Goal: Information Seeking & Learning: Learn about a topic

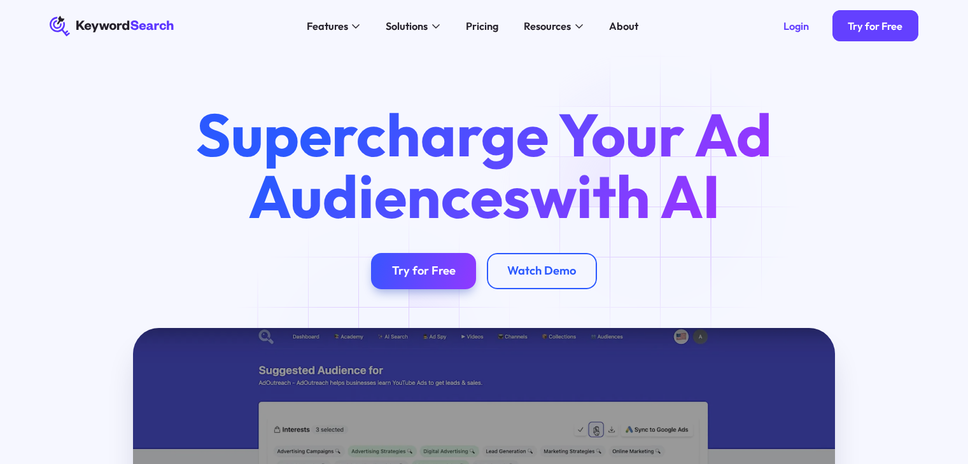
click at [657, 201] on h1 "Supercharge Your Ad Audiences with AI" at bounding box center [483, 165] width 623 height 123
click at [692, 212] on span "with AI" at bounding box center [625, 195] width 190 height 75
click at [715, 208] on span "with AI" at bounding box center [625, 195] width 190 height 75
click at [798, 29] on div "Login" at bounding box center [795, 26] width 25 height 13
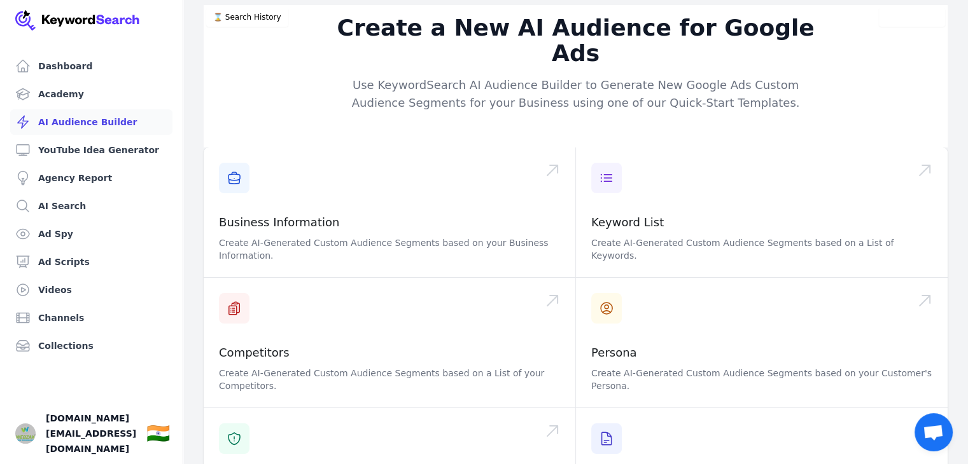
click at [340, 92] on div "Create a New AI Audience for Google Ads Use KeywordSearch AI Audience Builder t…" at bounding box center [576, 76] width 744 height 143
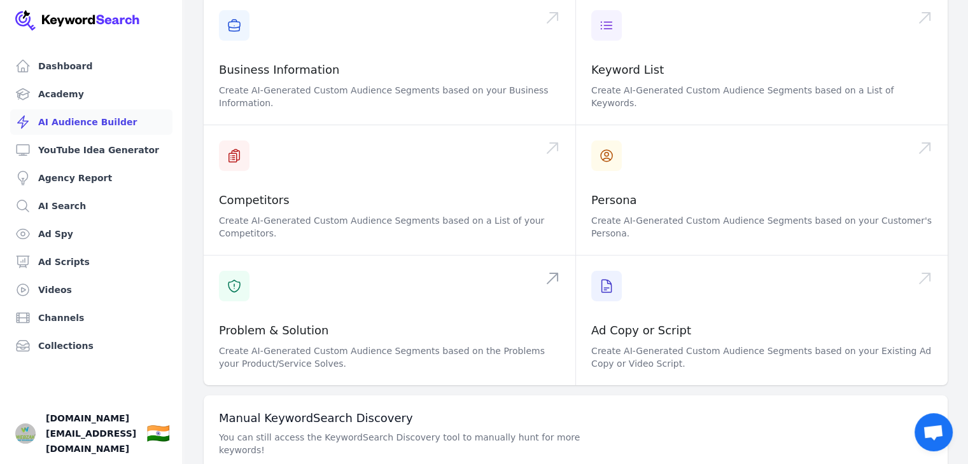
scroll to position [193, 0]
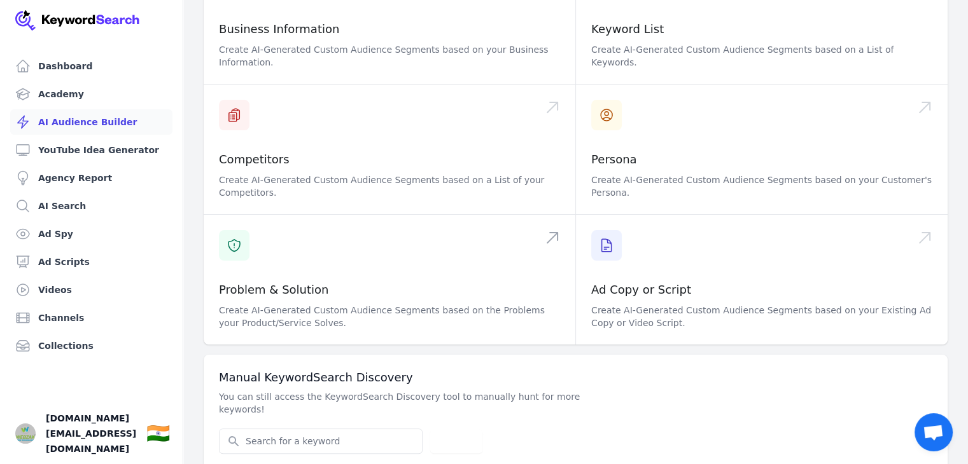
drag, startPoint x: 372, startPoint y: 90, endPoint x: 370, endPoint y: 226, distance: 136.8
click at [73, 323] on link "Channels" at bounding box center [91, 317] width 162 height 25
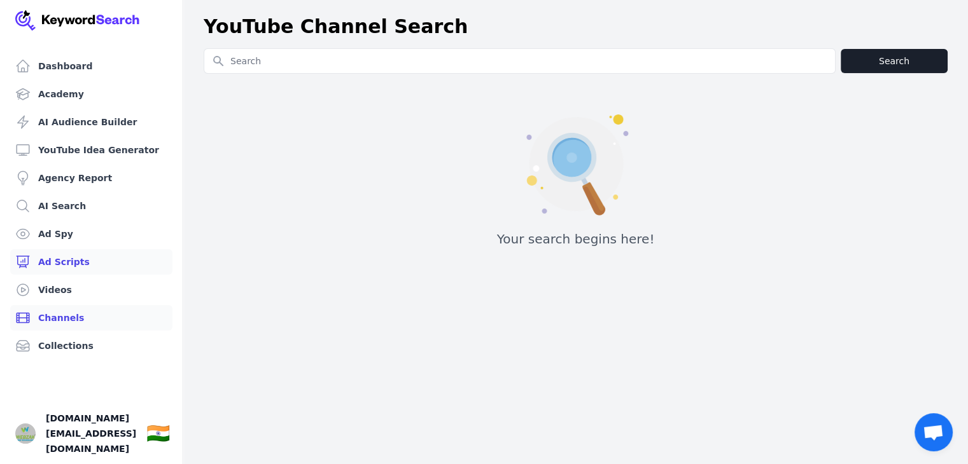
click at [58, 263] on link "Ad Scripts" at bounding box center [91, 261] width 162 height 25
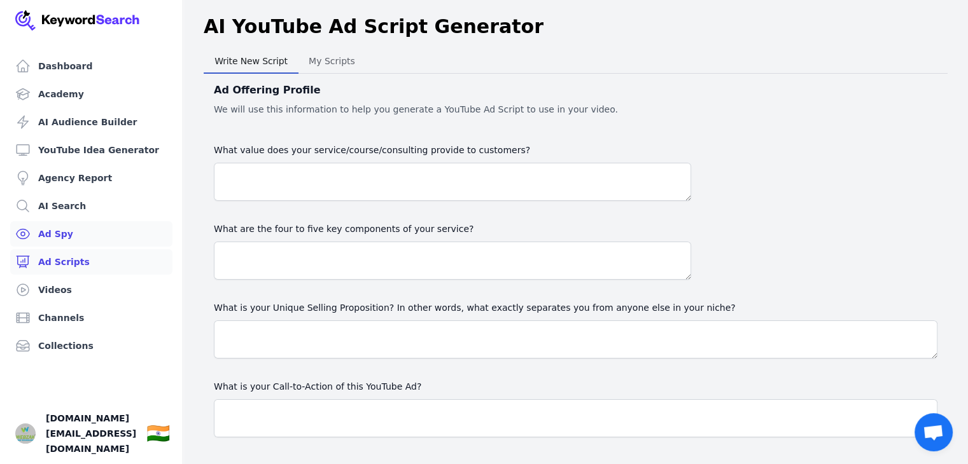
click at [55, 230] on link "Ad Spy" at bounding box center [91, 233] width 162 height 25
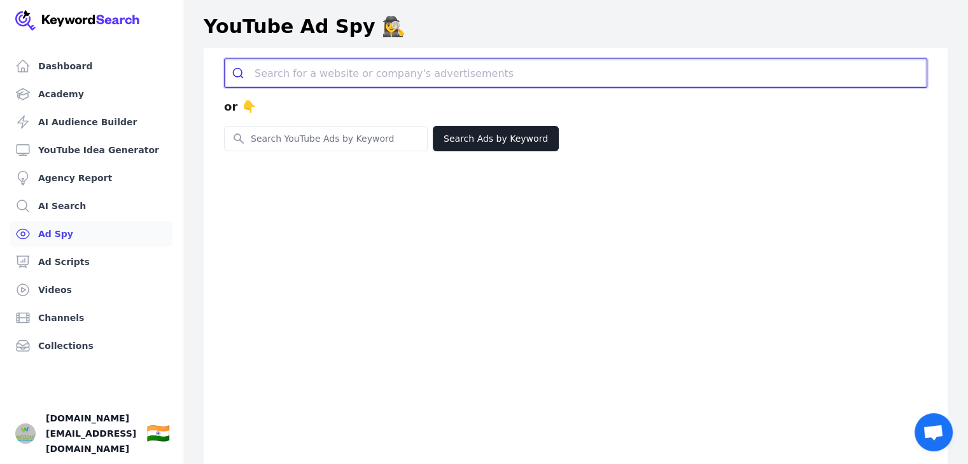
click at [318, 78] on input "search" at bounding box center [590, 73] width 672 height 28
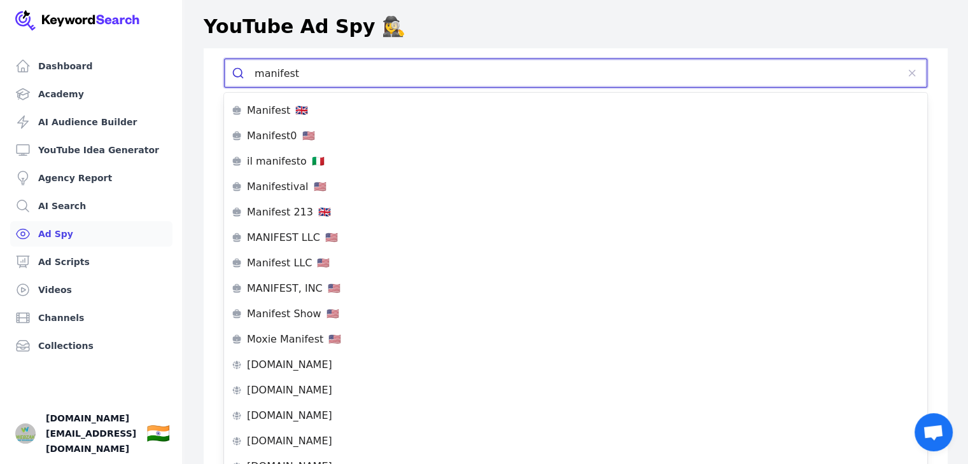
click at [318, 78] on input "manifest" at bounding box center [575, 73] width 643 height 28
type input "manifest"
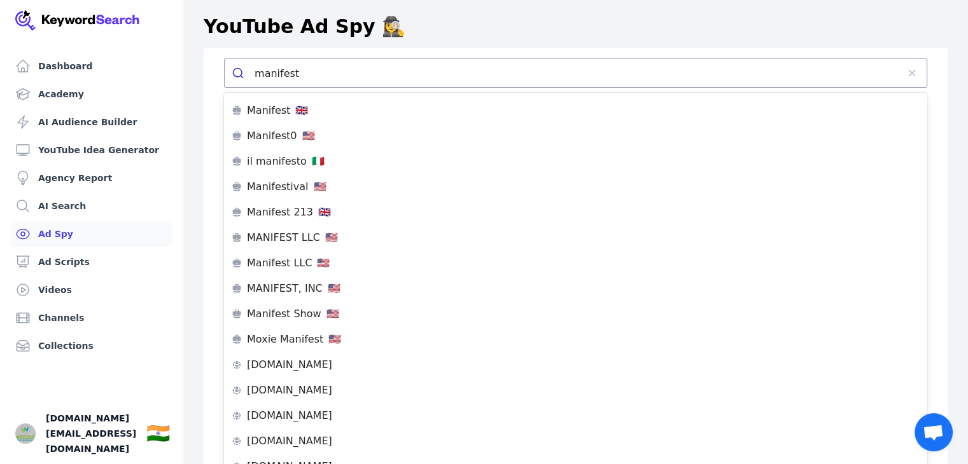
click at [461, 34] on div "YouTube Ad Spy 🕵️‍♀️" at bounding box center [576, 26] width 744 height 23
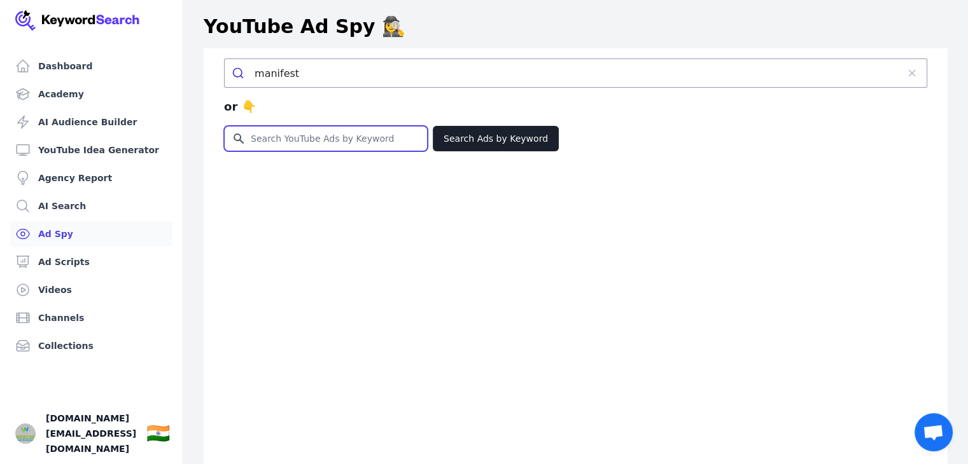
click at [321, 129] on input "Search for YouTube Keywords" at bounding box center [326, 139] width 202 height 24
paste input "manifest"
type input "manifest"
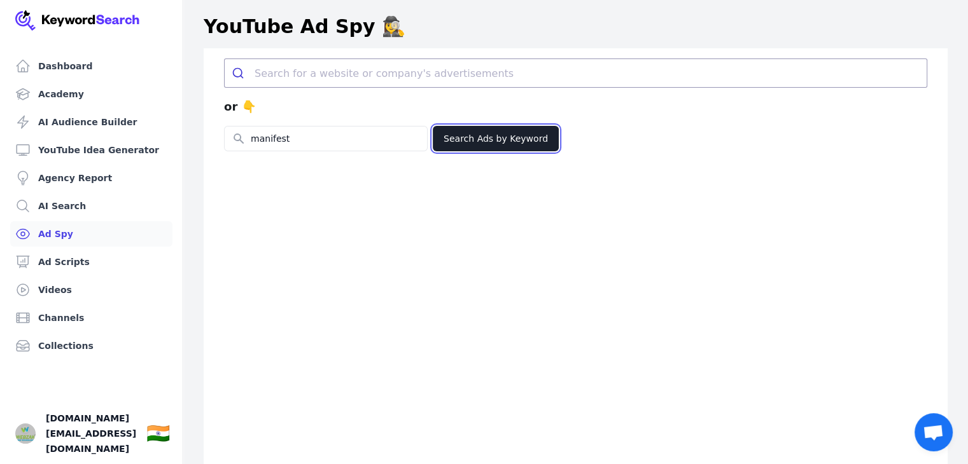
click at [464, 141] on button "Search Ads by Keyword" at bounding box center [496, 138] width 126 height 25
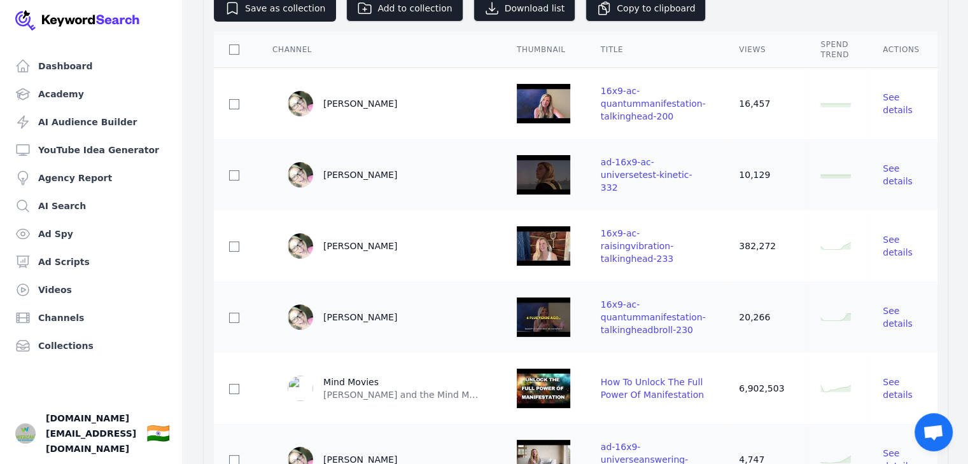
drag, startPoint x: 768, startPoint y: 79, endPoint x: 766, endPoint y: 109, distance: 30.6
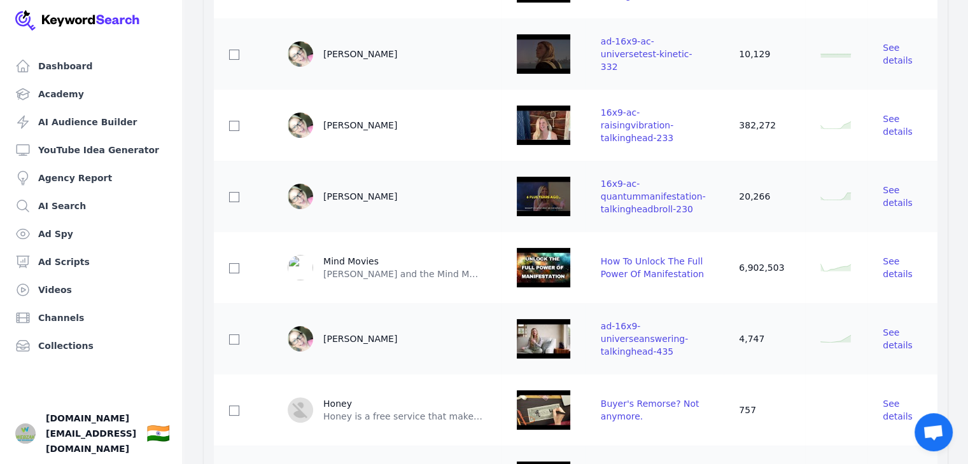
drag, startPoint x: 814, startPoint y: 278, endPoint x: 802, endPoint y: 341, distance: 64.1
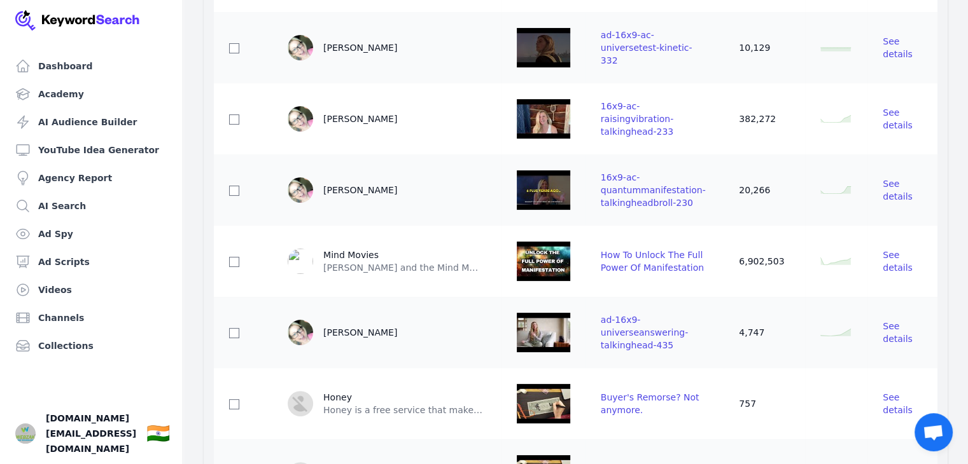
click at [567, 263] on img at bounding box center [543, 261] width 53 height 51
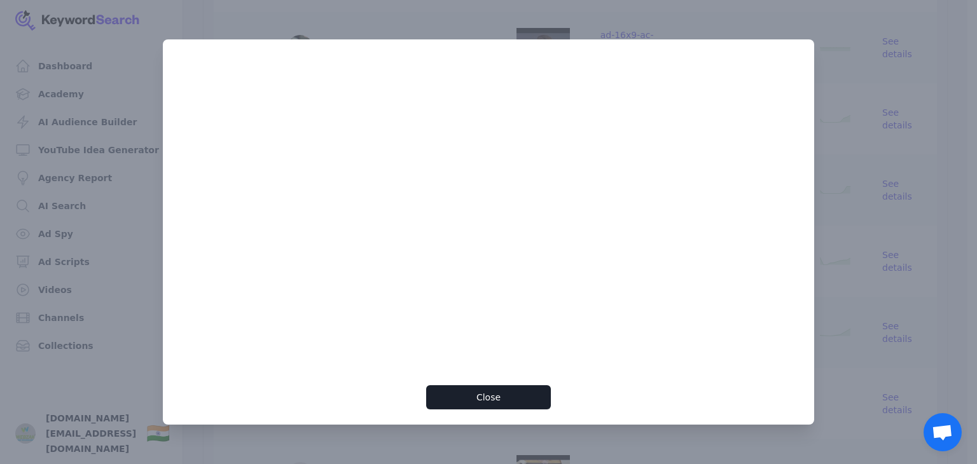
click at [803, 223] on div "Close" at bounding box center [488, 232] width 651 height 386
click at [856, 113] on div at bounding box center [488, 232] width 977 height 464
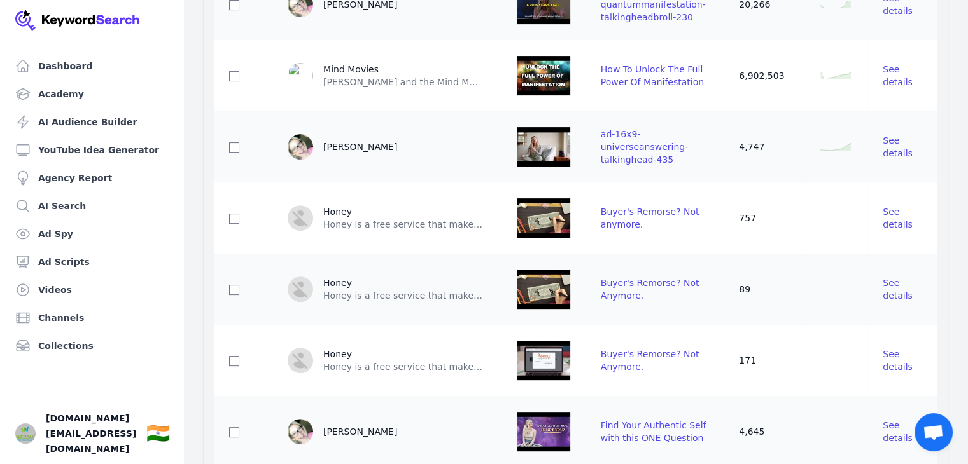
drag, startPoint x: 723, startPoint y: 284, endPoint x: 725, endPoint y: 349, distance: 65.6
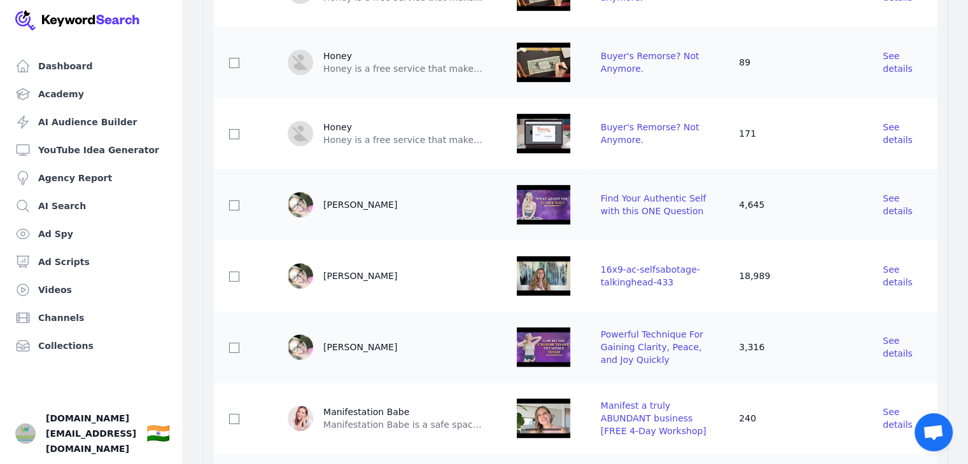
drag, startPoint x: 760, startPoint y: 257, endPoint x: 744, endPoint y: 344, distance: 88.6
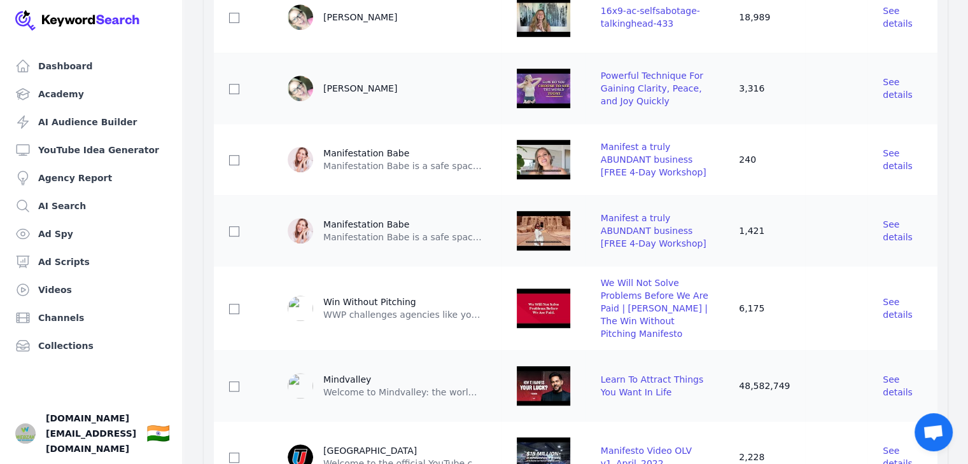
drag, startPoint x: 753, startPoint y: 278, endPoint x: 742, endPoint y: 372, distance: 94.8
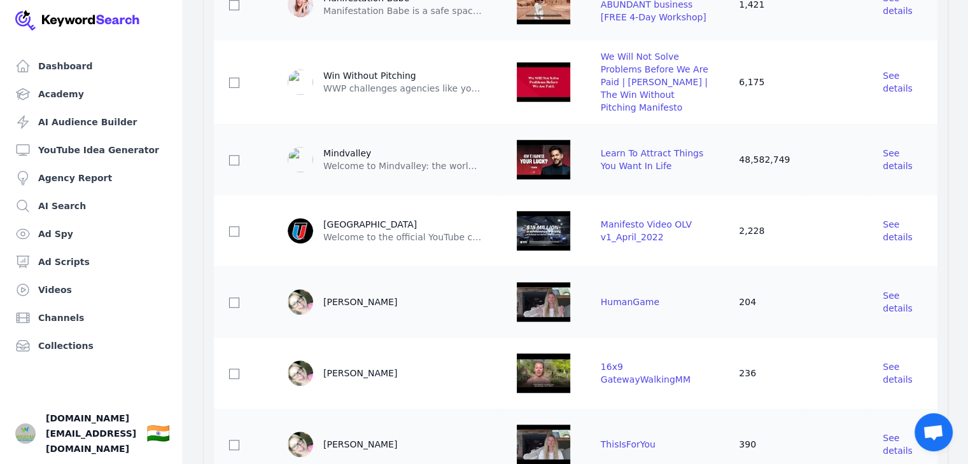
drag, startPoint x: 757, startPoint y: 277, endPoint x: 756, endPoint y: 347, distance: 69.3
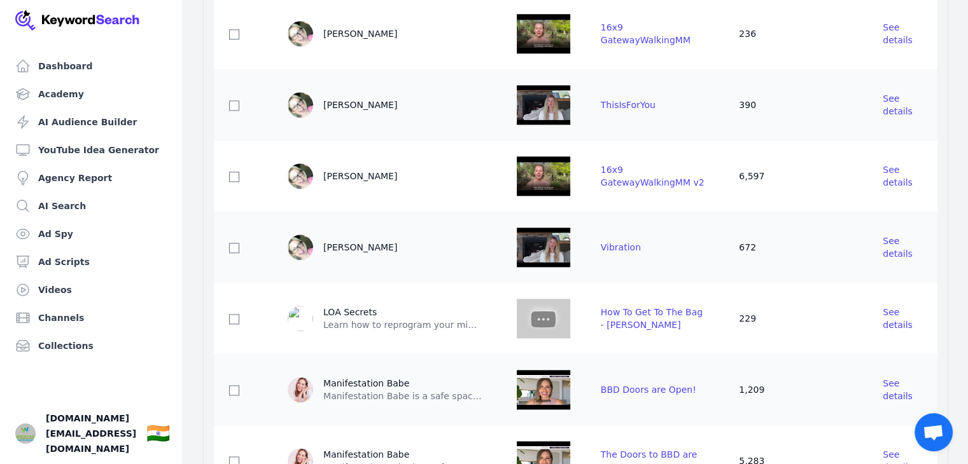
scroll to position [1547, 0]
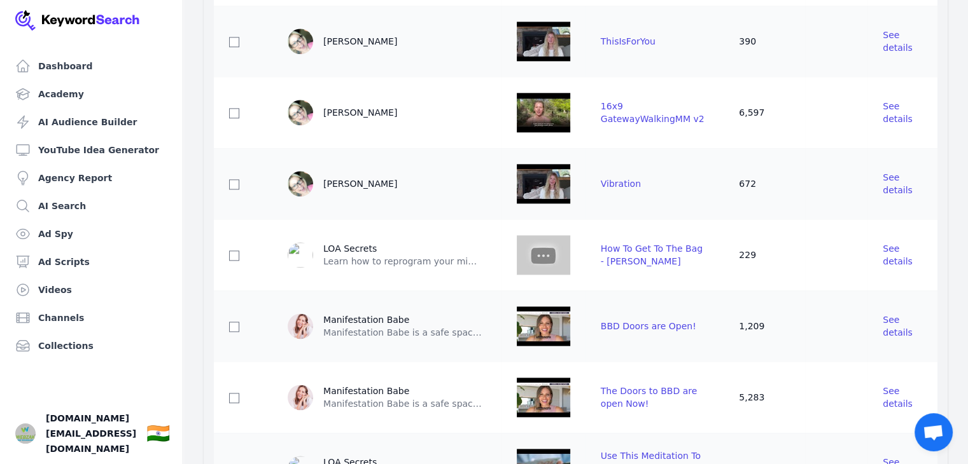
drag, startPoint x: 738, startPoint y: 260, endPoint x: 725, endPoint y: 369, distance: 110.2
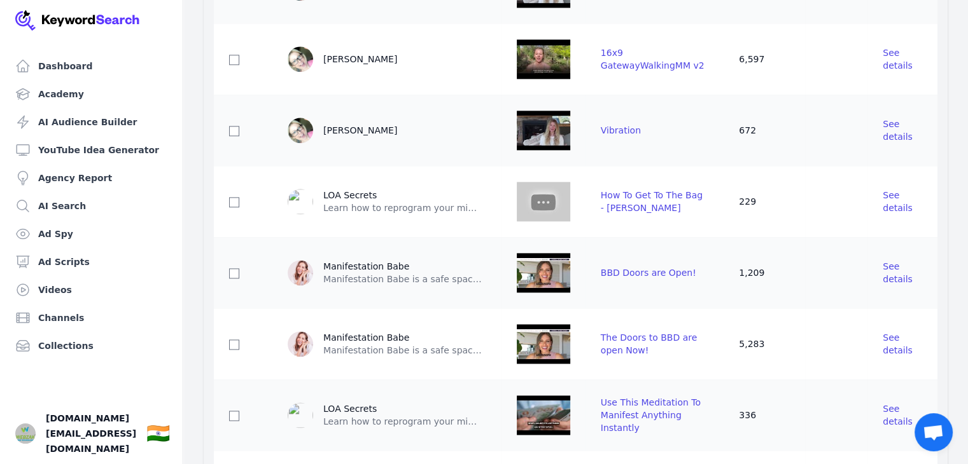
drag, startPoint x: 762, startPoint y: 292, endPoint x: 753, endPoint y: 342, distance: 50.9
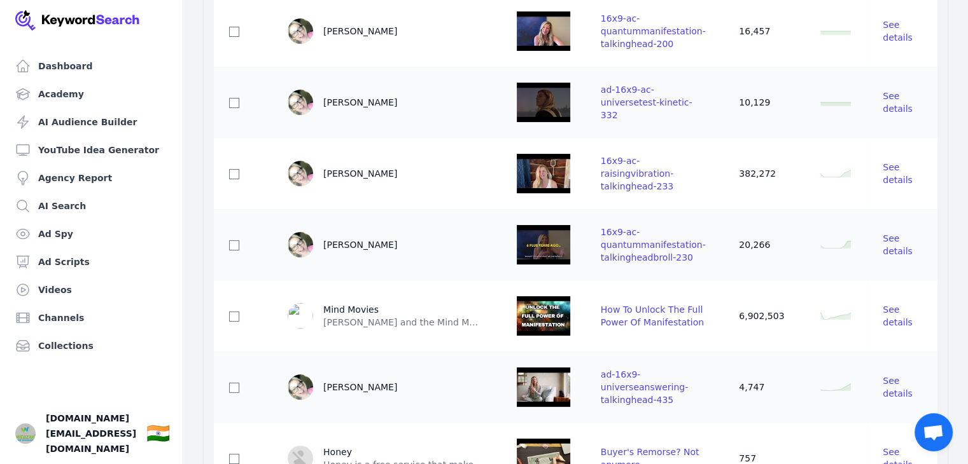
scroll to position [0, 0]
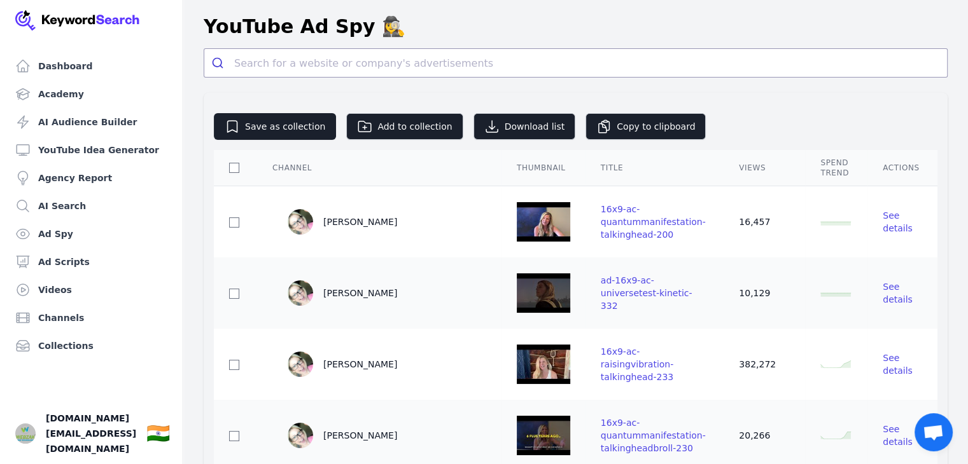
drag, startPoint x: 753, startPoint y: 202, endPoint x: 544, endPoint y: 85, distance: 238.9
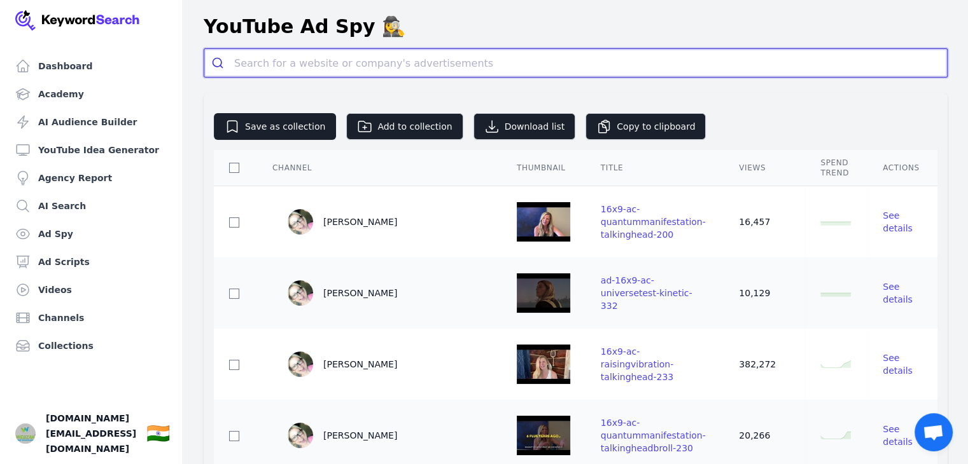
click at [272, 61] on input "search" at bounding box center [590, 63] width 713 height 28
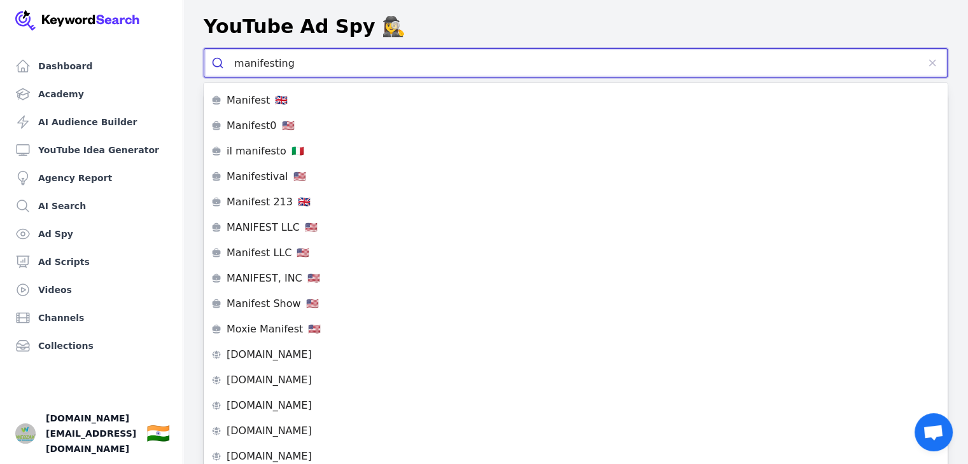
type input "manifesting"
click at [204, 49] on button "submit" at bounding box center [219, 63] width 30 height 28
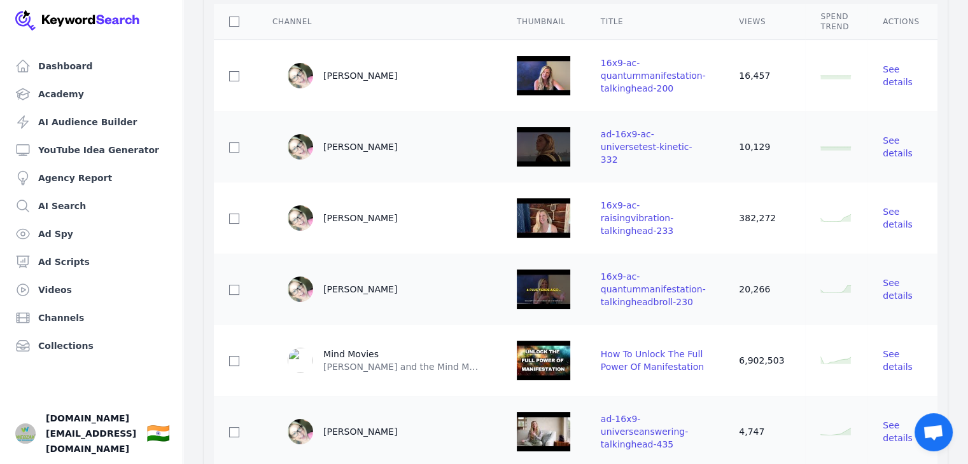
scroll to position [177, 0]
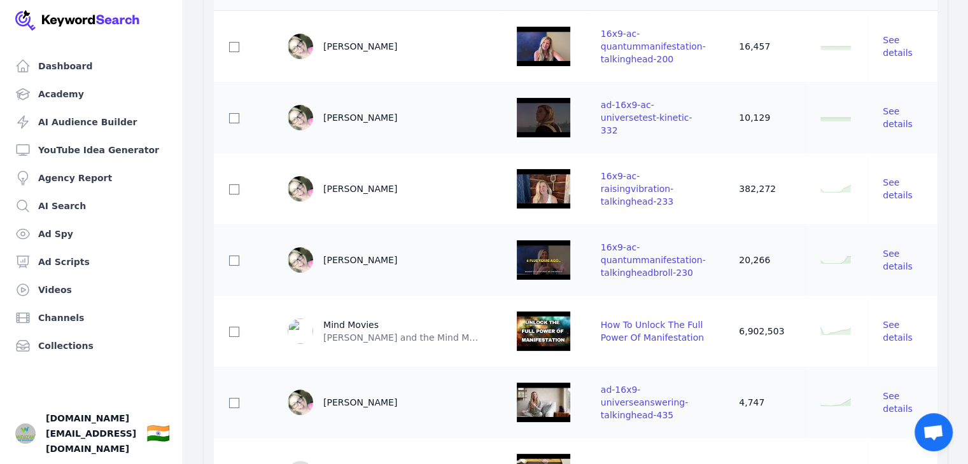
drag, startPoint x: 754, startPoint y: 118, endPoint x: 757, endPoint y: 176, distance: 58.0
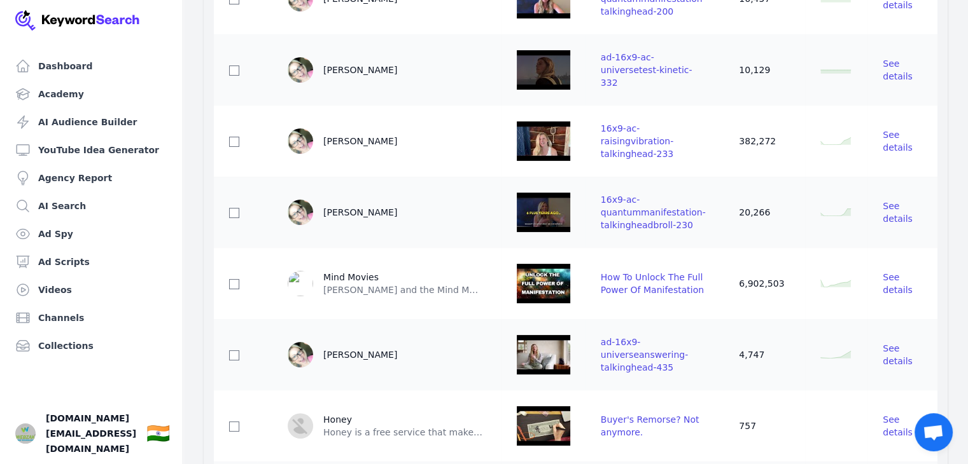
drag, startPoint x: 809, startPoint y: 303, endPoint x: 814, endPoint y: 403, distance: 100.0
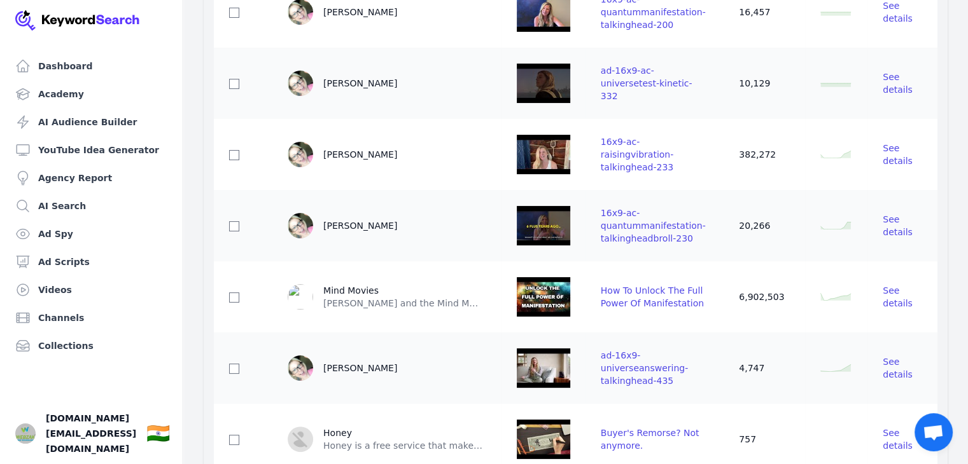
scroll to position [0, 0]
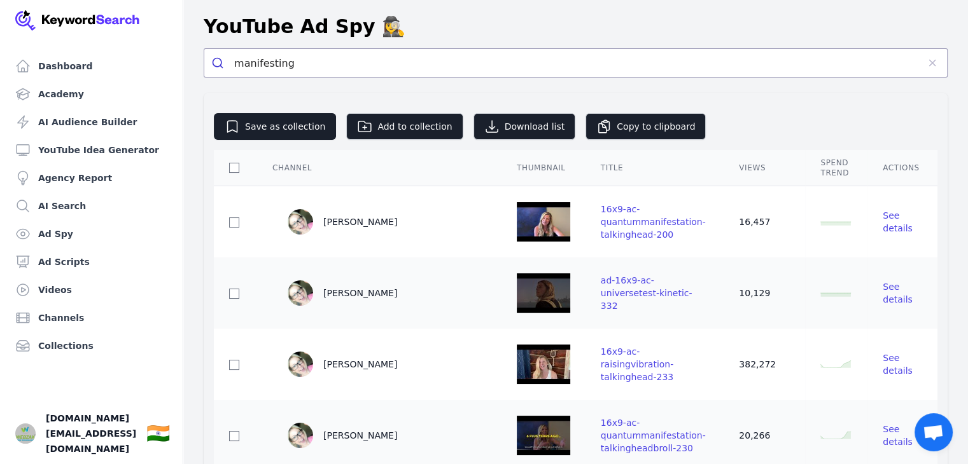
drag, startPoint x: 817, startPoint y: 375, endPoint x: 804, endPoint y: 228, distance: 146.9
click at [751, 165] on div "Views" at bounding box center [764, 168] width 51 height 10
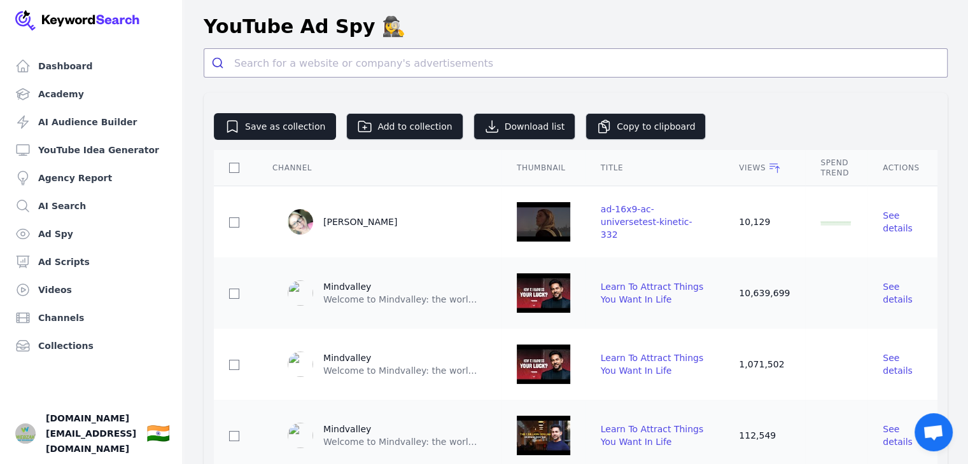
click at [752, 165] on div "Views" at bounding box center [764, 168] width 51 height 13
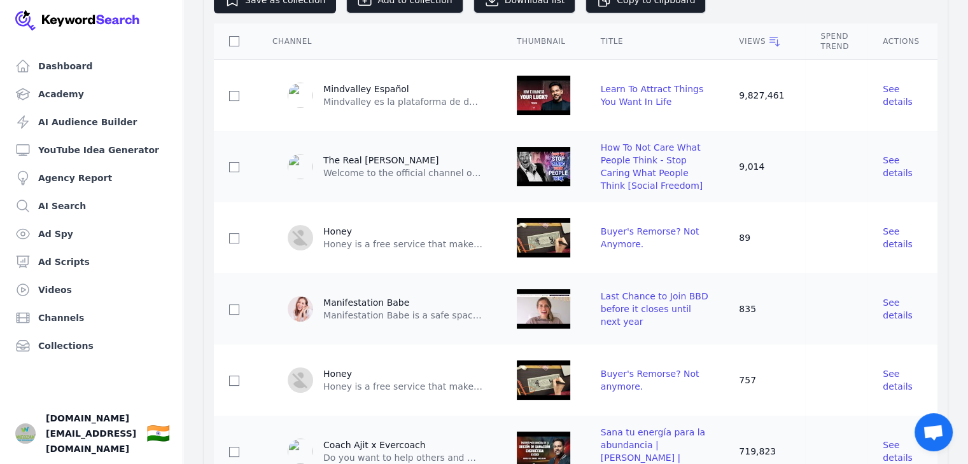
drag, startPoint x: 788, startPoint y: 273, endPoint x: 791, endPoint y: 309, distance: 35.7
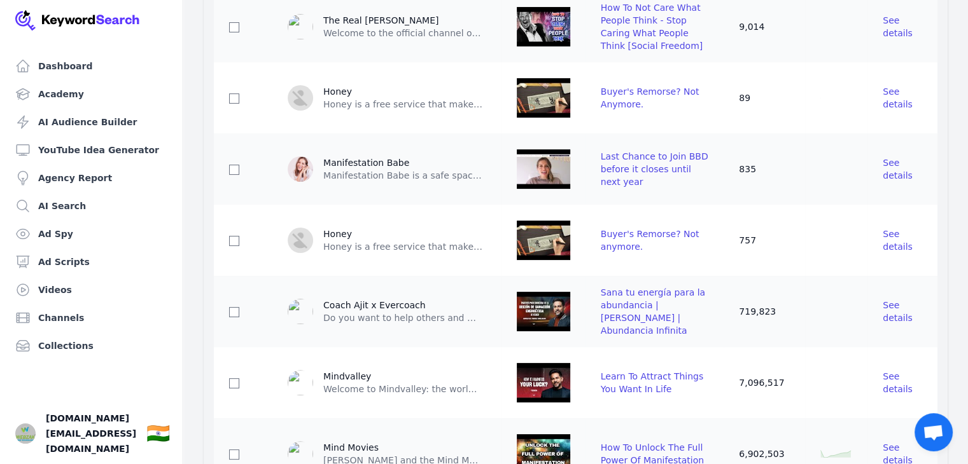
drag, startPoint x: 802, startPoint y: 229, endPoint x: 798, endPoint y: 286, distance: 56.7
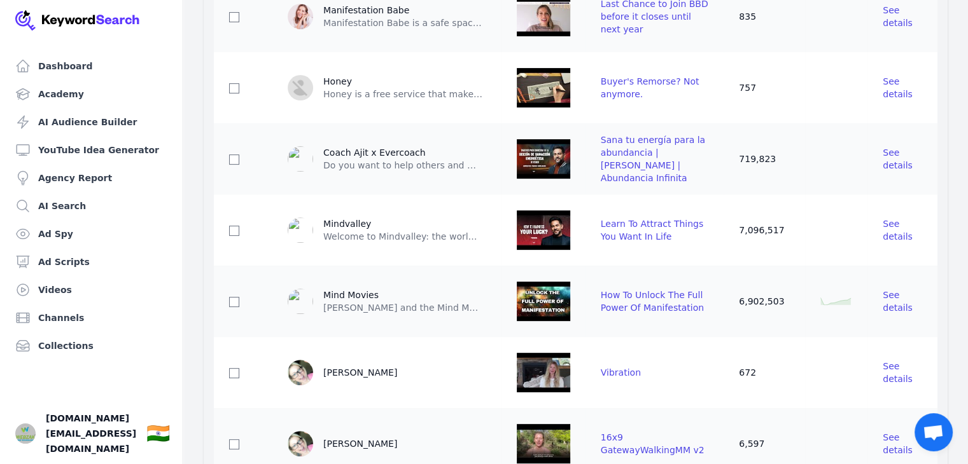
scroll to position [508, 0]
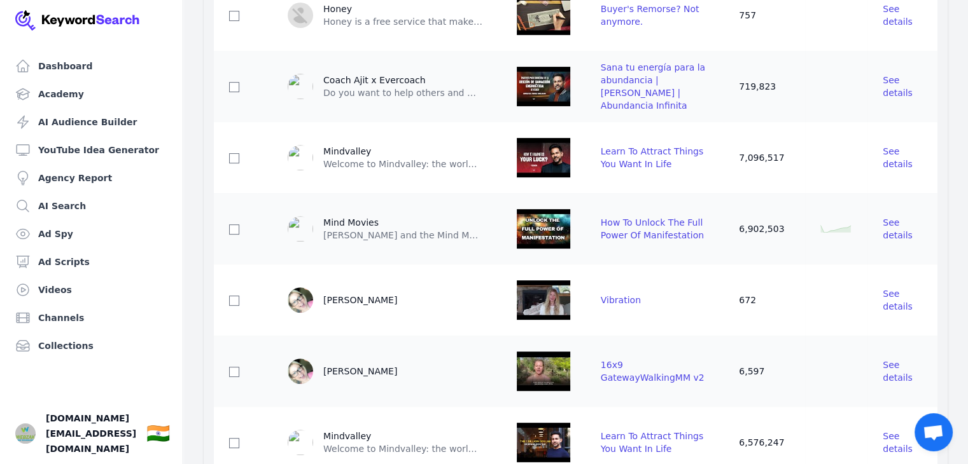
drag, startPoint x: 792, startPoint y: 244, endPoint x: 802, endPoint y: 316, distance: 71.9
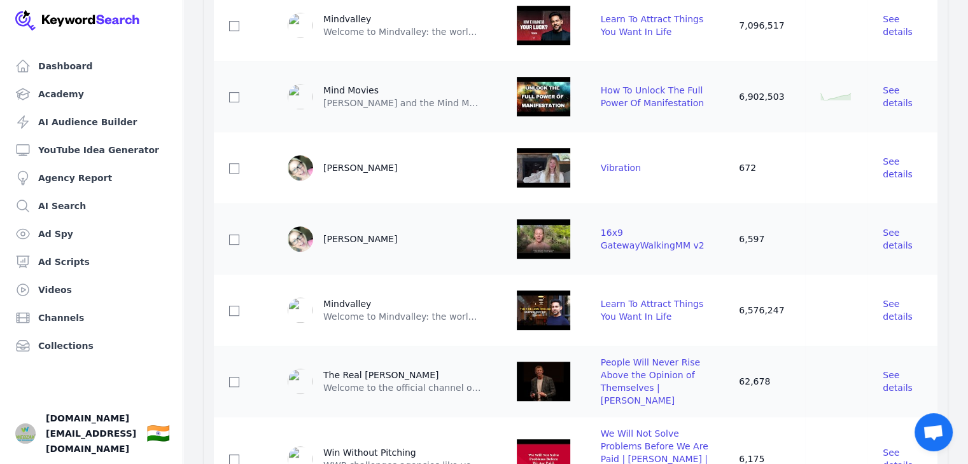
drag, startPoint x: 784, startPoint y: 237, endPoint x: 782, endPoint y: 306, distance: 69.4
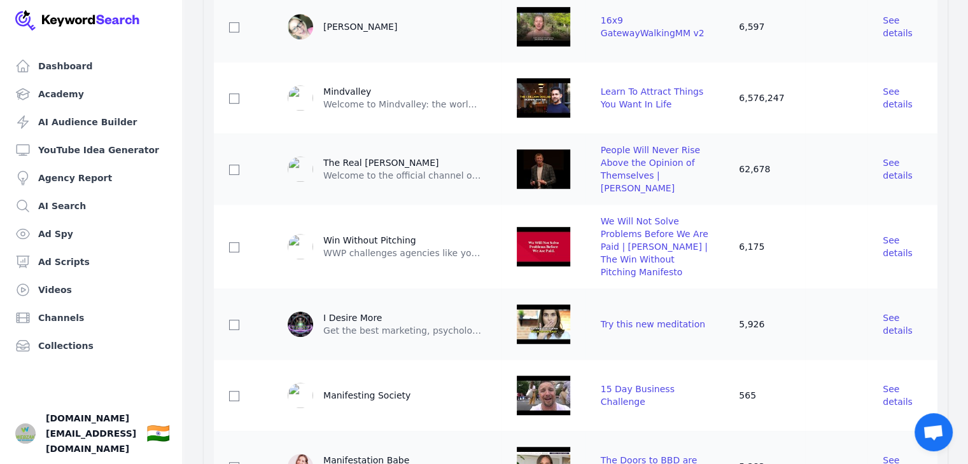
drag, startPoint x: 786, startPoint y: 256, endPoint x: 786, endPoint y: 324, distance: 68.1
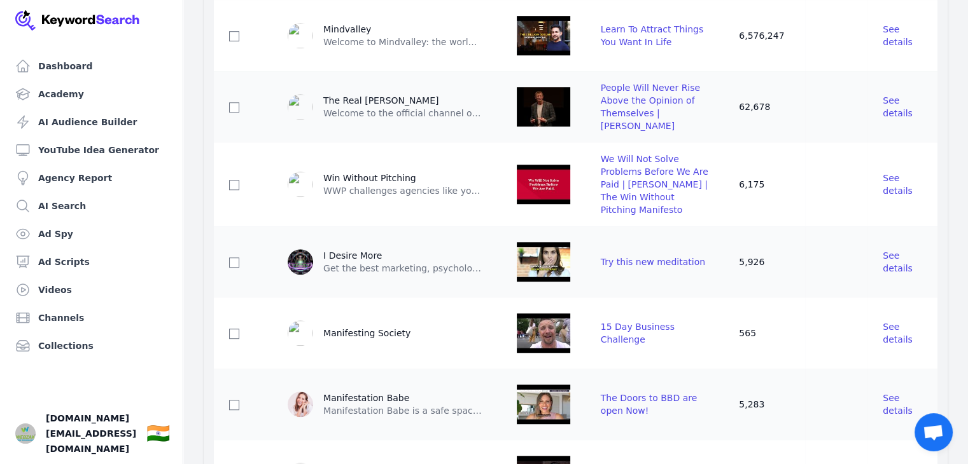
drag, startPoint x: 794, startPoint y: 253, endPoint x: 788, endPoint y: 312, distance: 60.1
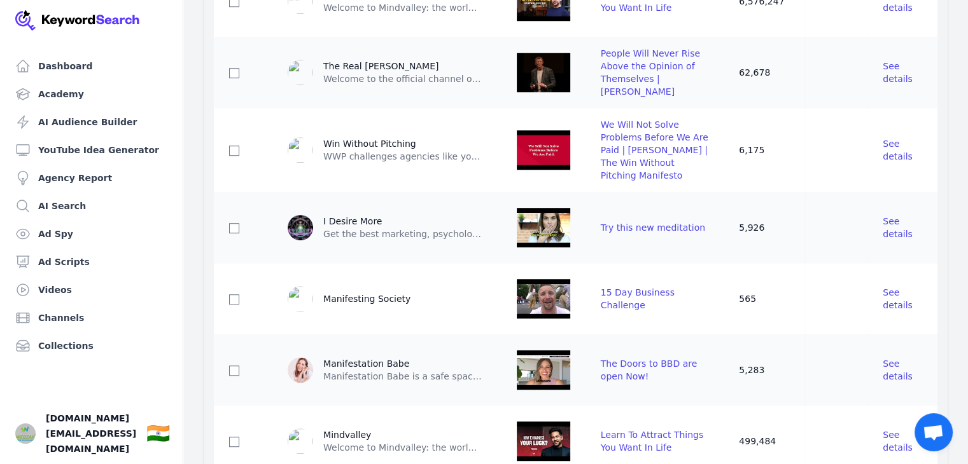
click at [529, 225] on img at bounding box center [543, 227] width 53 height 51
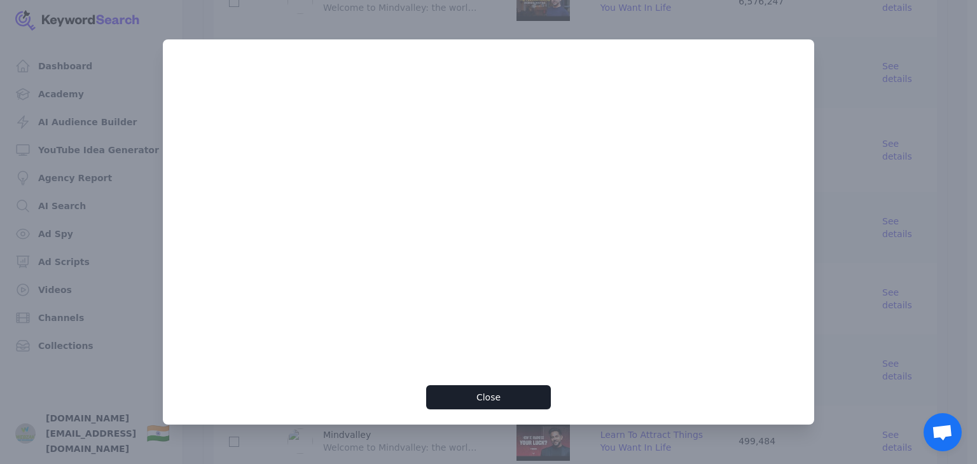
click at [847, 97] on div at bounding box center [488, 232] width 977 height 464
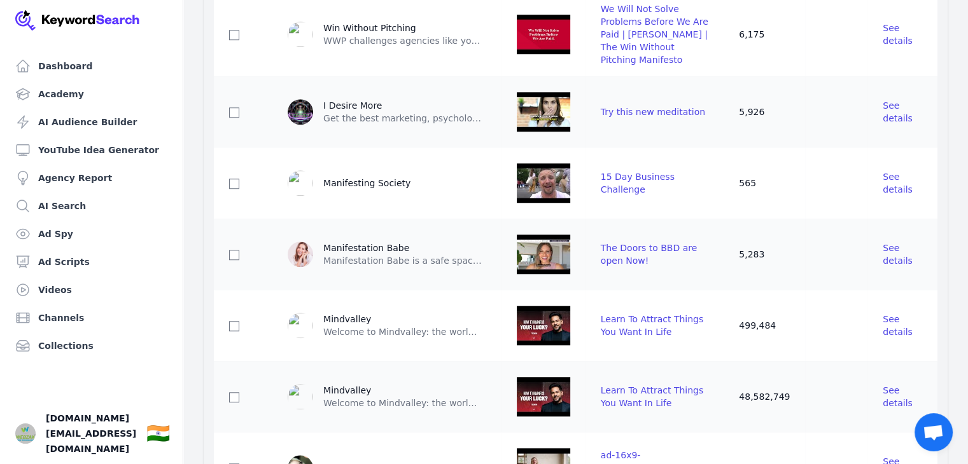
drag, startPoint x: 426, startPoint y: 197, endPoint x: 543, endPoint y: 271, distance: 139.3
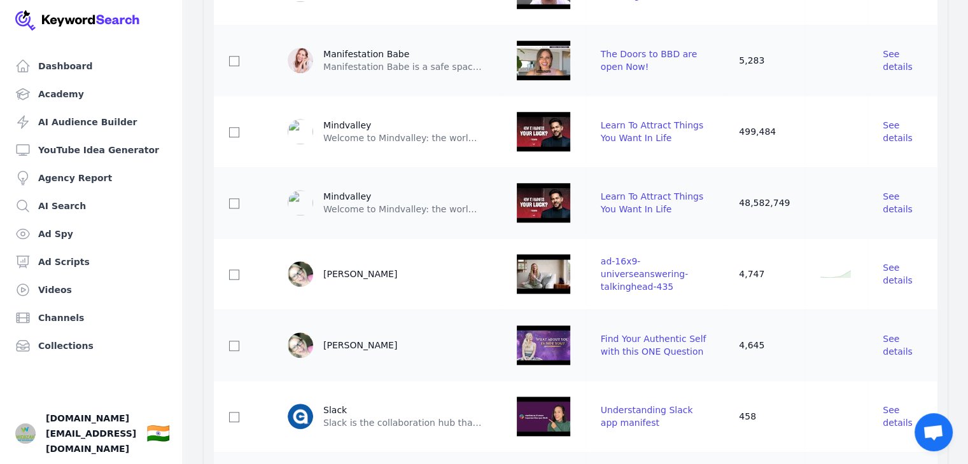
drag, startPoint x: 707, startPoint y: 218, endPoint x: 711, endPoint y: 331, distance: 113.9
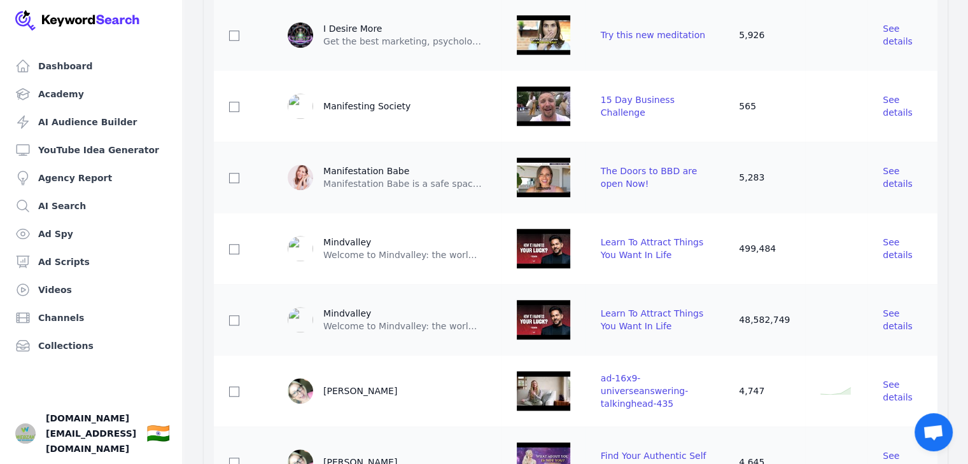
scroll to position [1274, 0]
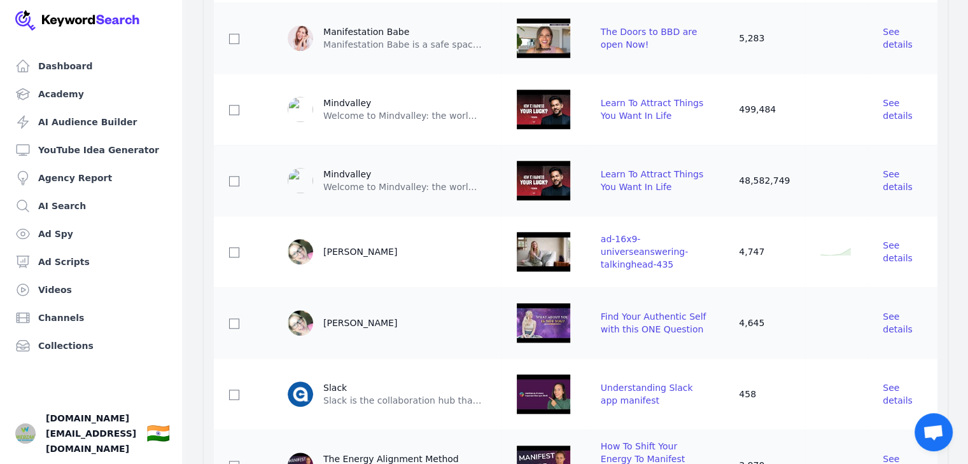
drag, startPoint x: 779, startPoint y: 363, endPoint x: 772, endPoint y: 412, distance: 49.5
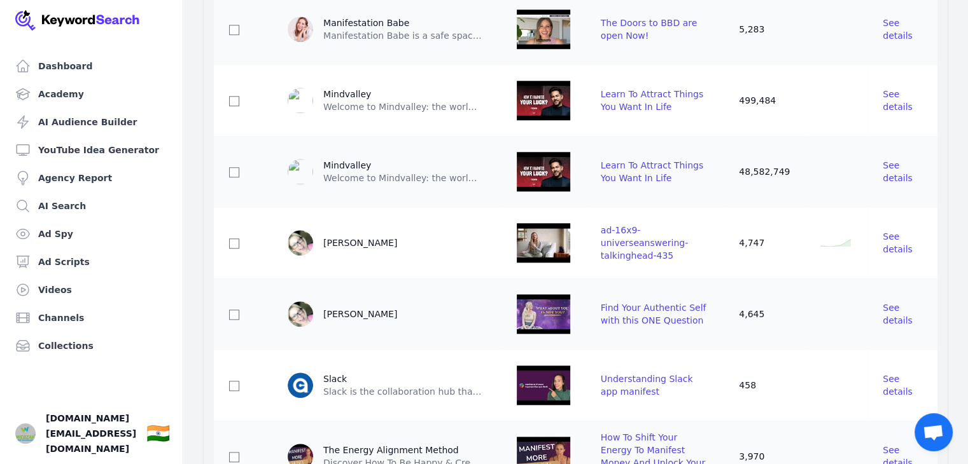
click at [551, 252] on img at bounding box center [543, 243] width 53 height 51
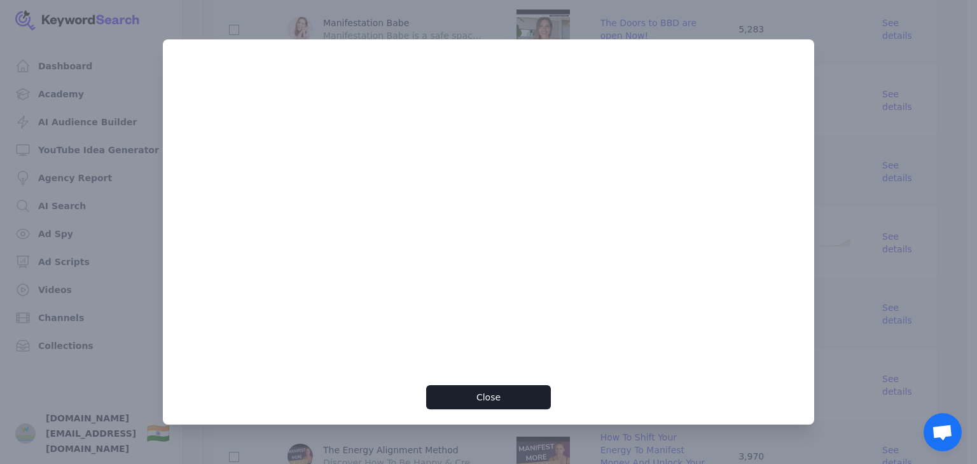
click at [837, 176] on div at bounding box center [488, 232] width 977 height 464
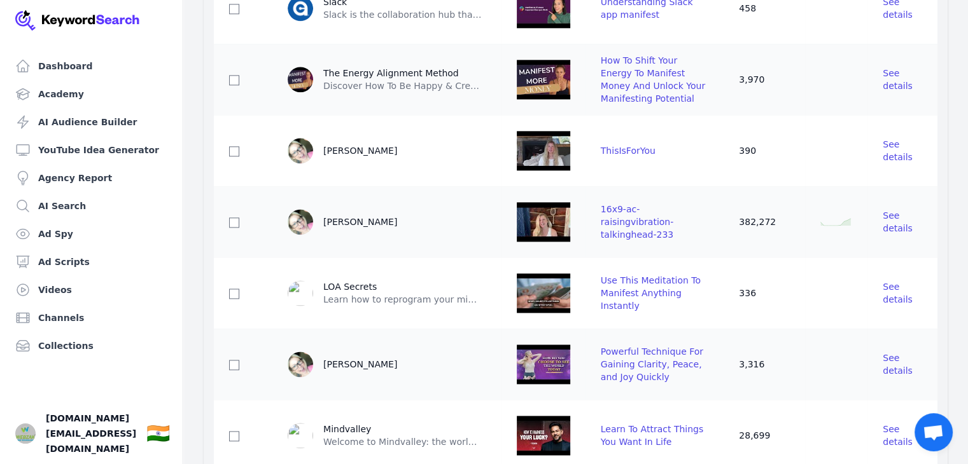
drag, startPoint x: 836, startPoint y: 193, endPoint x: 834, endPoint y: 344, distance: 150.1
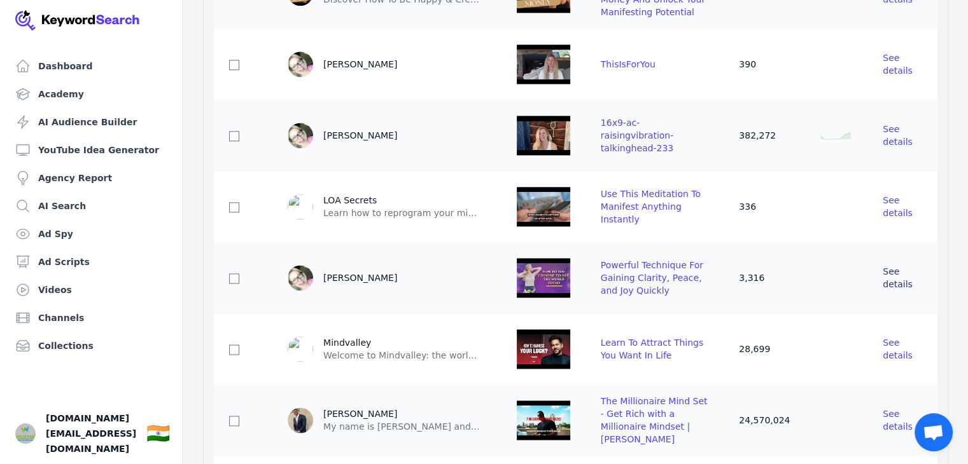
click at [901, 279] on span "See details" at bounding box center [897, 278] width 30 height 23
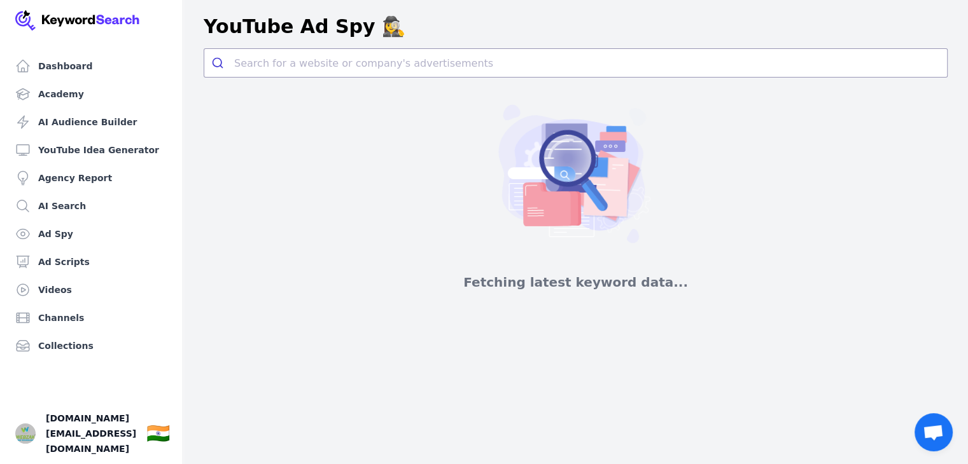
drag, startPoint x: 440, startPoint y: 174, endPoint x: 402, endPoint y: 64, distance: 116.5
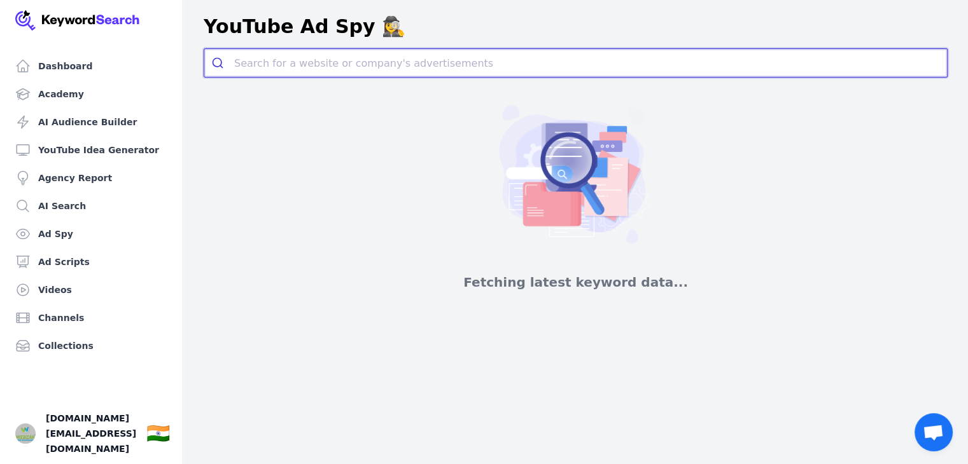
click at [402, 64] on input "search" at bounding box center [590, 63] width 713 height 28
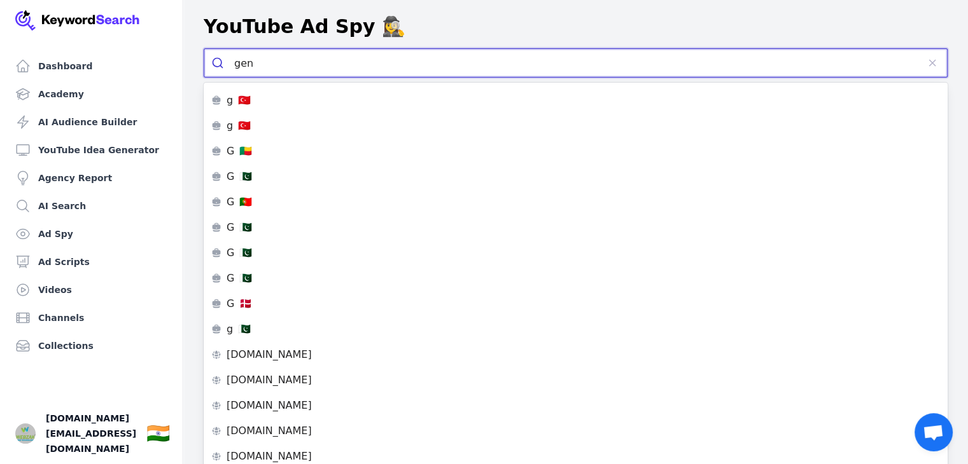
type input "geni"
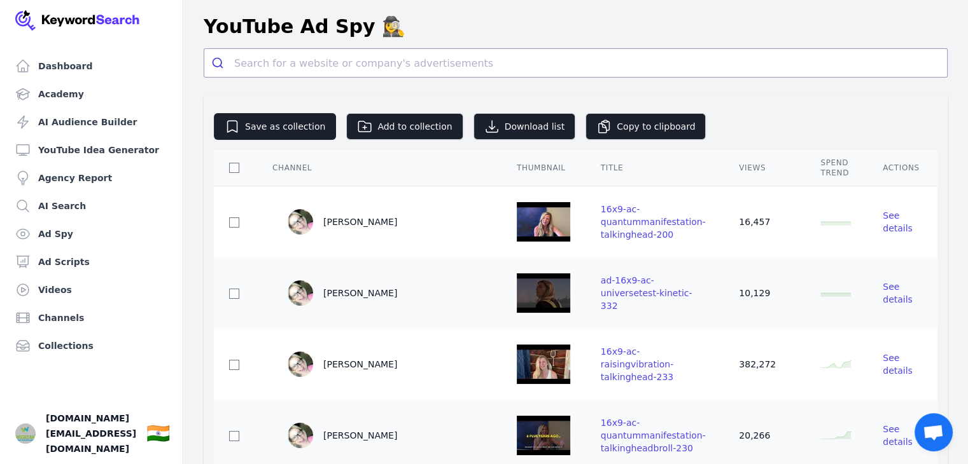
drag, startPoint x: 427, startPoint y: 120, endPoint x: 359, endPoint y: 4, distance: 134.3
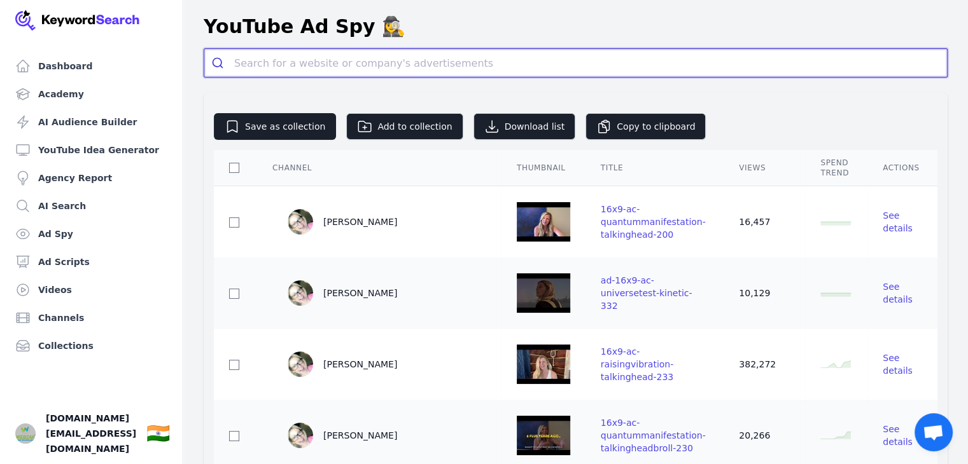
click at [317, 62] on input "search" at bounding box center [590, 63] width 713 height 28
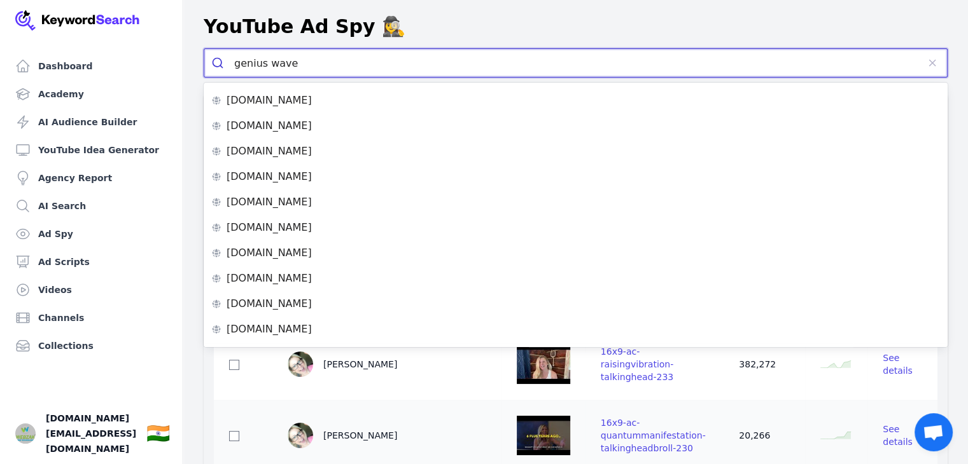
type input "genius wave"
click at [204, 49] on button "submit" at bounding box center [219, 63] width 30 height 28
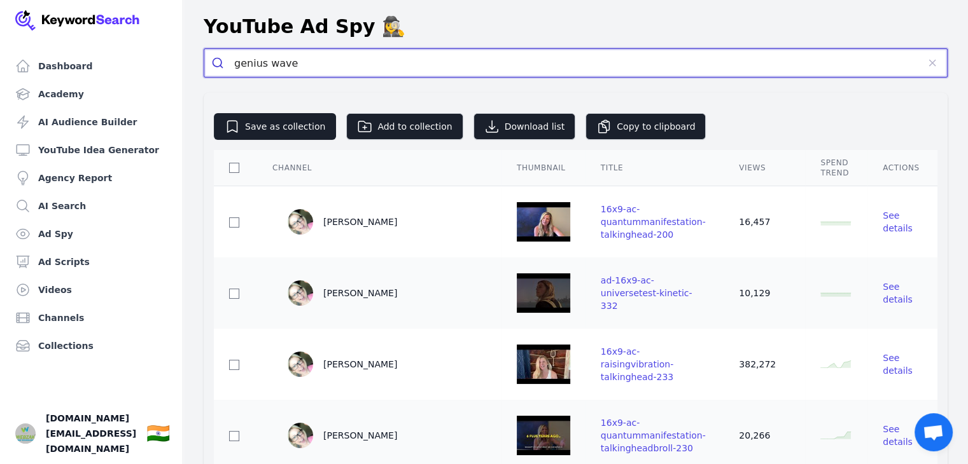
click at [357, 57] on input "genius wave" at bounding box center [575, 63] width 683 height 28
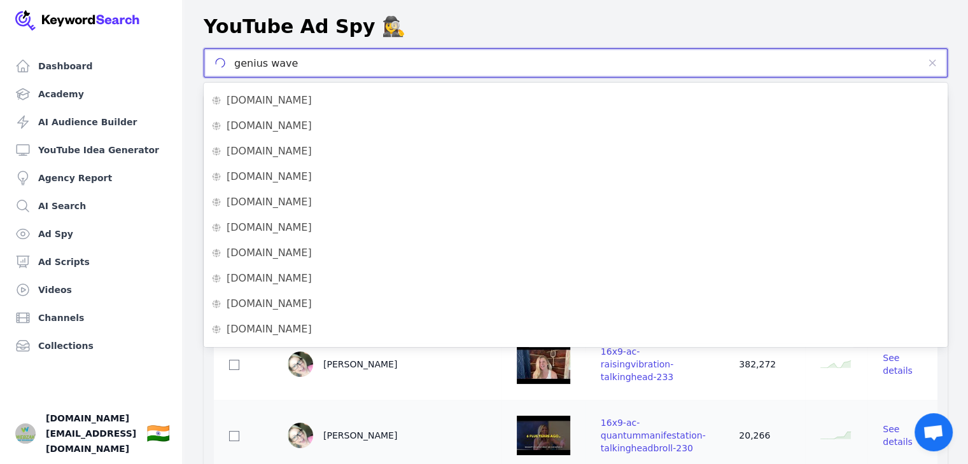
click at [0, 0] on button "submit" at bounding box center [0, 0] width 0 height 0
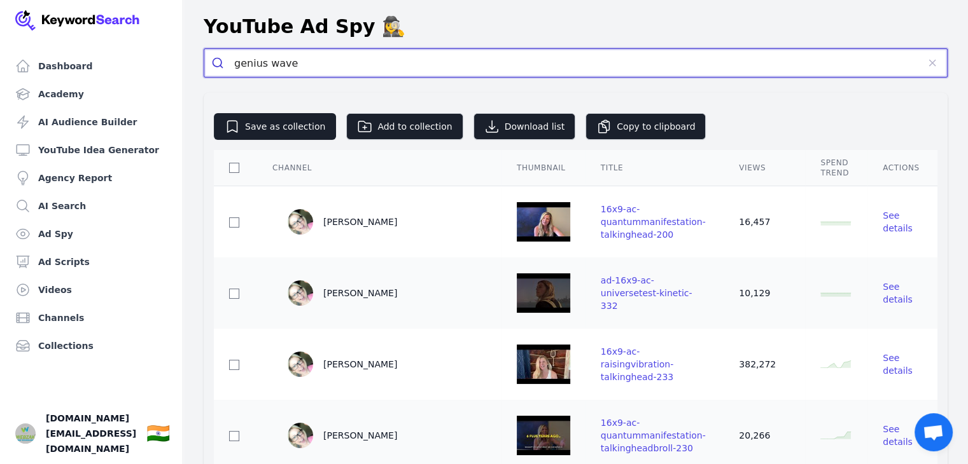
click at [357, 57] on input "genius wave" at bounding box center [575, 63] width 683 height 28
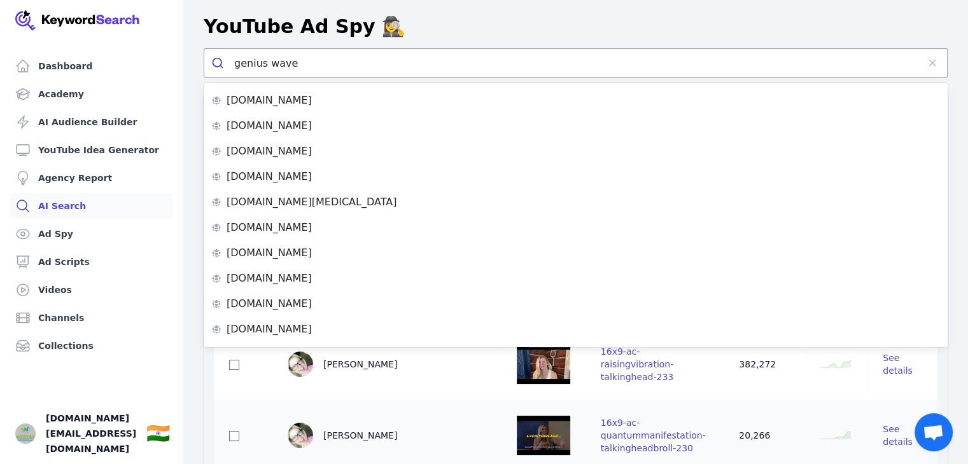
click at [57, 207] on link "AI Search" at bounding box center [91, 205] width 162 height 25
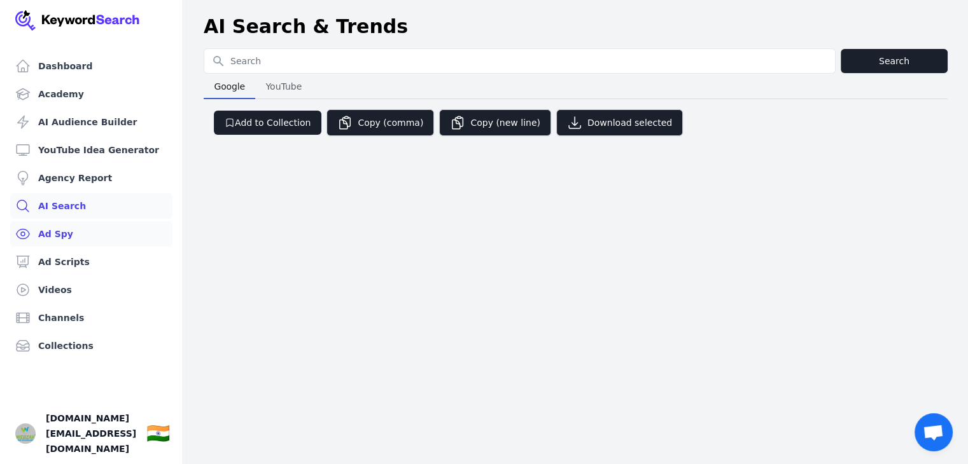
click at [56, 230] on link "Ad Spy" at bounding box center [91, 233] width 162 height 25
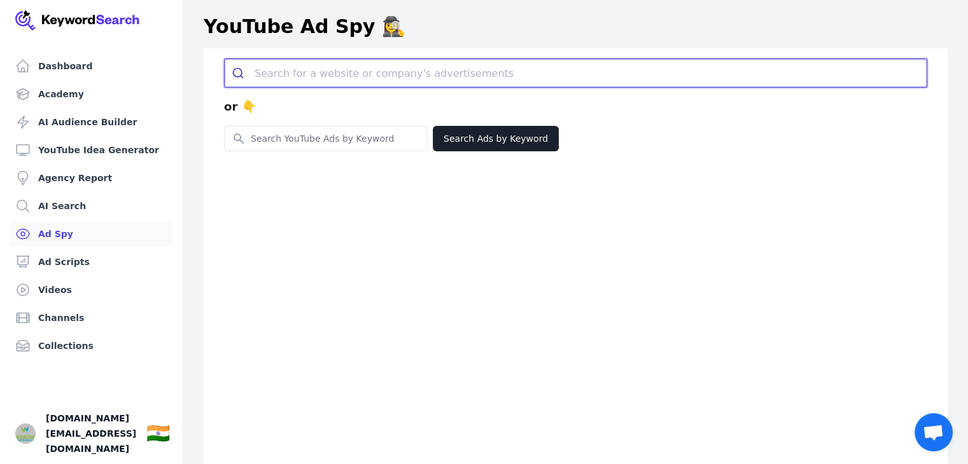
click at [267, 71] on input "search" at bounding box center [590, 73] width 672 height 28
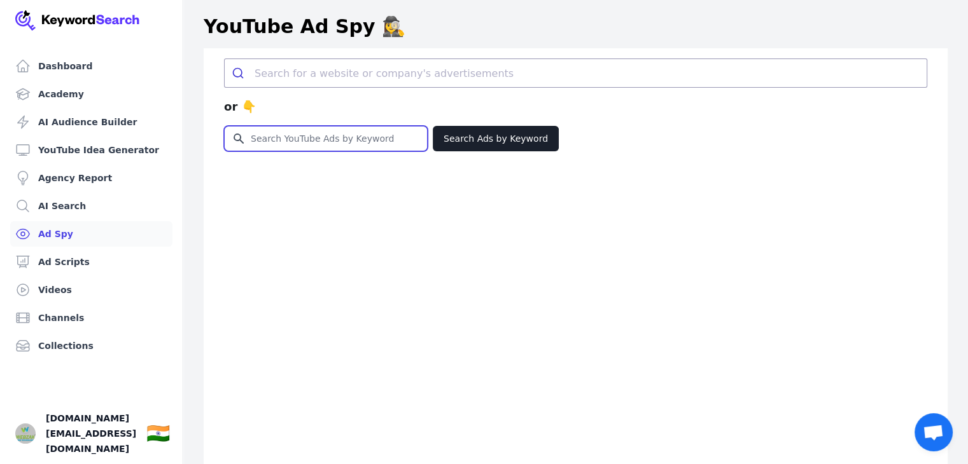
click at [330, 134] on input "Search for YouTube Keywords" at bounding box center [326, 139] width 202 height 24
paste input "genius wave"
type input "genius wave"
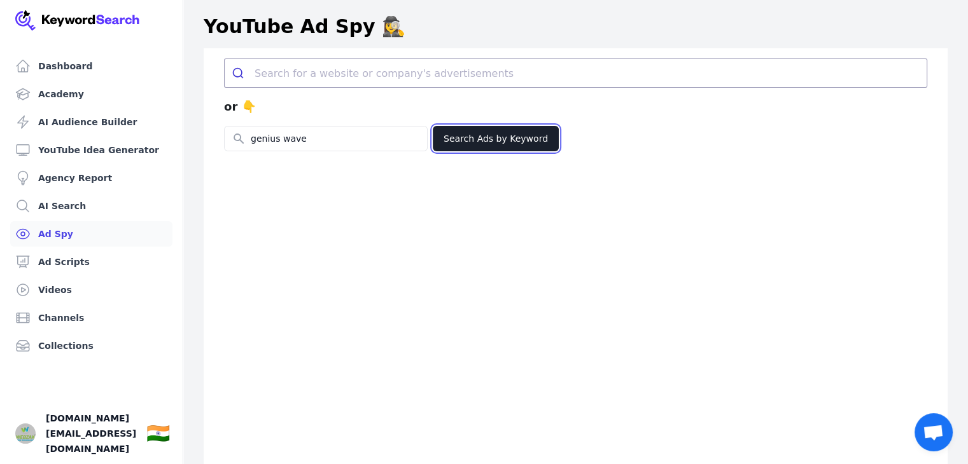
click at [494, 143] on button "Search Ads by Keyword" at bounding box center [496, 138] width 126 height 25
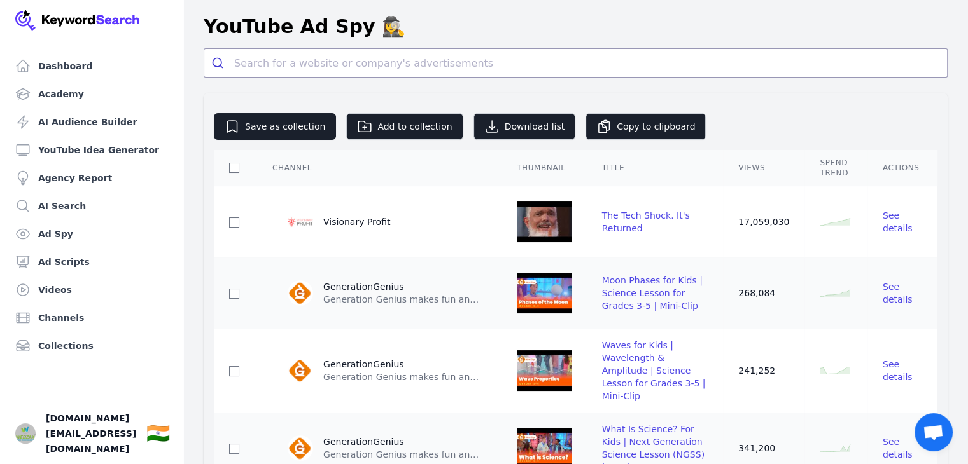
click at [569, 232] on img at bounding box center [544, 222] width 55 height 51
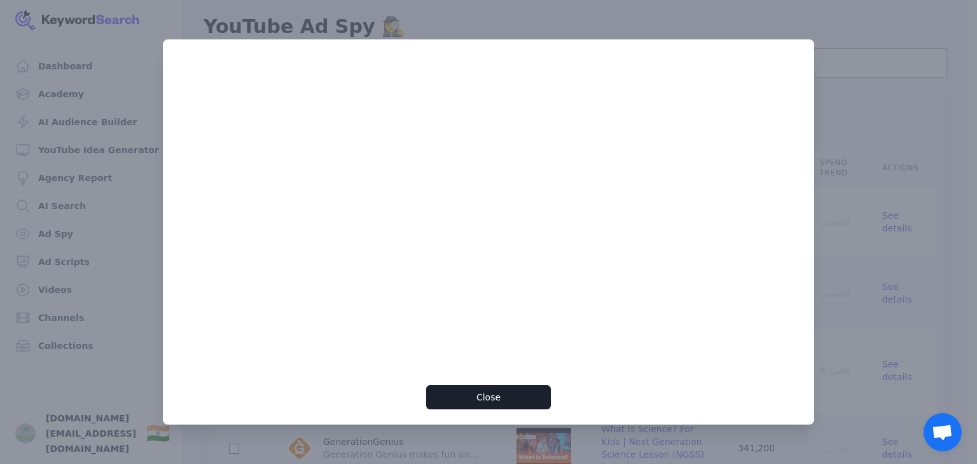
click at [907, 139] on div at bounding box center [488, 232] width 977 height 464
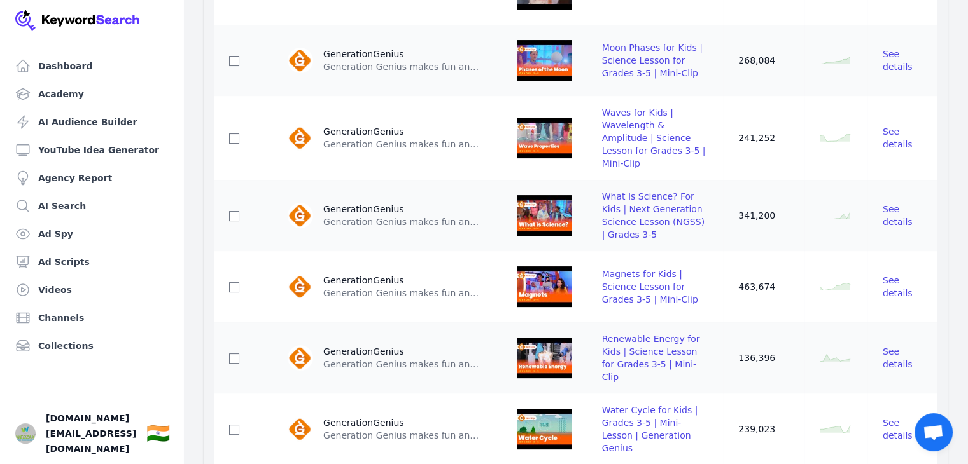
drag, startPoint x: 840, startPoint y: 115, endPoint x: 821, endPoint y: 245, distance: 131.2
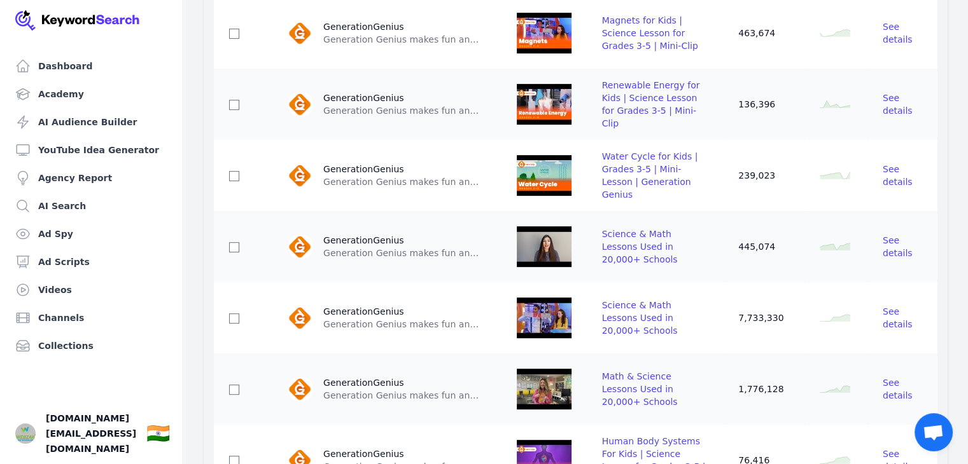
drag, startPoint x: 824, startPoint y: 254, endPoint x: 814, endPoint y: 368, distance: 114.3
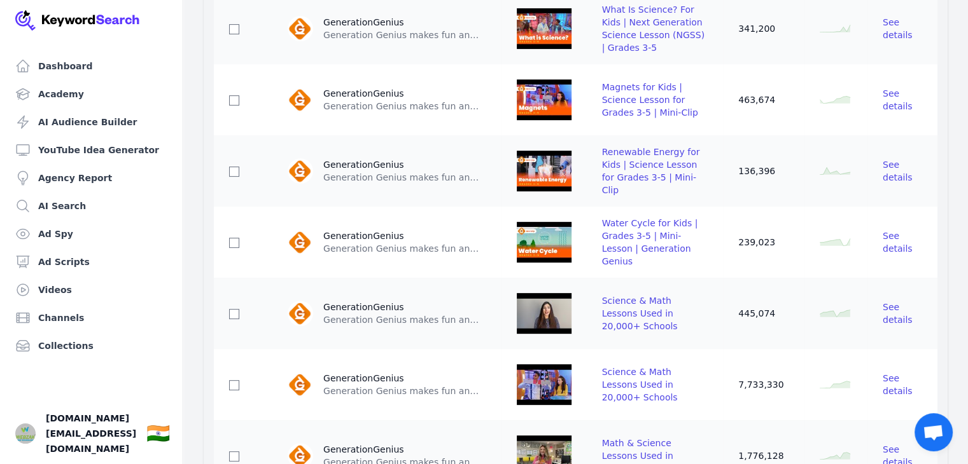
scroll to position [0, 0]
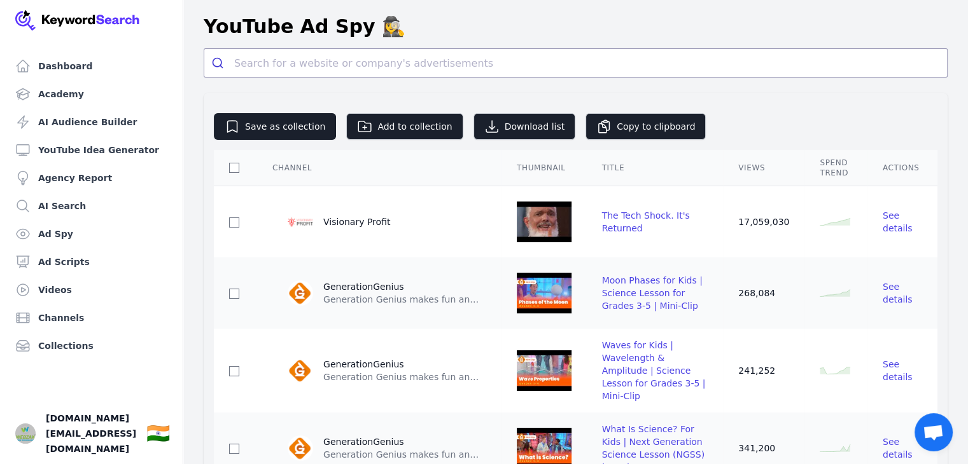
drag, startPoint x: 816, startPoint y: 342, endPoint x: 839, endPoint y: 31, distance: 311.3
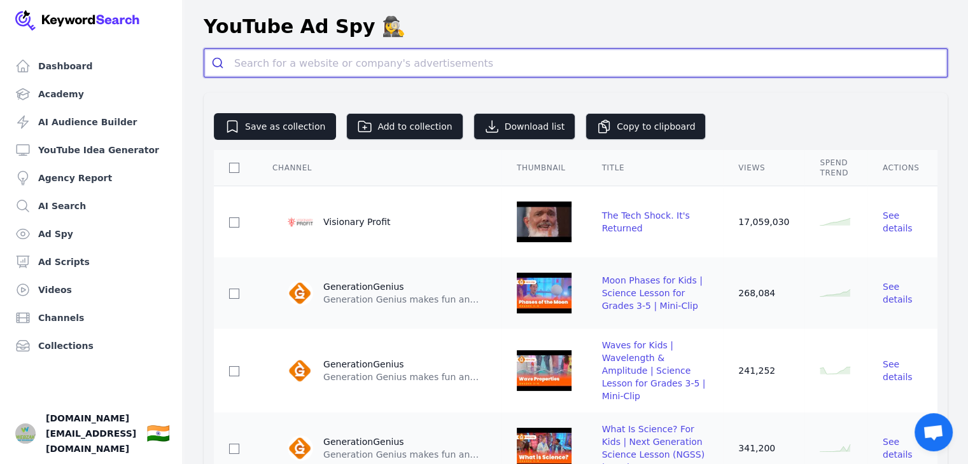
click at [249, 66] on input "search" at bounding box center [590, 63] width 713 height 28
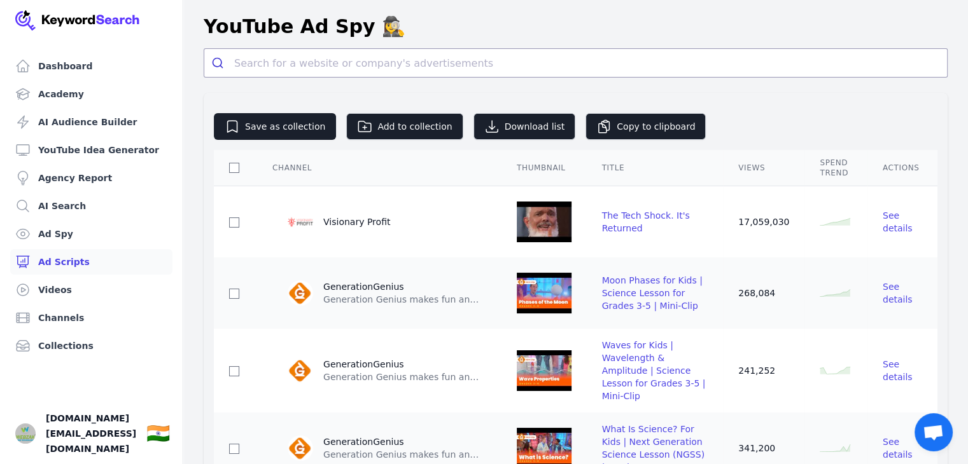
click at [74, 260] on link "Ad Scripts" at bounding box center [91, 261] width 162 height 25
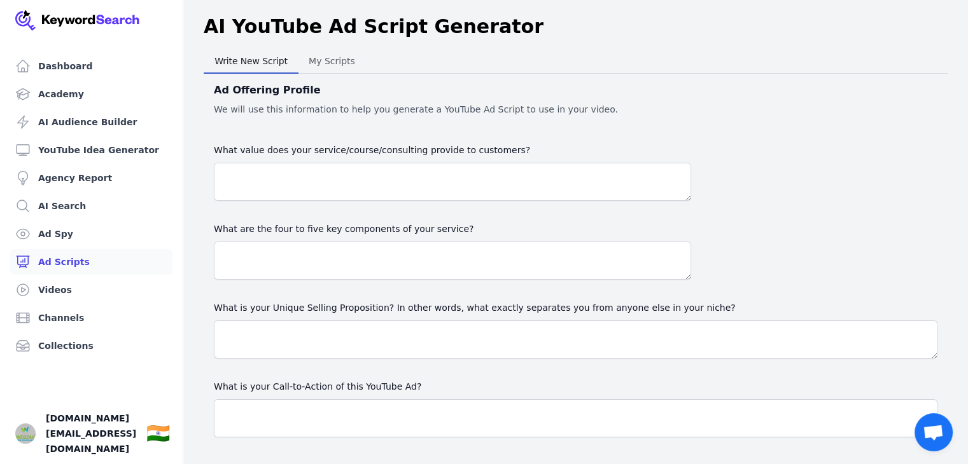
click at [340, 57] on span "My Scripts" at bounding box center [331, 61] width 57 height 18
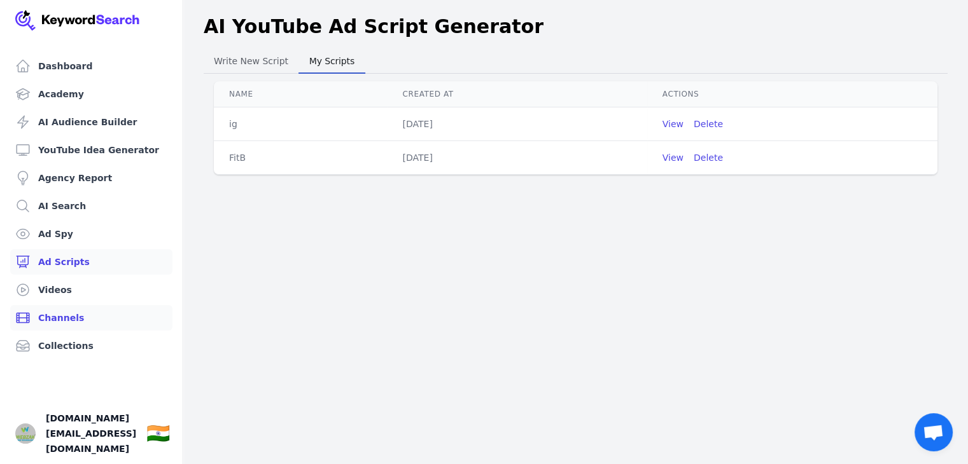
click at [74, 310] on link "Channels" at bounding box center [91, 317] width 162 height 25
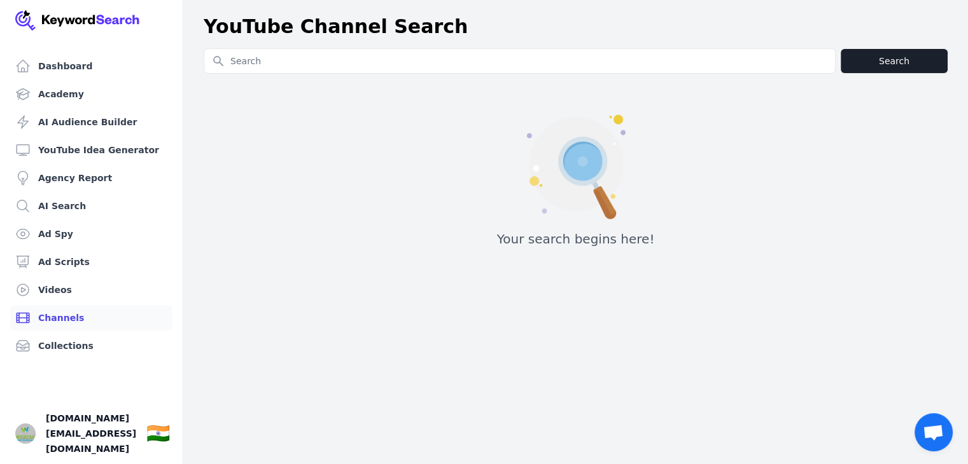
scroll to position [15, 0]
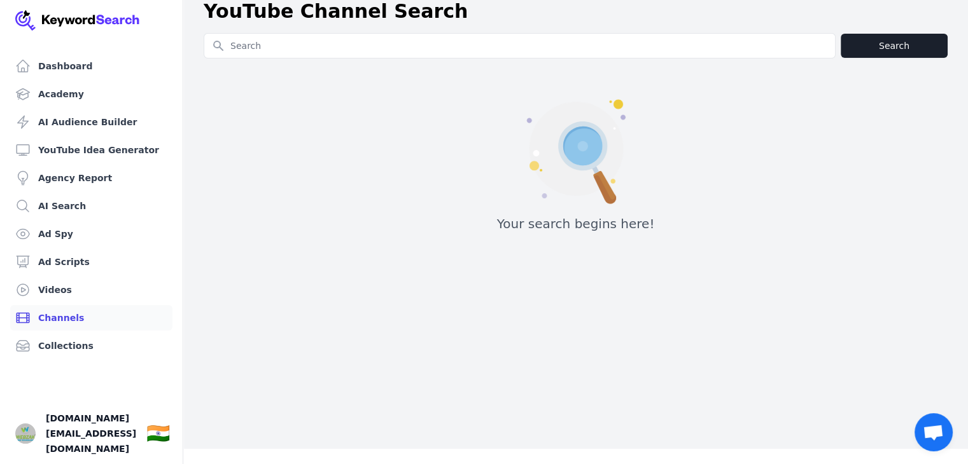
drag, startPoint x: 191, startPoint y: 268, endPoint x: 172, endPoint y: 372, distance: 104.7
click at [66, 206] on link "AI Search" at bounding box center [91, 205] width 162 height 25
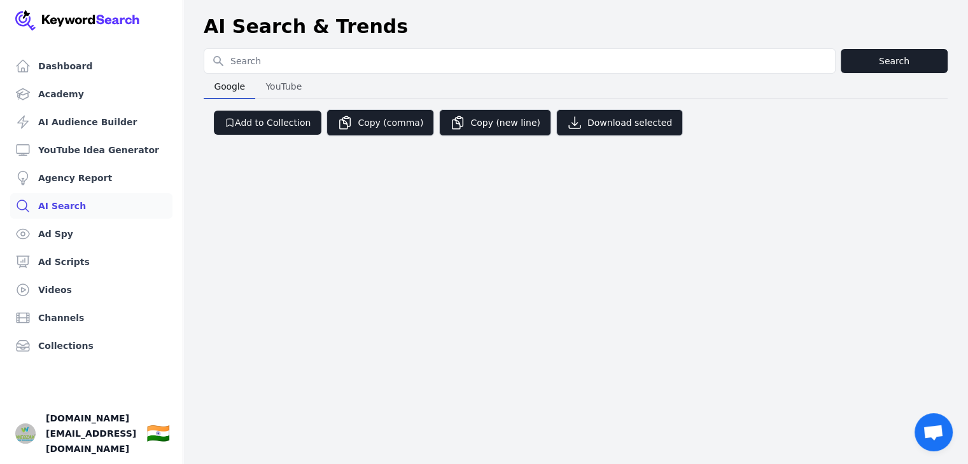
click at [272, 60] on input "Search for YouTube Keywords" at bounding box center [519, 61] width 630 height 24
type input "affiliate marketing"
click at [886, 67] on button "Search" at bounding box center [893, 61] width 107 height 24
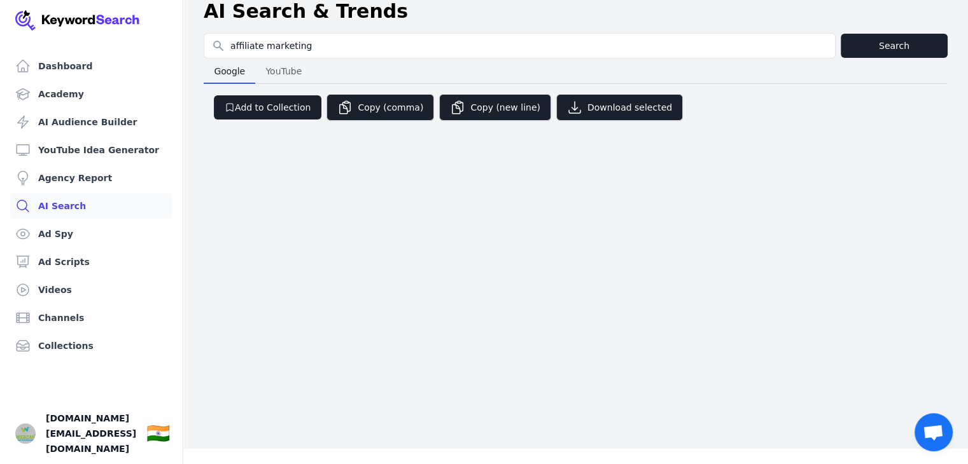
drag, startPoint x: 557, startPoint y: 212, endPoint x: 543, endPoint y: 368, distance: 157.1
click at [262, 66] on span "YouTube" at bounding box center [283, 71] width 46 height 18
select select "50"
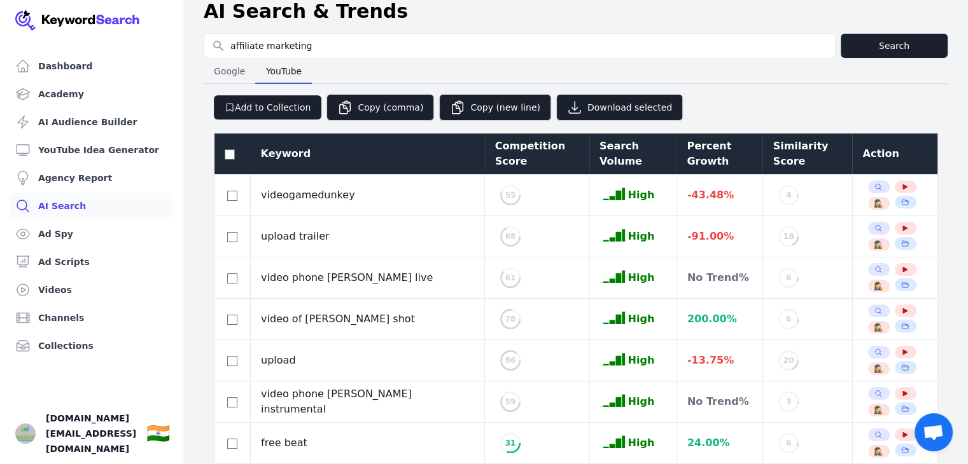
click at [248, 69] on span "Google" at bounding box center [229, 71] width 41 height 18
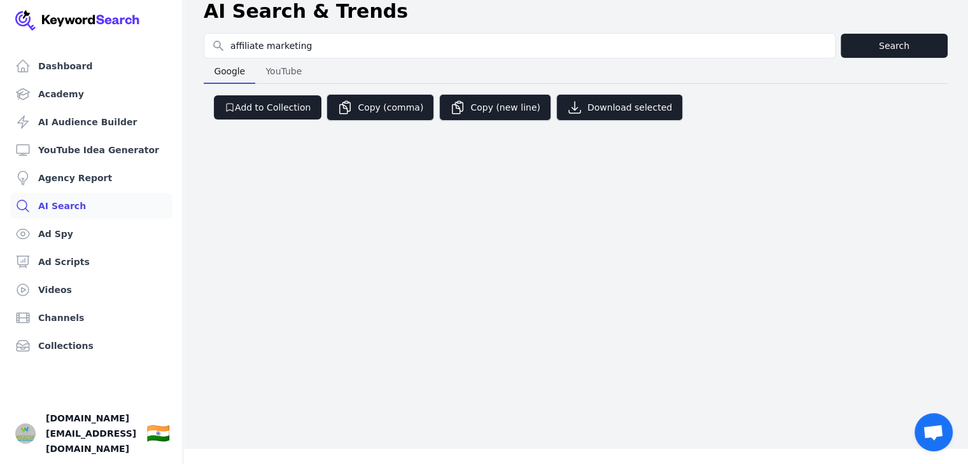
click at [285, 72] on span "YouTube" at bounding box center [283, 71] width 46 height 18
select select "50"
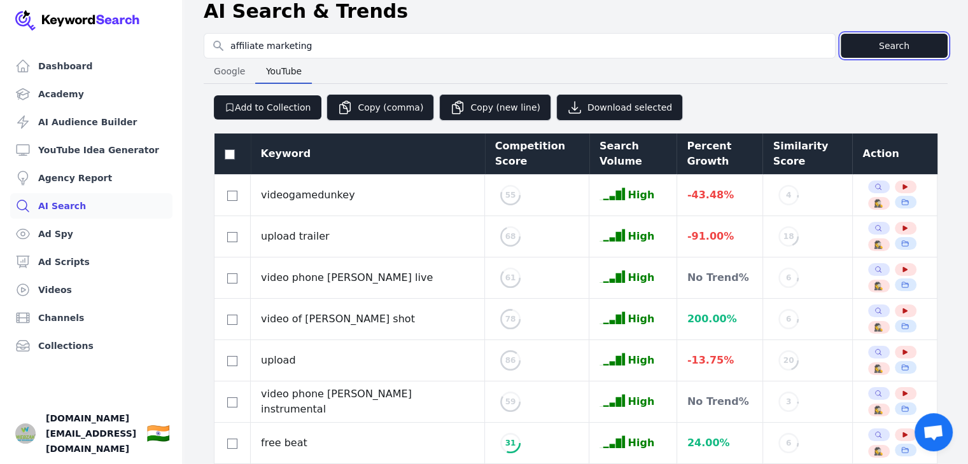
click at [889, 38] on button "Search" at bounding box center [893, 46] width 107 height 24
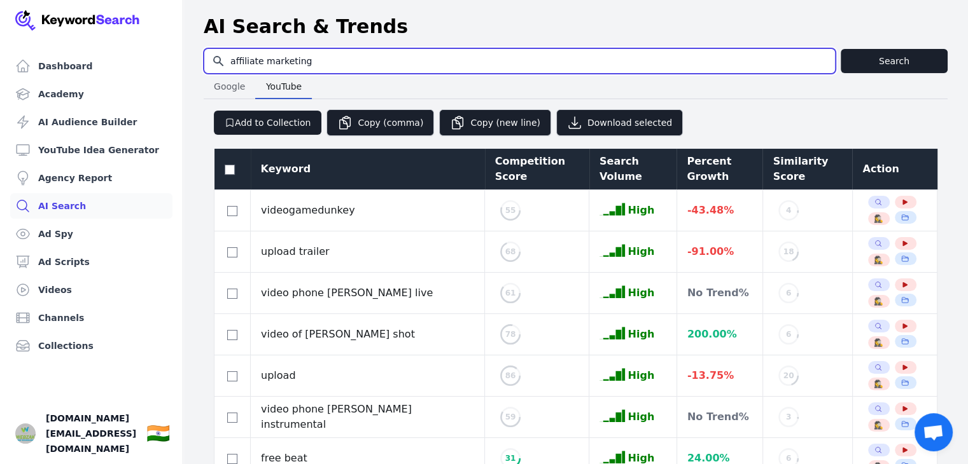
click at [300, 69] on input "affiliate marketing" at bounding box center [519, 61] width 630 height 24
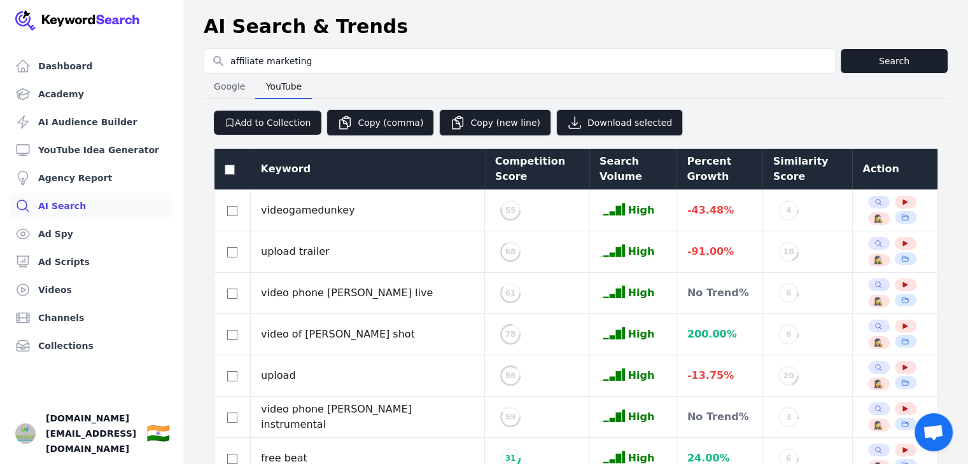
click at [940, 435] on span "Open chat" at bounding box center [932, 434] width 21 height 18
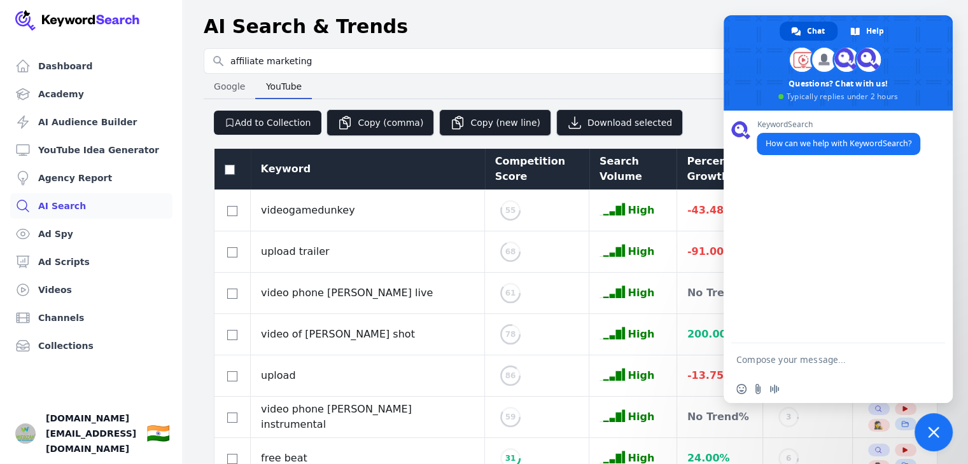
click at [765, 361] on textarea "Compose your message..." at bounding box center [824, 359] width 176 height 11
type textarea "Hey, why google search not working!"
click at [935, 368] on span "Send" at bounding box center [929, 359] width 21 height 21
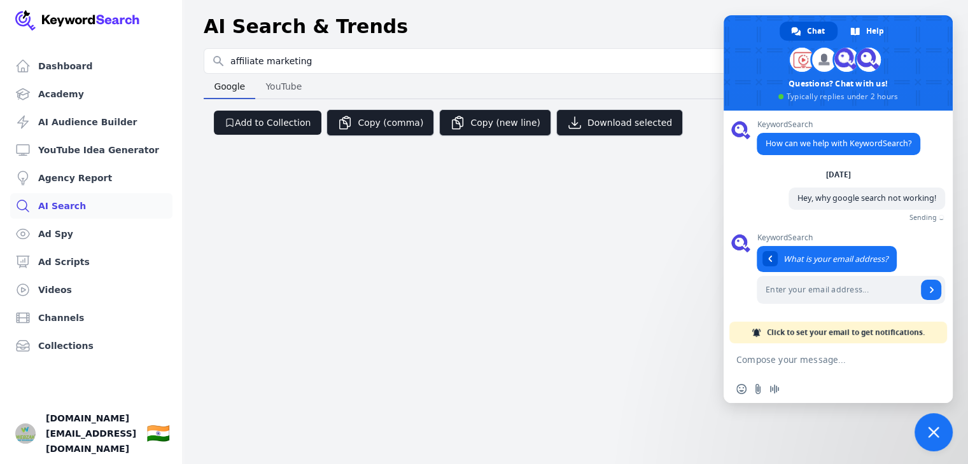
click at [223, 86] on span "Google" at bounding box center [229, 87] width 41 height 18
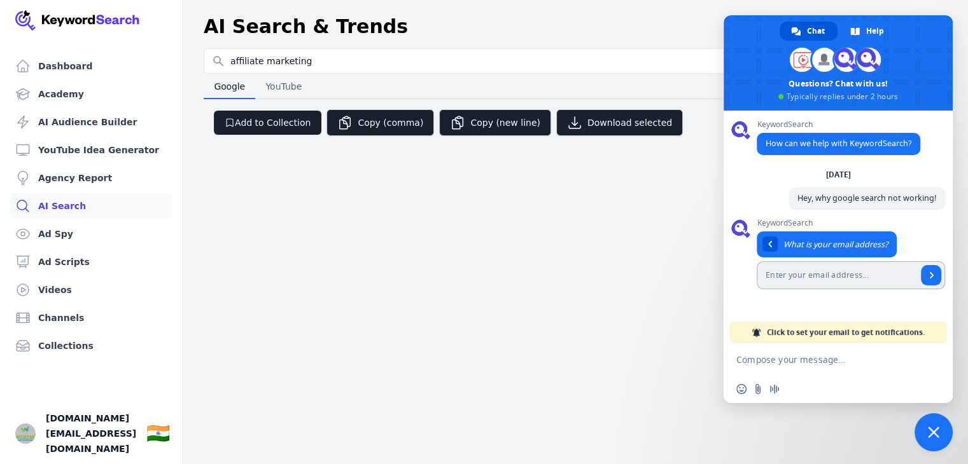
click at [812, 277] on input "Enter your email address..." at bounding box center [836, 275] width 160 height 28
type input "[DOMAIN_NAME][EMAIL_ADDRESS][DOMAIN_NAME]"
click at [926, 279] on span "Send" at bounding box center [931, 275] width 20 height 20
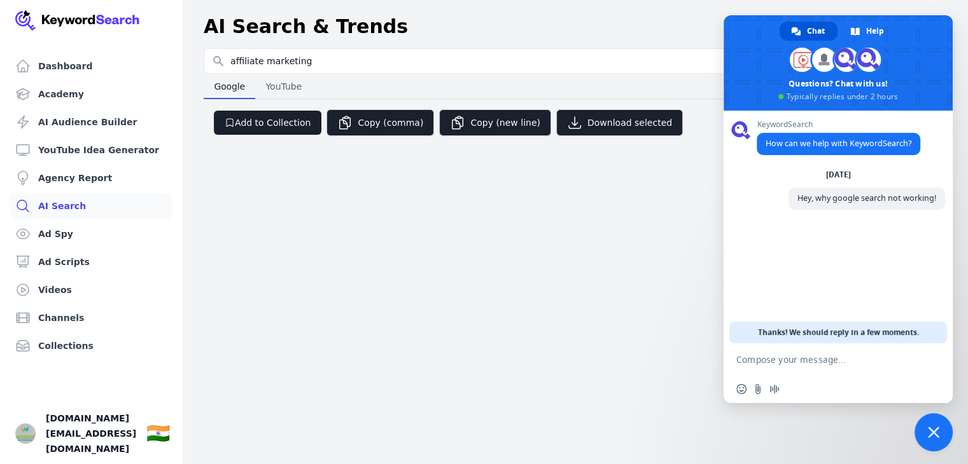
click at [799, 365] on textarea "Compose your message..." at bounding box center [824, 359] width 176 height 11
click at [826, 359] on textarea "Compose your message..." at bounding box center [824, 359] width 176 height 11
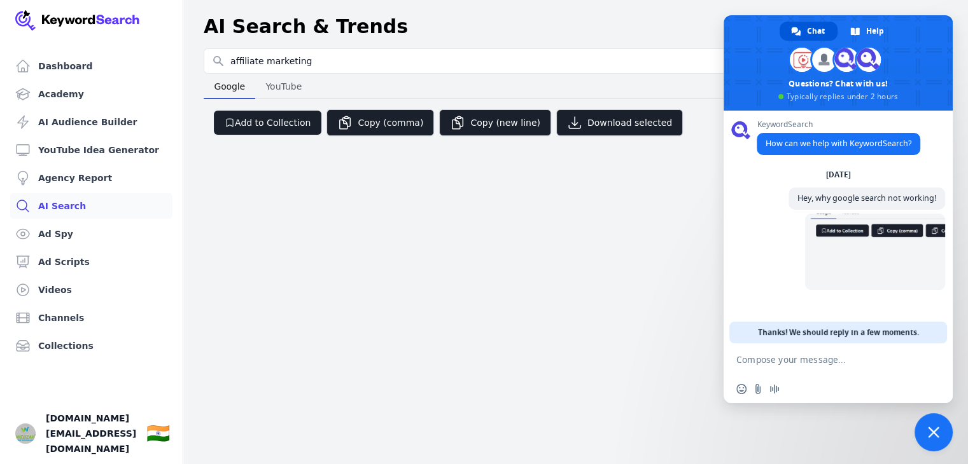
click at [849, 362] on textarea "Compose your message..." at bounding box center [824, 359] width 176 height 11
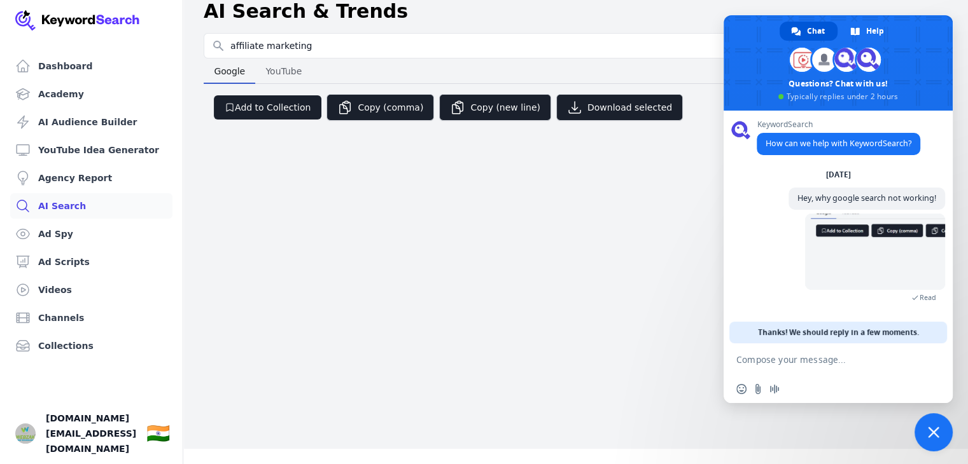
drag, startPoint x: 580, startPoint y: 288, endPoint x: 558, endPoint y: 494, distance: 206.7
drag, startPoint x: 557, startPoint y: 402, endPoint x: 589, endPoint y: 479, distance: 83.3
drag, startPoint x: 807, startPoint y: 331, endPoint x: 870, endPoint y: 332, distance: 63.6
click at [870, 332] on span "Thanks! We should reply in a few moments." at bounding box center [838, 333] width 161 height 22
click at [641, 314] on div "Dashboard Academy AI Audience Builder YouTube Idea Generator Agency Report AI S…" at bounding box center [484, 217] width 968 height 464
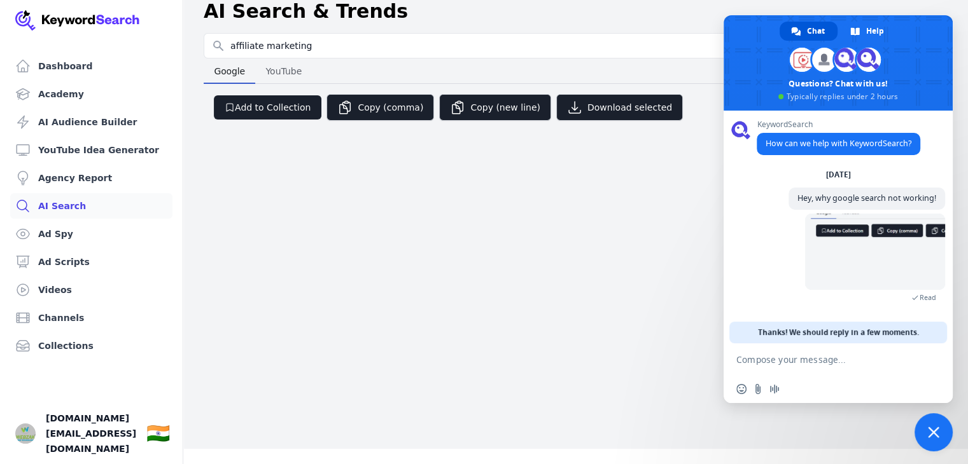
click at [602, 316] on div "Dashboard Academy AI Audience Builder YouTube Idea Generator Agency Report AI S…" at bounding box center [484, 217] width 968 height 464
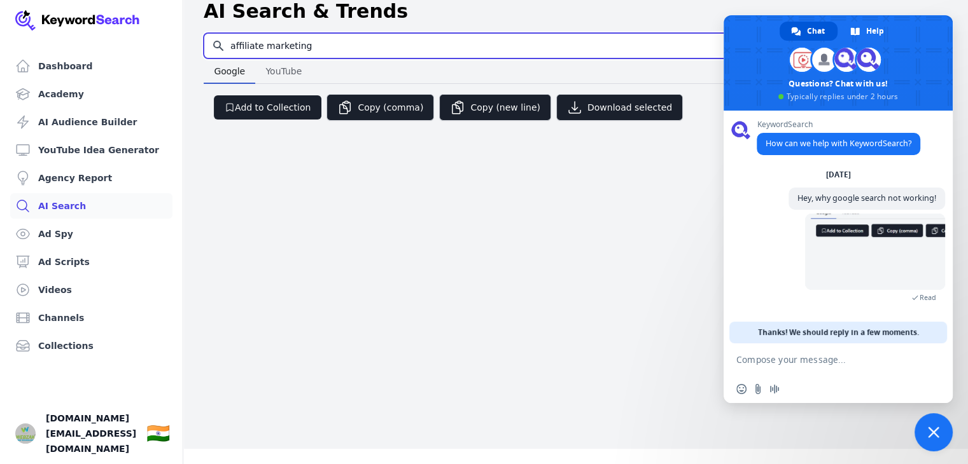
click at [335, 48] on input "affiliate marketing" at bounding box center [519, 46] width 630 height 24
type input "affiliate marketing for"
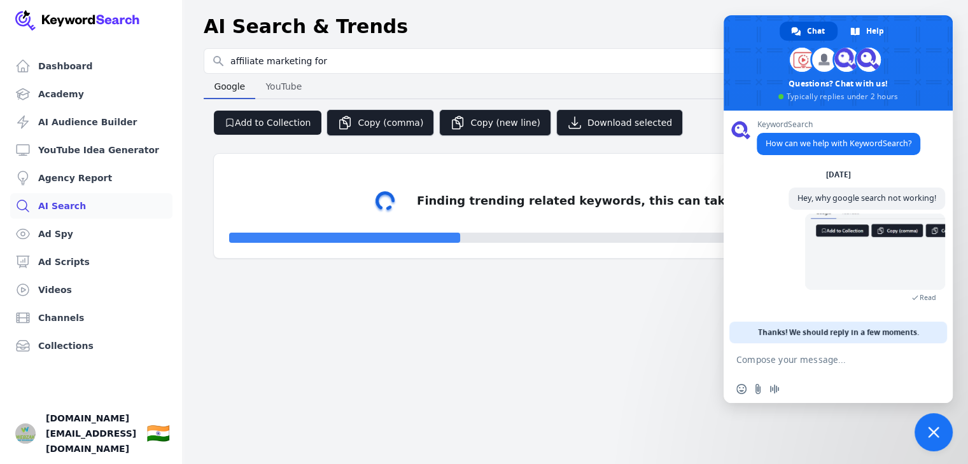
select select "50"
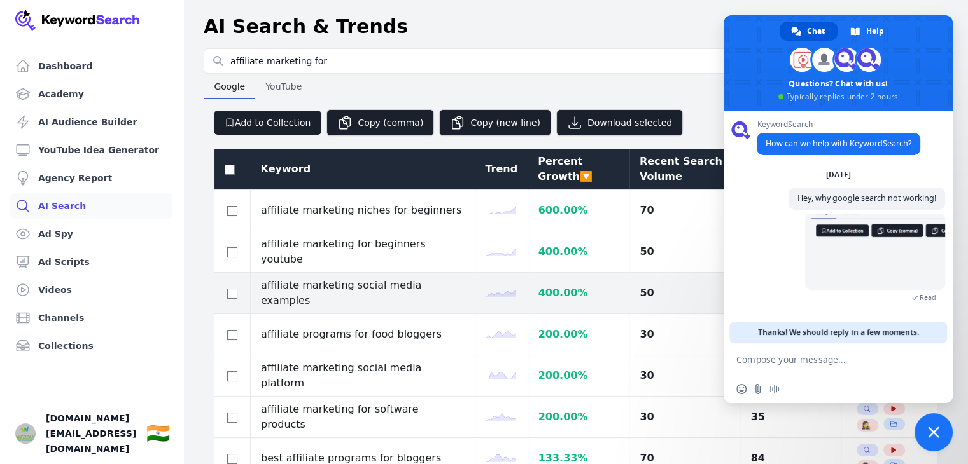
click at [671, 275] on td "50" at bounding box center [684, 293] width 111 height 41
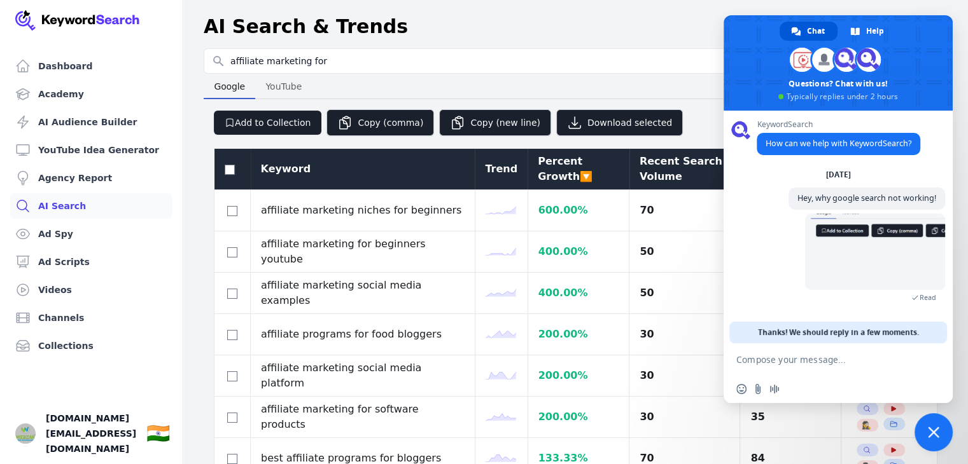
click at [933, 438] on span "Close chat" at bounding box center [933, 433] width 38 height 38
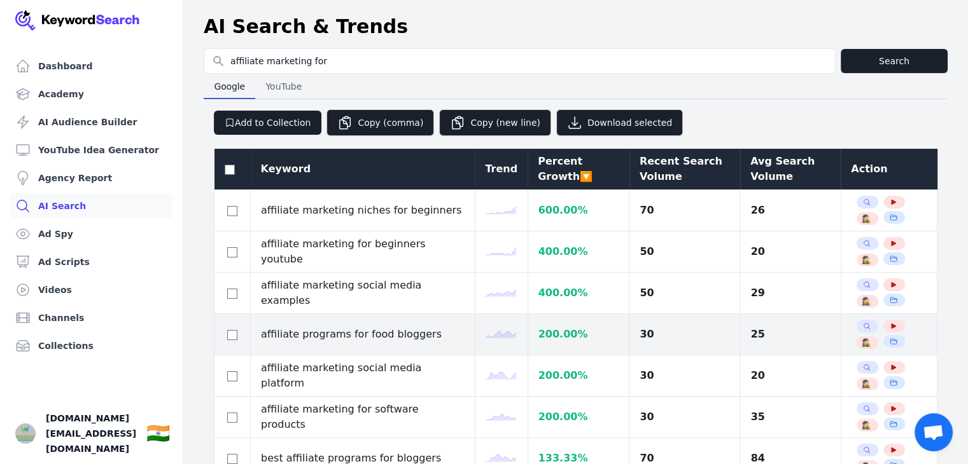
drag, startPoint x: 702, startPoint y: 358, endPoint x: 699, endPoint y: 319, distance: 38.9
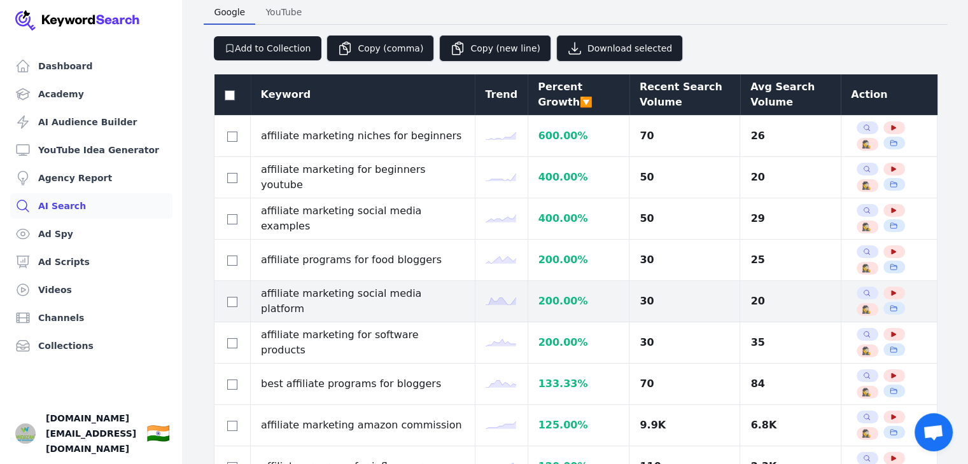
drag, startPoint x: 684, startPoint y: 286, endPoint x: 683, endPoint y: 354, distance: 68.7
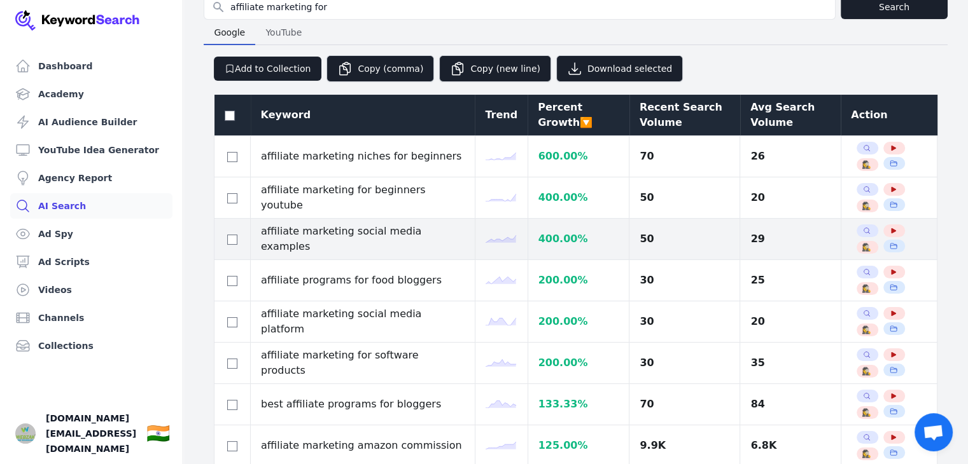
drag, startPoint x: 678, startPoint y: 280, endPoint x: 673, endPoint y: 269, distance: 12.0
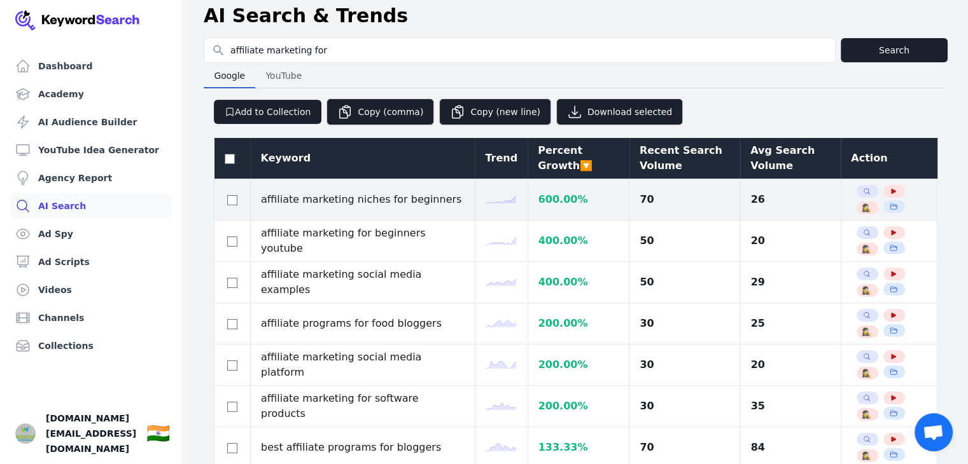
click at [317, 194] on td "affiliate marketing niches for beginners" at bounding box center [363, 199] width 225 height 41
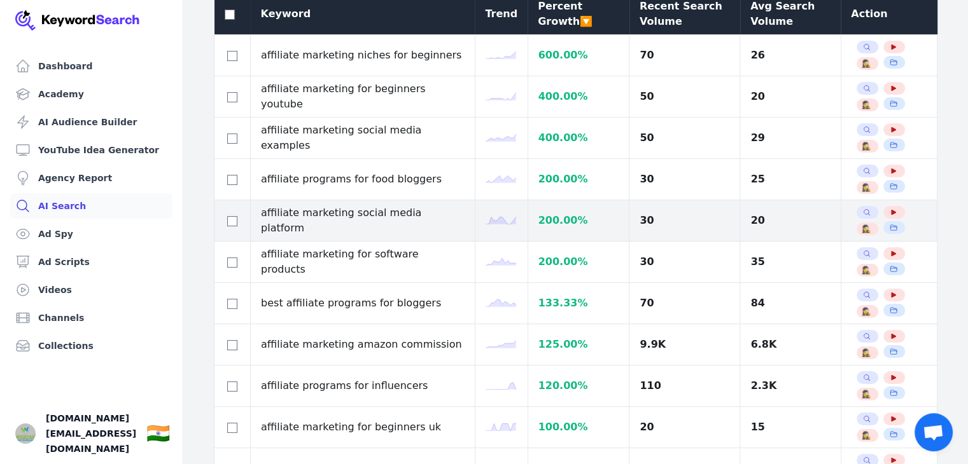
drag, startPoint x: 682, startPoint y: 254, endPoint x: 682, endPoint y: 326, distance: 72.5
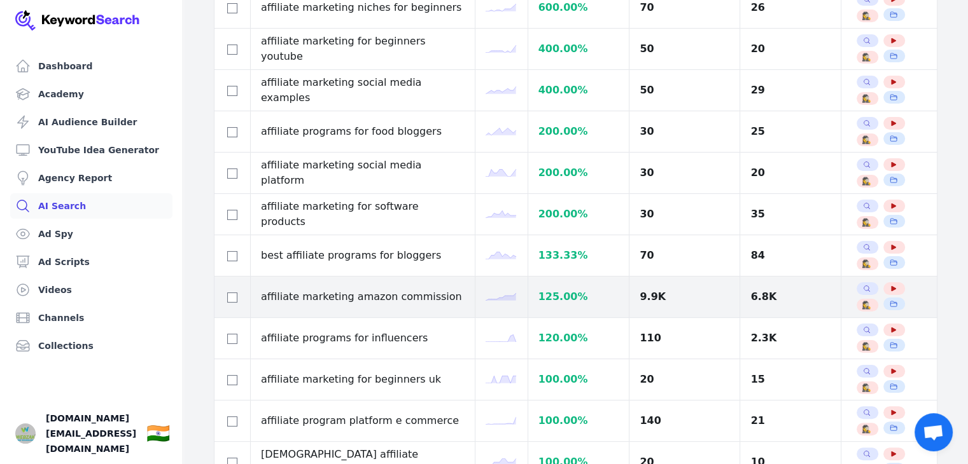
drag, startPoint x: 695, startPoint y: 256, endPoint x: 695, endPoint y: 300, distance: 43.9
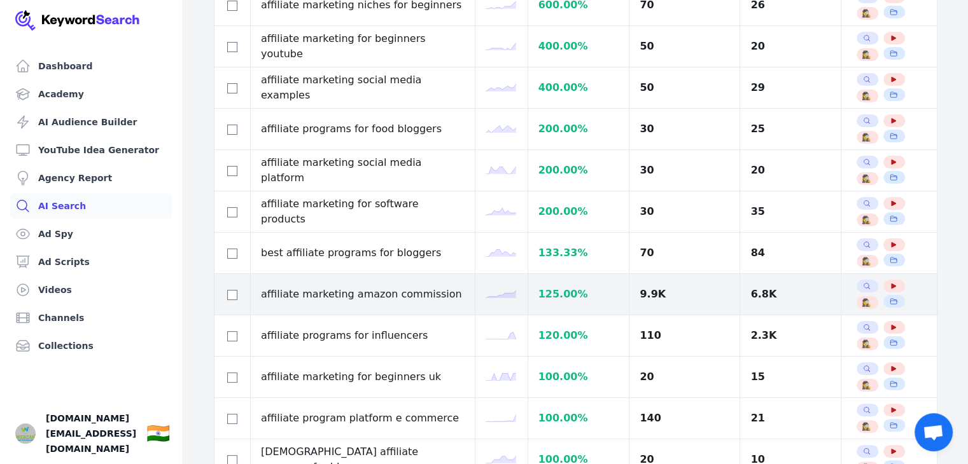
click at [358, 288] on td "affiliate marketing amazon commission" at bounding box center [363, 294] width 225 height 41
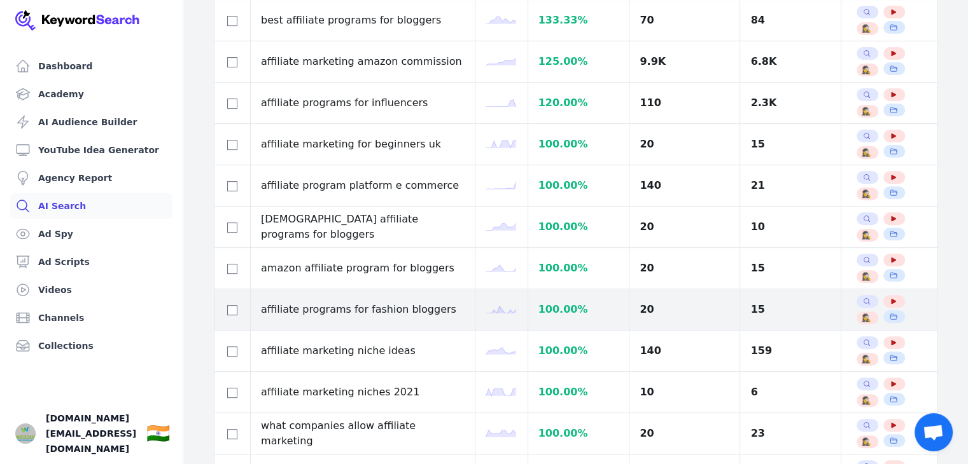
drag, startPoint x: 656, startPoint y: 286, endPoint x: 657, endPoint y: 368, distance: 82.1
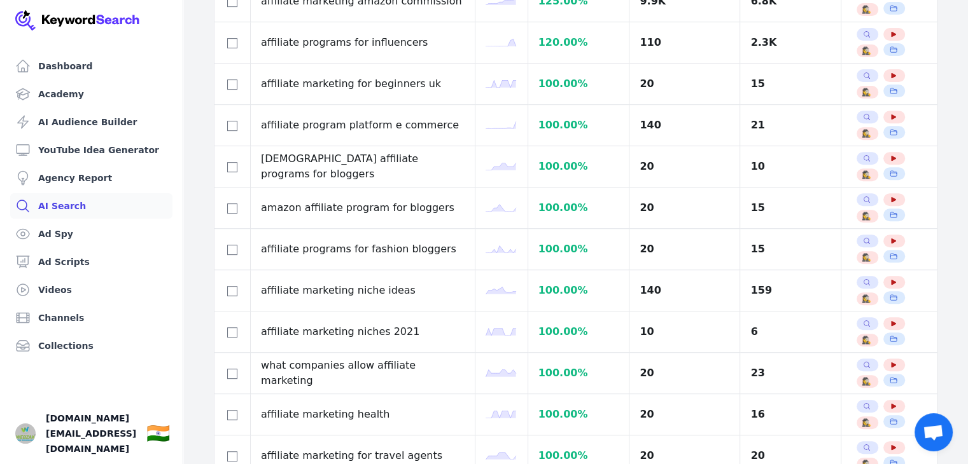
drag, startPoint x: 663, startPoint y: 334, endPoint x: 671, endPoint y: 426, distance: 92.6
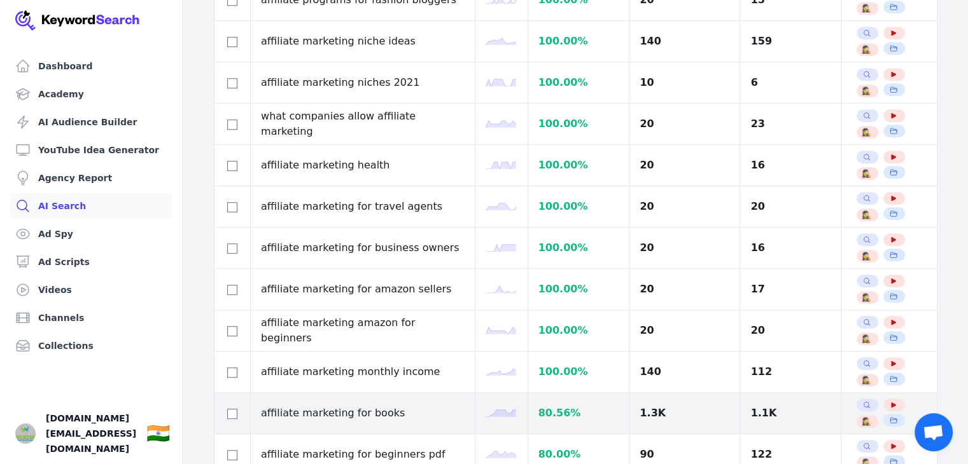
drag, startPoint x: 667, startPoint y: 345, endPoint x: 669, endPoint y: 403, distance: 58.6
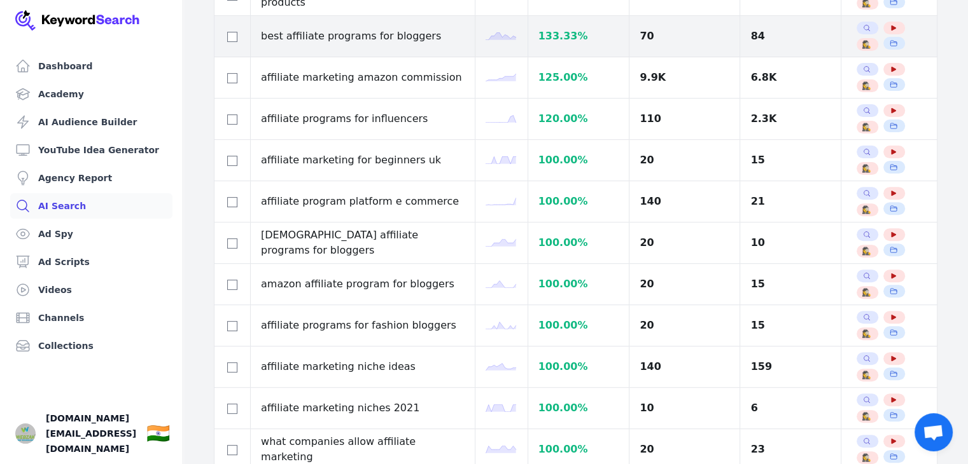
scroll to position [0, 0]
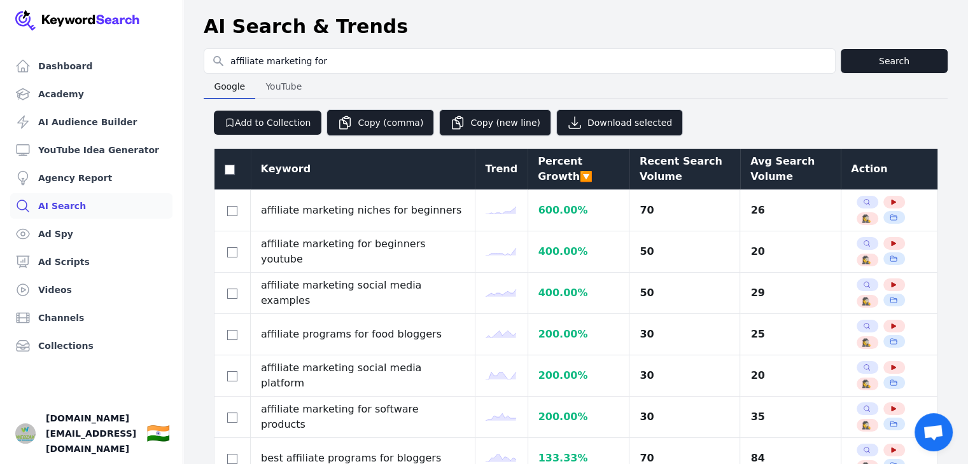
drag, startPoint x: 667, startPoint y: 340, endPoint x: 664, endPoint y: 171, distance: 168.6
click at [639, 174] on div "Recent Search Volume" at bounding box center [684, 169] width 90 height 31
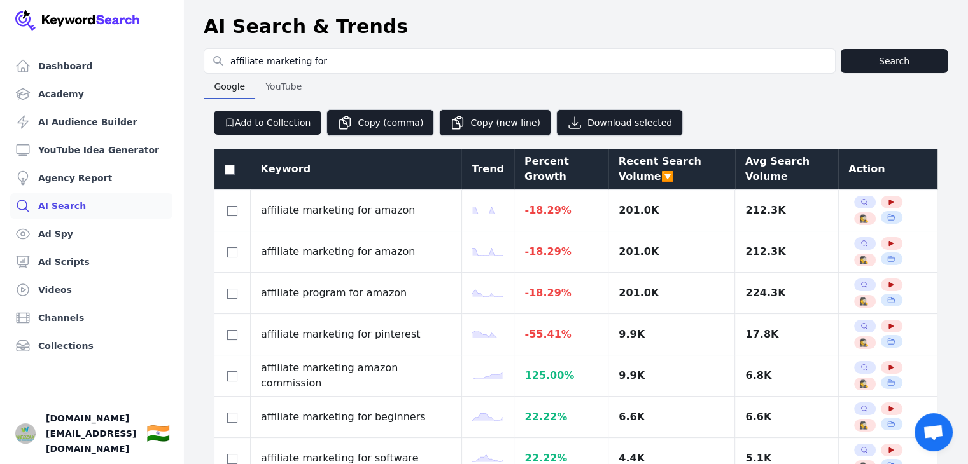
click at [642, 163] on div "Recent Search Volume 🔽" at bounding box center [671, 169] width 106 height 31
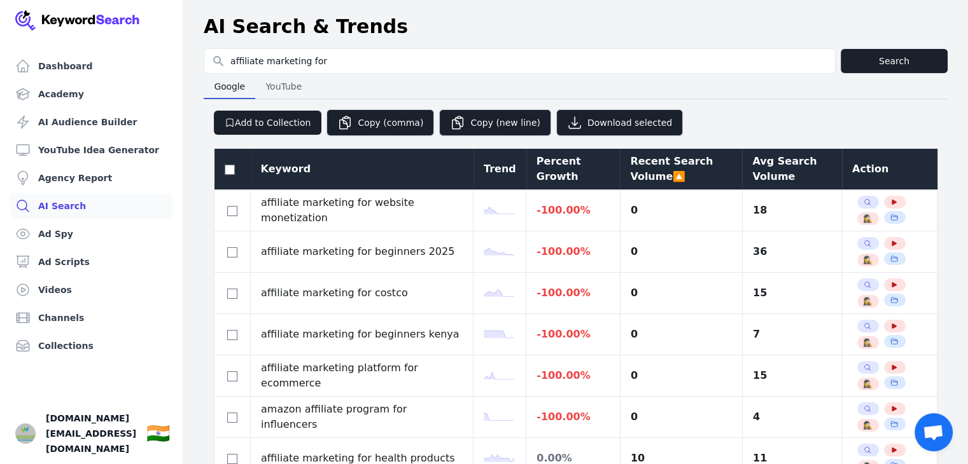
click at [752, 177] on div "Avg Search Volume" at bounding box center [792, 169] width 80 height 31
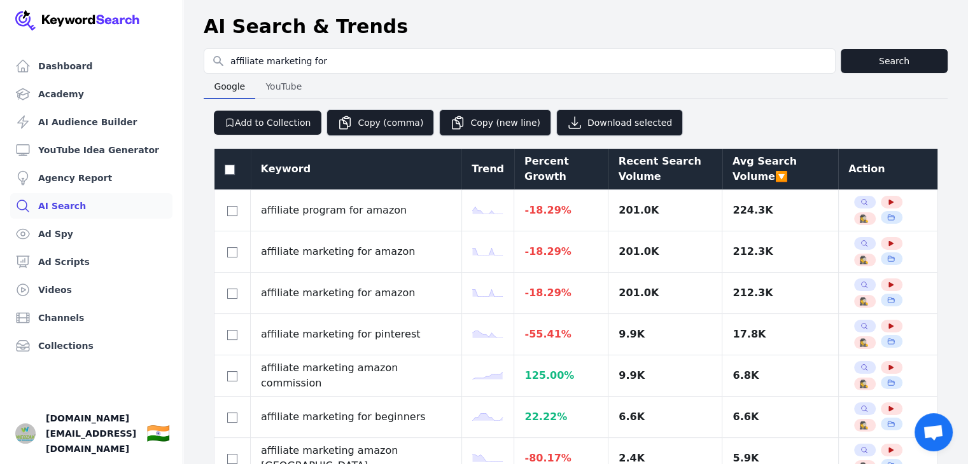
drag, startPoint x: 649, startPoint y: 324, endPoint x: 319, endPoint y: 149, distance: 373.7
click at [285, 87] on span "YouTube" at bounding box center [283, 87] width 46 height 18
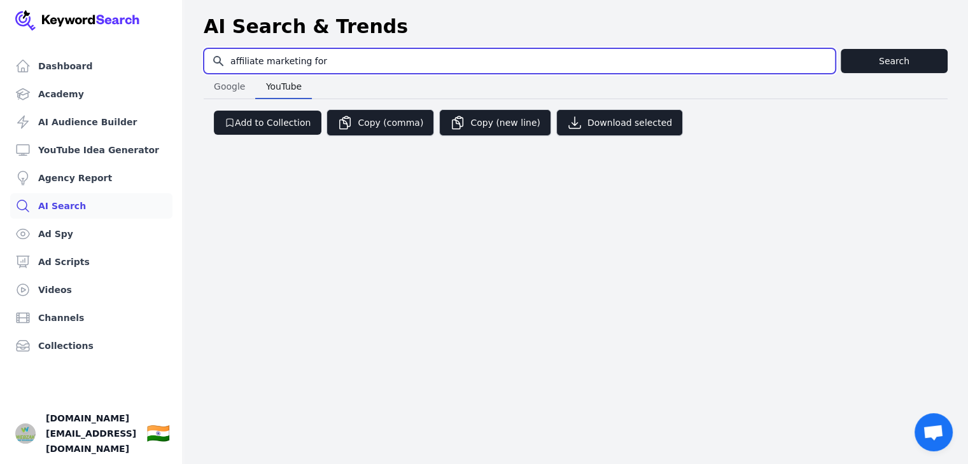
click at [330, 60] on input "affiliate marketing for" at bounding box center [519, 61] width 630 height 24
paste input ""affiliate marketing niches for beginners""
type input ""affiliate marketing niches for beginners""
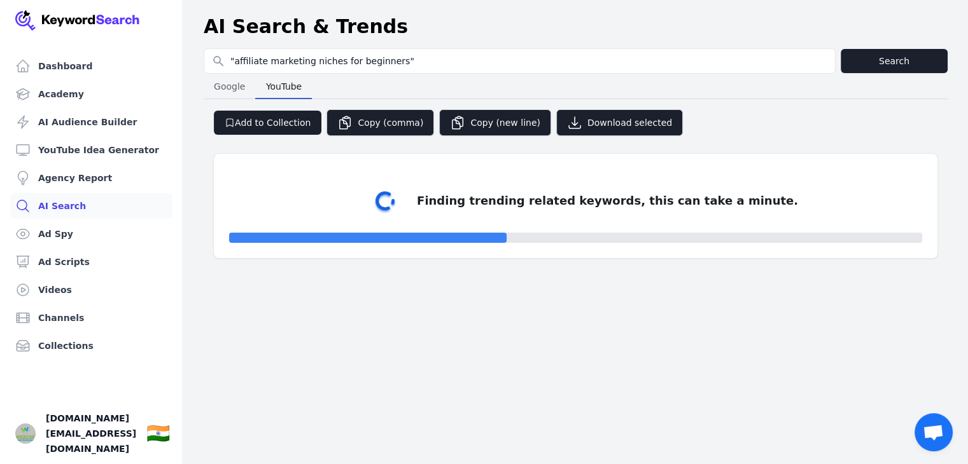
select select "50"
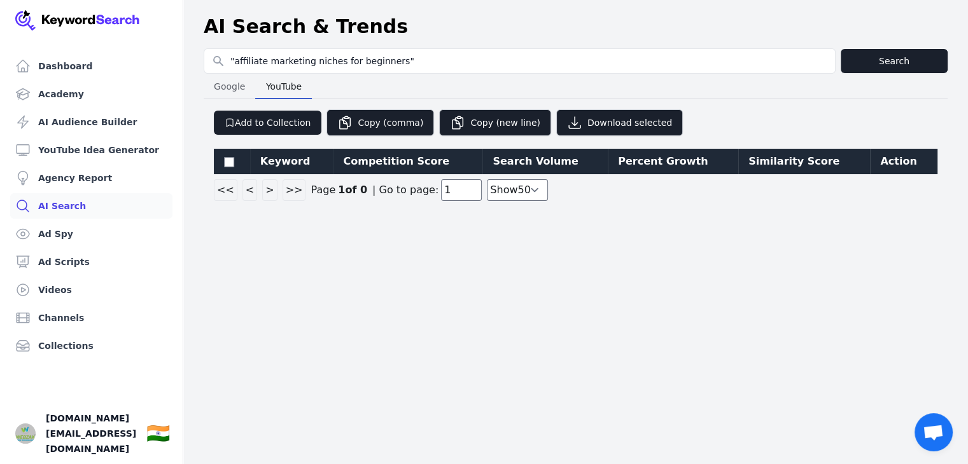
click at [302, 297] on div "Dashboard Academy AI Audience Builder YouTube Idea Generator Agency Report AI S…" at bounding box center [484, 232] width 968 height 464
drag, startPoint x: 338, startPoint y: 324, endPoint x: 284, endPoint y: 101, distance: 229.9
click at [214, 91] on span "Google" at bounding box center [229, 87] width 41 height 18
select select "50"
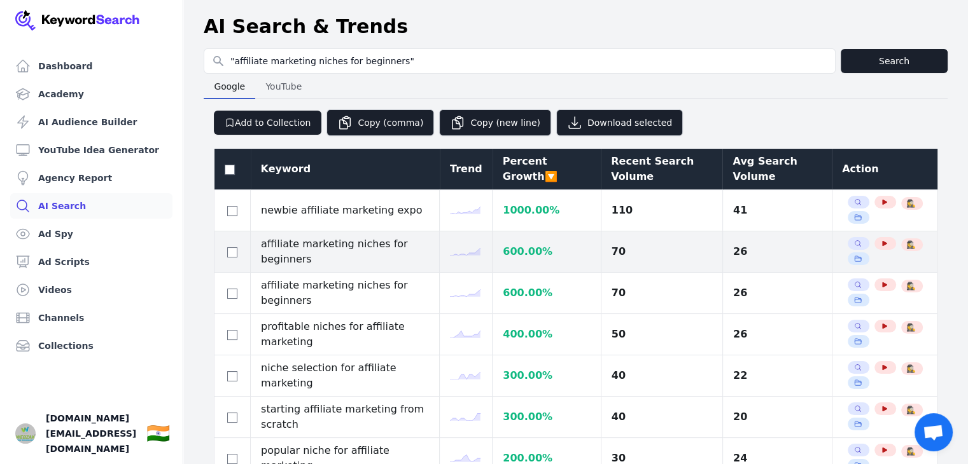
drag, startPoint x: 396, startPoint y: 329, endPoint x: 391, endPoint y: 265, distance: 63.8
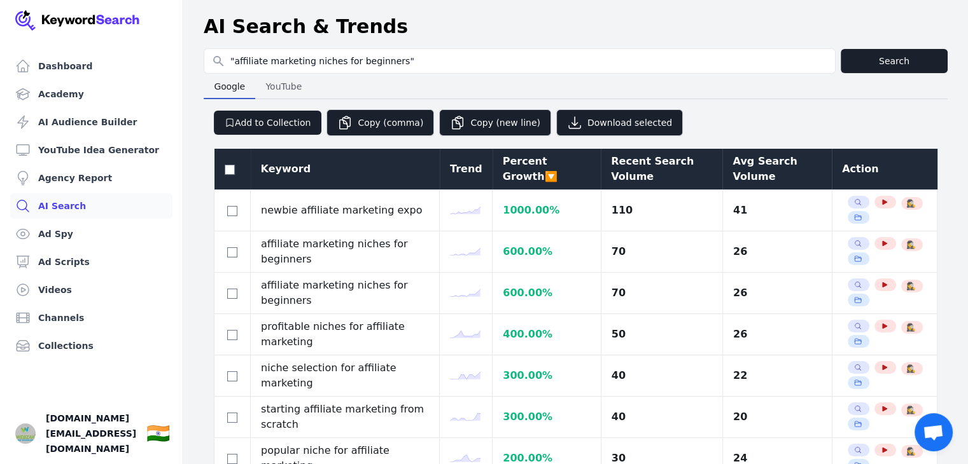
click at [639, 175] on div "Recent Search Volume" at bounding box center [661, 169] width 101 height 31
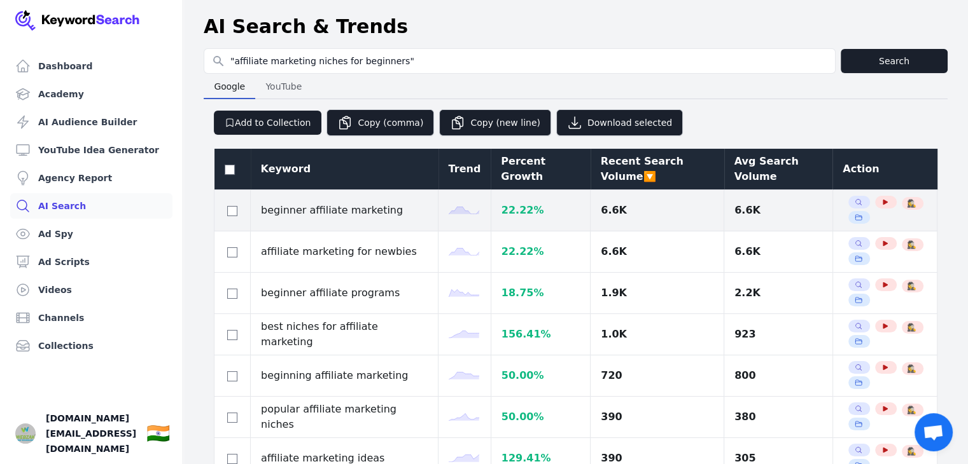
click at [344, 209] on td "beginner affiliate marketing" at bounding box center [345, 210] width 188 height 41
copy tr "beginner affiliate marketing"
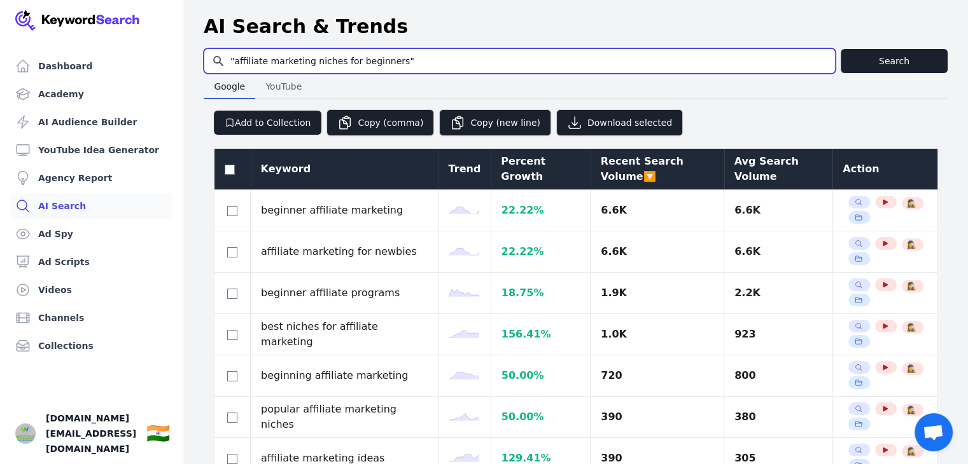
click at [409, 62] on input ""affiliate marketing niches for beginners"" at bounding box center [519, 61] width 630 height 24
paste input "beginner affiliate marketing"
type input "beginner affiliate marketing"
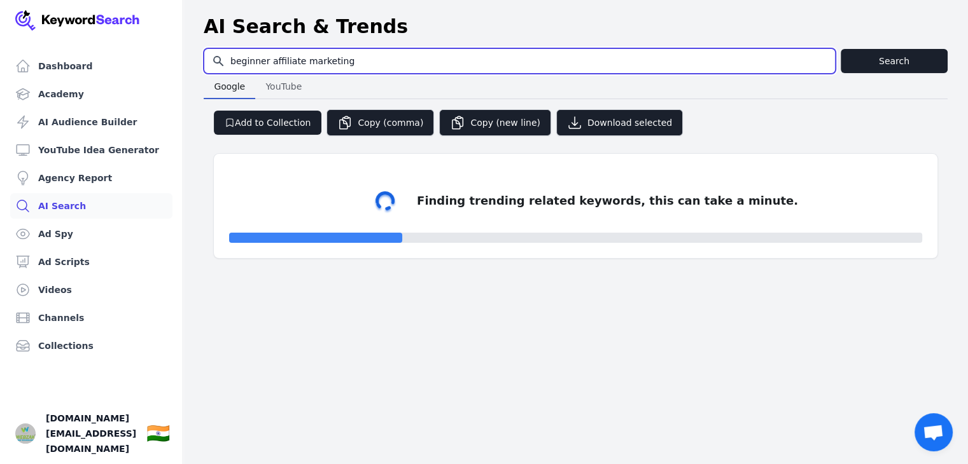
select select "50"
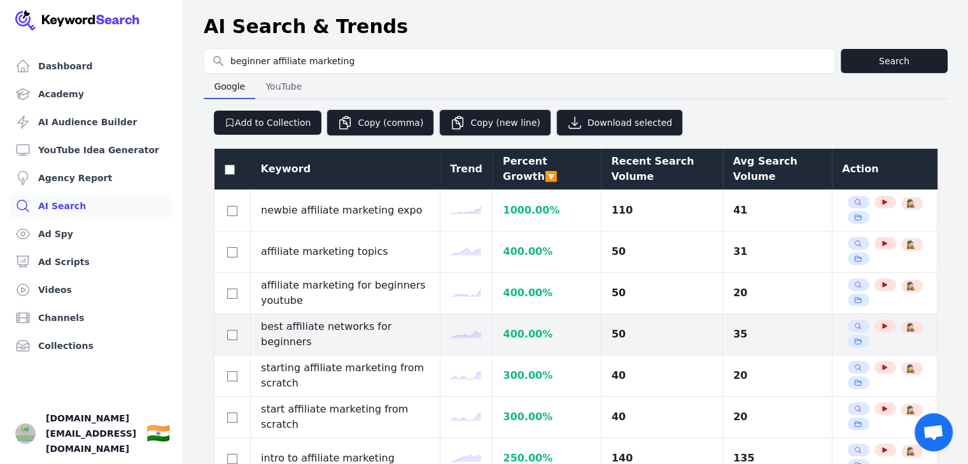
click at [346, 333] on td "best affiliate networks for beginners" at bounding box center [346, 334] width 190 height 41
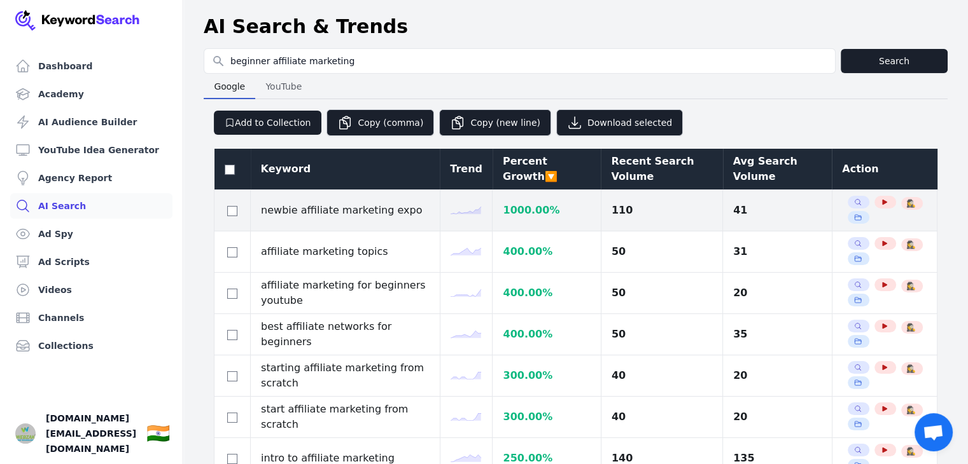
click at [285, 207] on td "newbie affiliate marketing expo" at bounding box center [346, 210] width 190 height 41
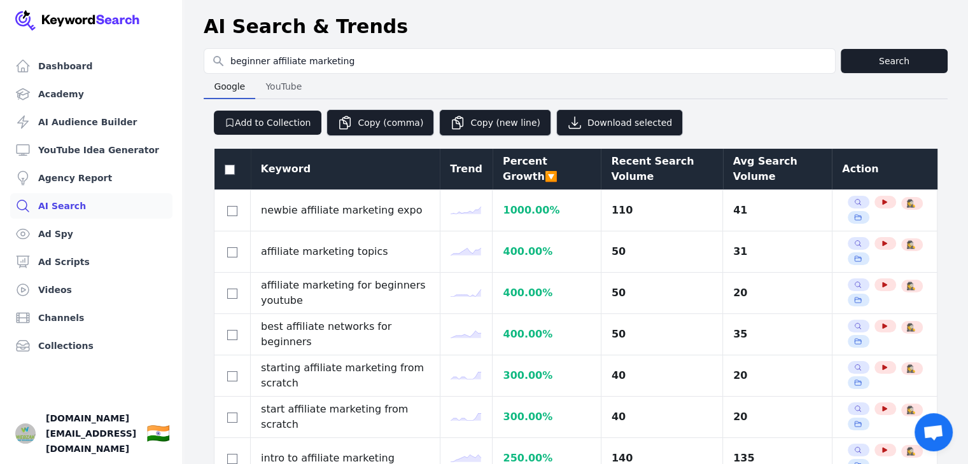
click at [638, 176] on div "Recent Search Volume" at bounding box center [661, 169] width 101 height 31
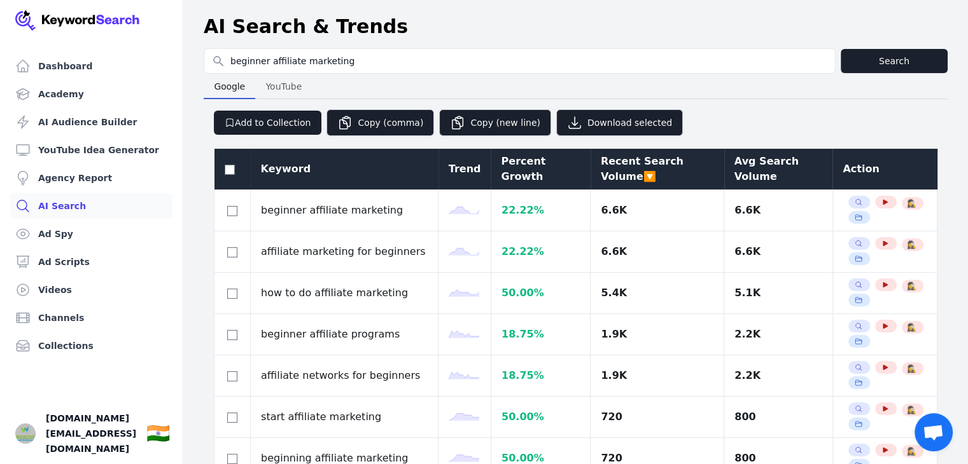
drag, startPoint x: 661, startPoint y: 281, endPoint x: 643, endPoint y: 169, distance: 113.5
click at [864, 59] on button "Search" at bounding box center [893, 61] width 107 height 24
click at [268, 80] on span "YouTube" at bounding box center [283, 87] width 46 height 18
select select "50"
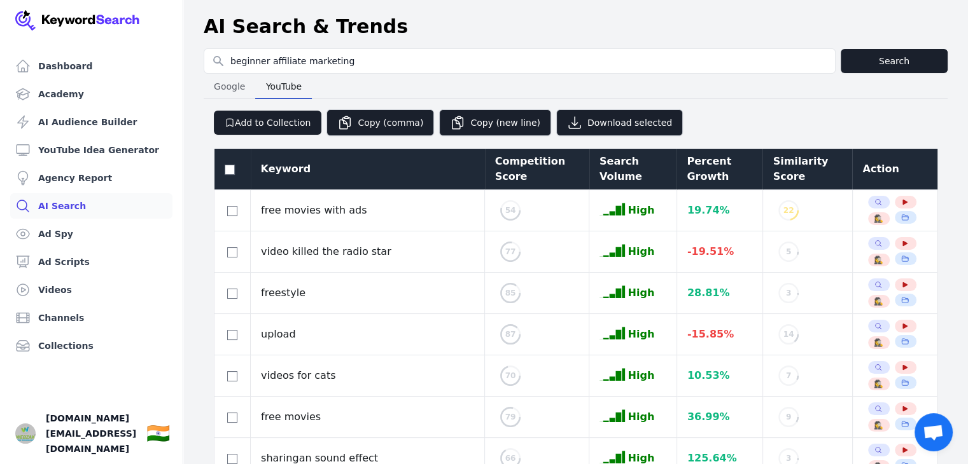
click at [599, 167] on div "Search Volume" at bounding box center [632, 169] width 67 height 31
click at [492, 165] on div "Competition Score" at bounding box center [534, 169] width 84 height 31
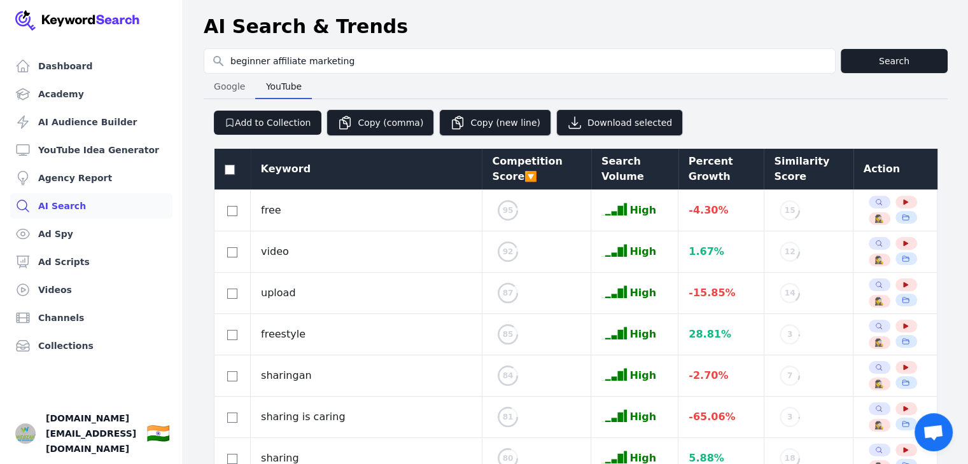
click at [492, 156] on div "Competition Score 🔽" at bounding box center [536, 169] width 88 height 31
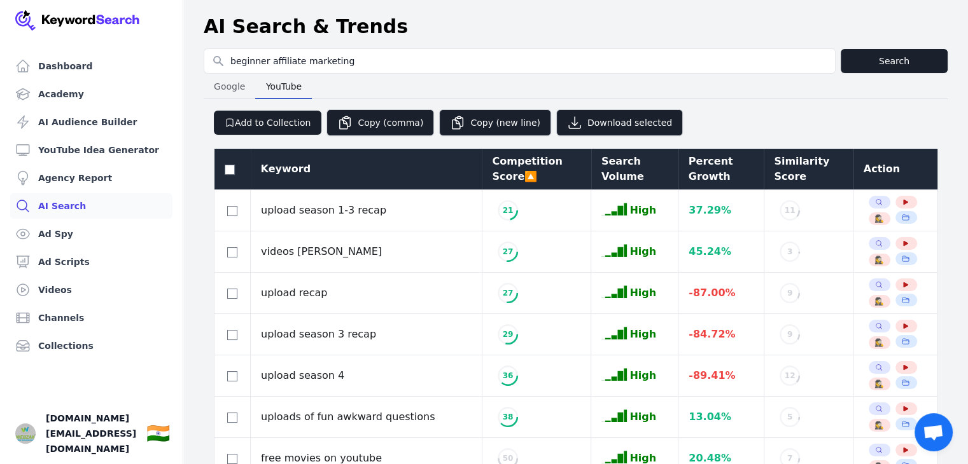
click at [688, 167] on div "Percent Growth" at bounding box center [721, 169] width 66 height 31
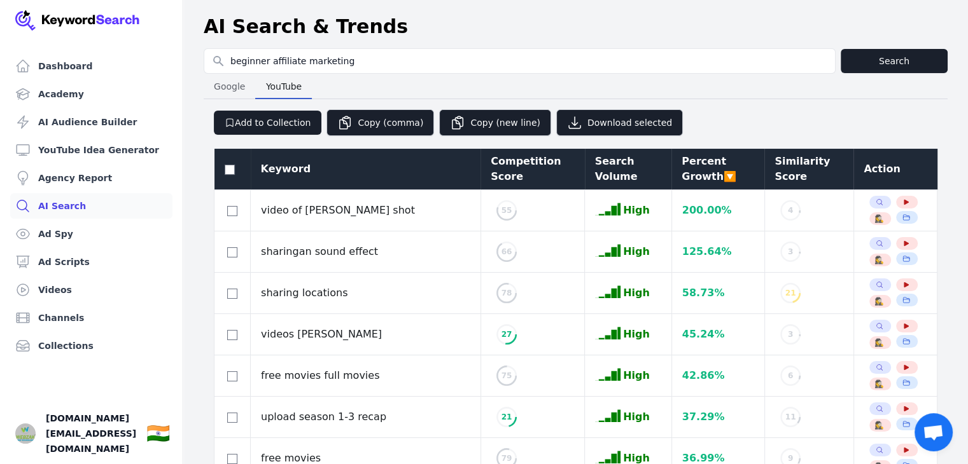
click at [681, 167] on div "Percent Growth 🔽" at bounding box center [717, 169] width 73 height 31
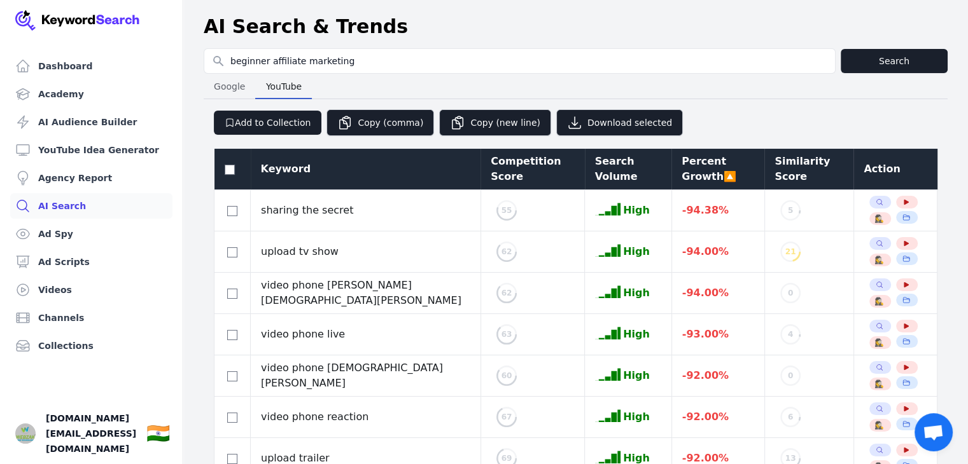
click at [681, 167] on div "Percent Growth 🔼" at bounding box center [717, 169] width 73 height 31
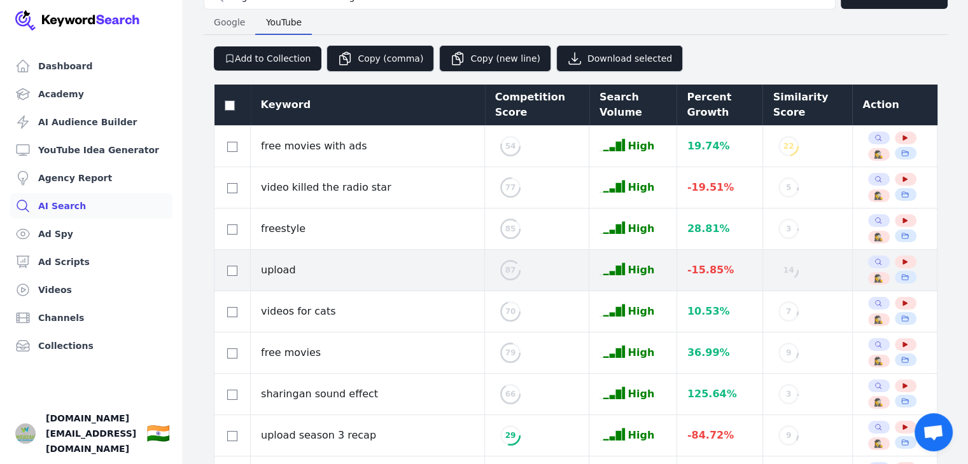
drag, startPoint x: 415, startPoint y: 248, endPoint x: 410, endPoint y: 298, distance: 50.5
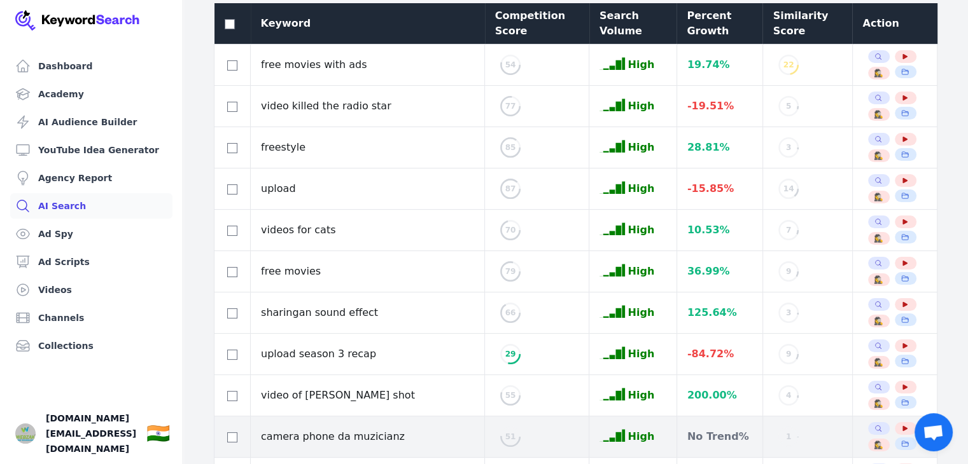
drag, startPoint x: 402, startPoint y: 260, endPoint x: 400, endPoint y: 394, distance: 134.2
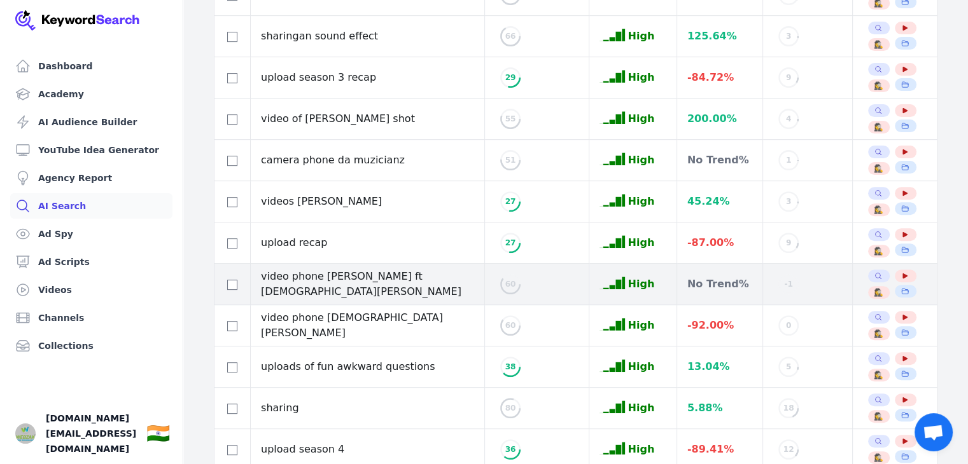
drag, startPoint x: 365, startPoint y: 240, endPoint x: 368, endPoint y: 359, distance: 118.4
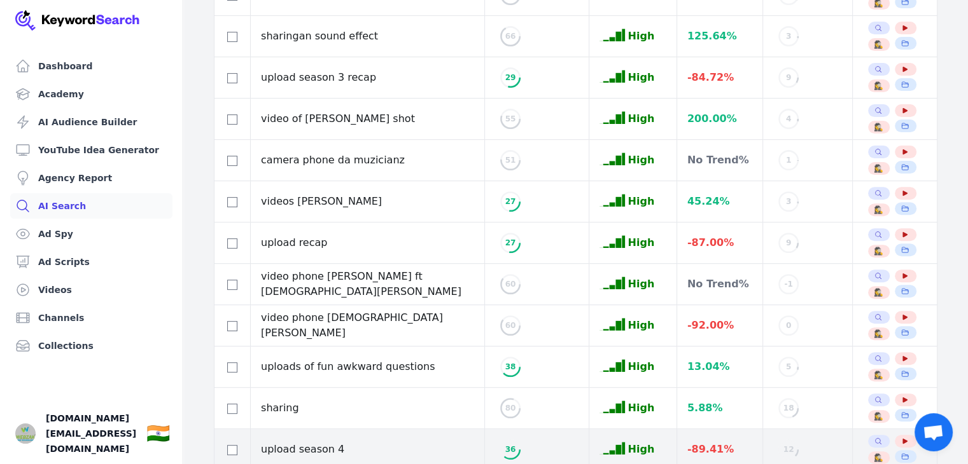
scroll to position [524, 0]
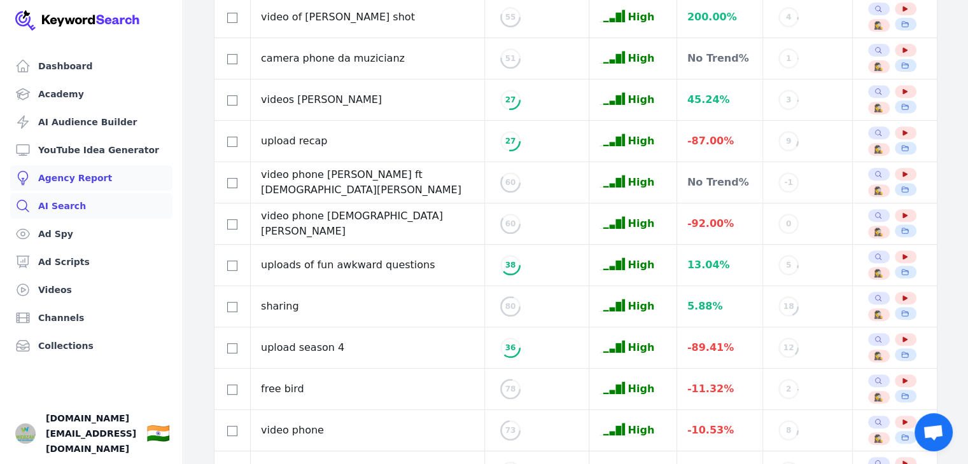
click at [66, 183] on link "Agency Report" at bounding box center [91, 177] width 162 height 25
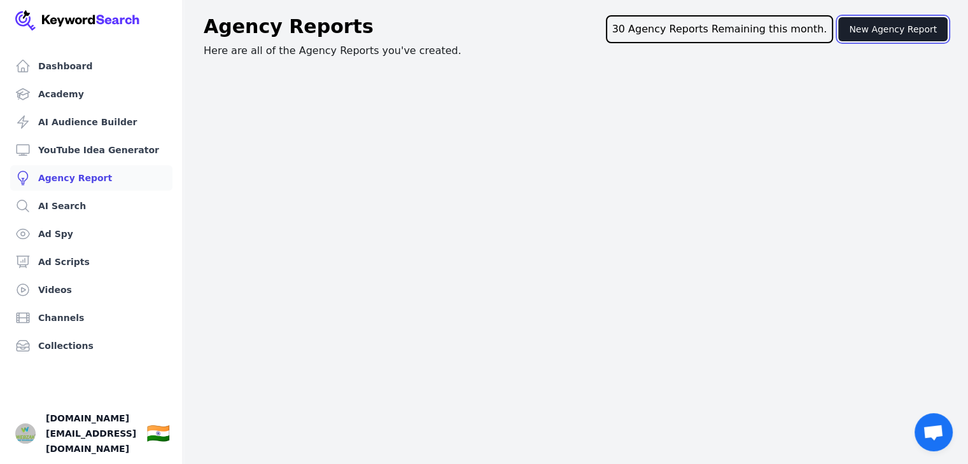
click at [900, 31] on button "New Agency Report" at bounding box center [892, 29] width 109 height 24
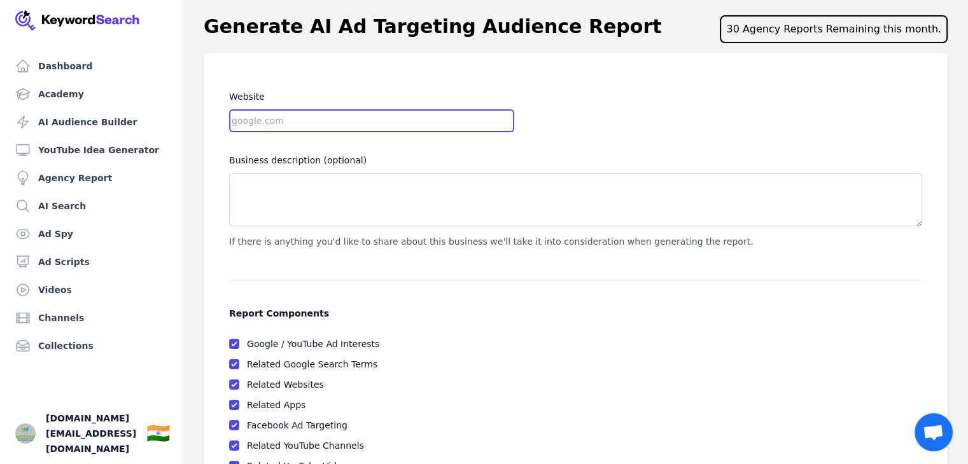
click at [415, 126] on input "Website" at bounding box center [371, 120] width 285 height 23
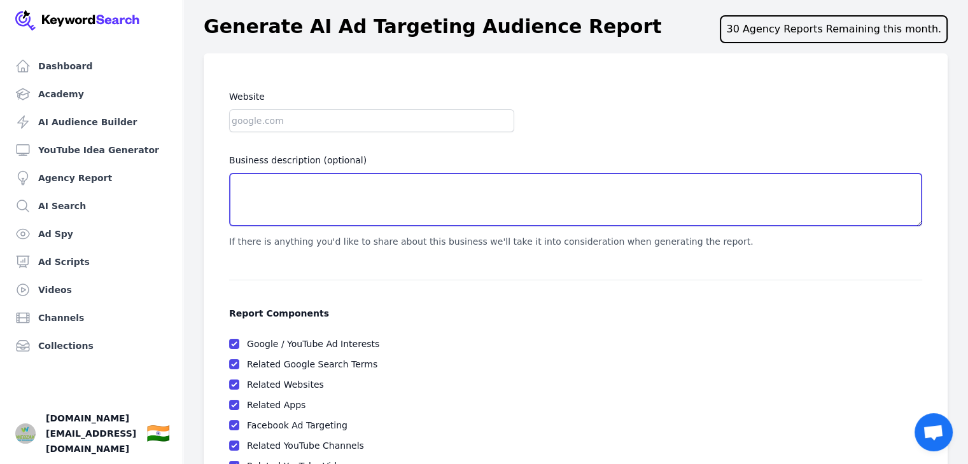
click at [367, 177] on textarea "Business description (optional)" at bounding box center [575, 199] width 693 height 53
click at [369, 193] on textarea "Business description (optional)" at bounding box center [575, 199] width 693 height 53
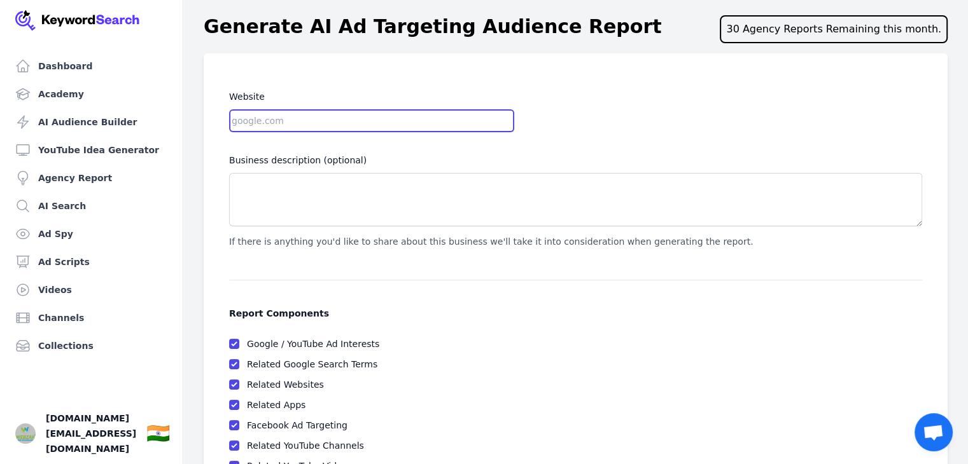
click at [325, 120] on input "Website" at bounding box center [371, 120] width 285 height 23
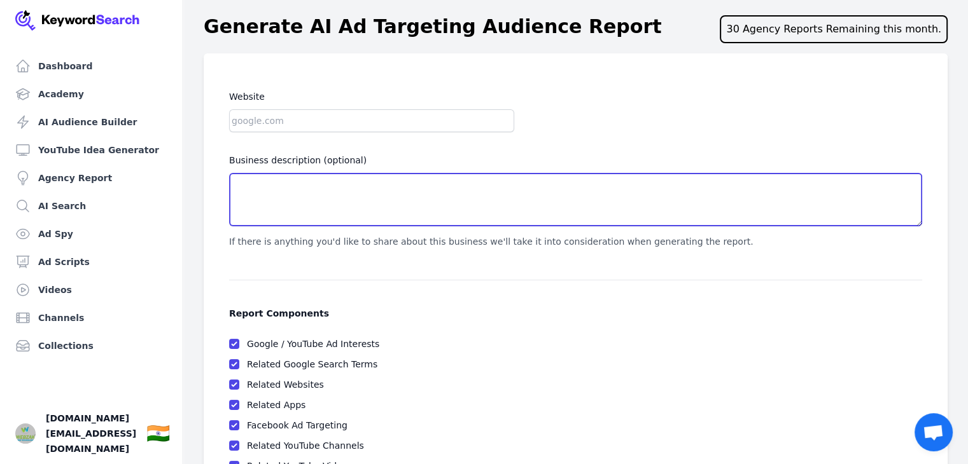
click at [346, 190] on textarea "Business description (optional)" at bounding box center [575, 199] width 693 height 53
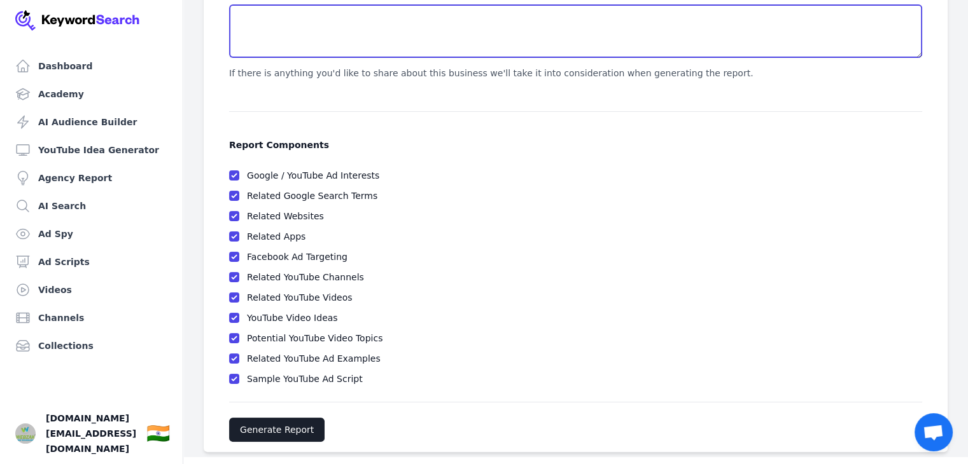
drag, startPoint x: 442, startPoint y: 217, endPoint x: 457, endPoint y: 309, distance: 93.0
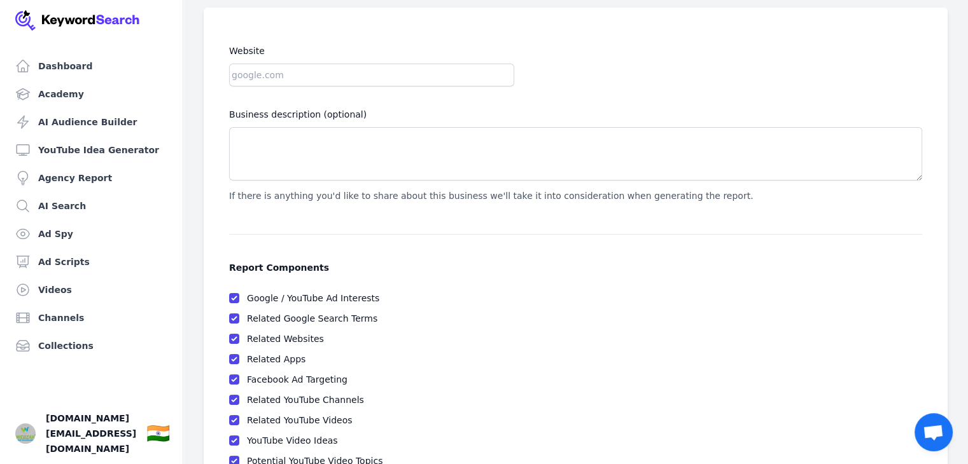
drag, startPoint x: 458, startPoint y: 269, endPoint x: 465, endPoint y: 211, distance: 58.9
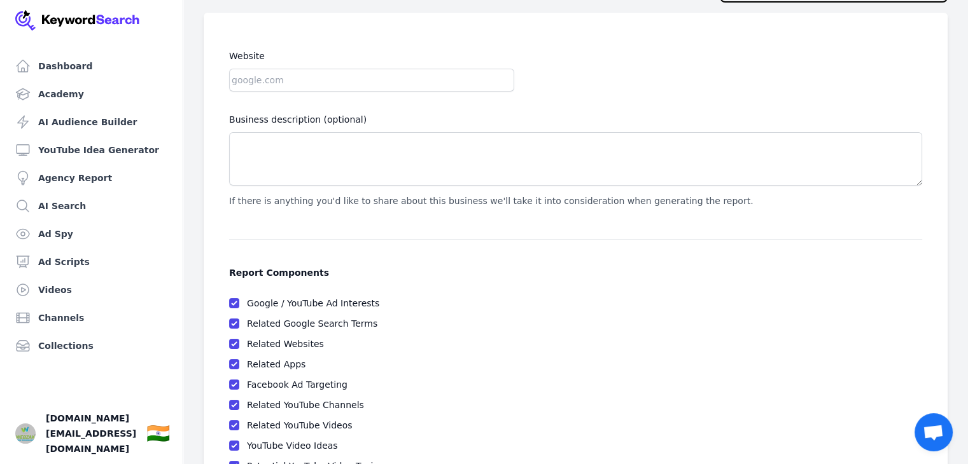
scroll to position [0, 0]
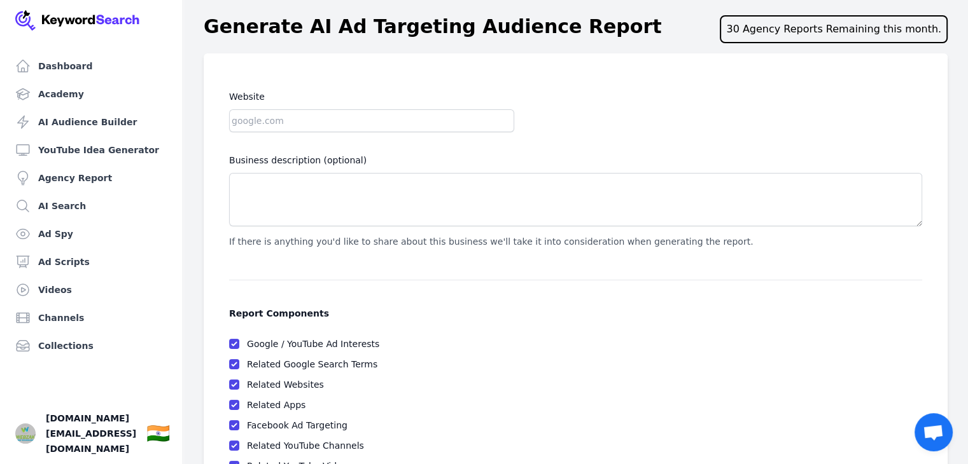
drag, startPoint x: 472, startPoint y: 303, endPoint x: 415, endPoint y: 214, distance: 105.9
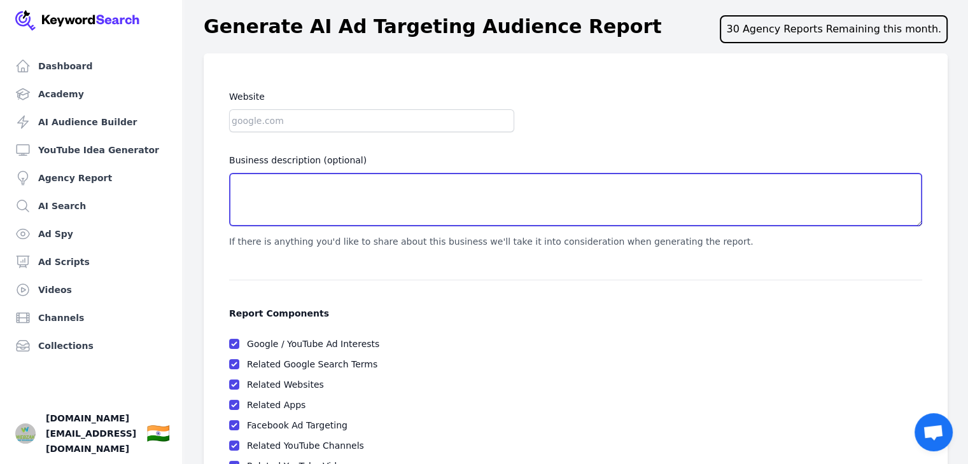
click at [380, 190] on textarea "Business description (optional)" at bounding box center [575, 199] width 693 height 53
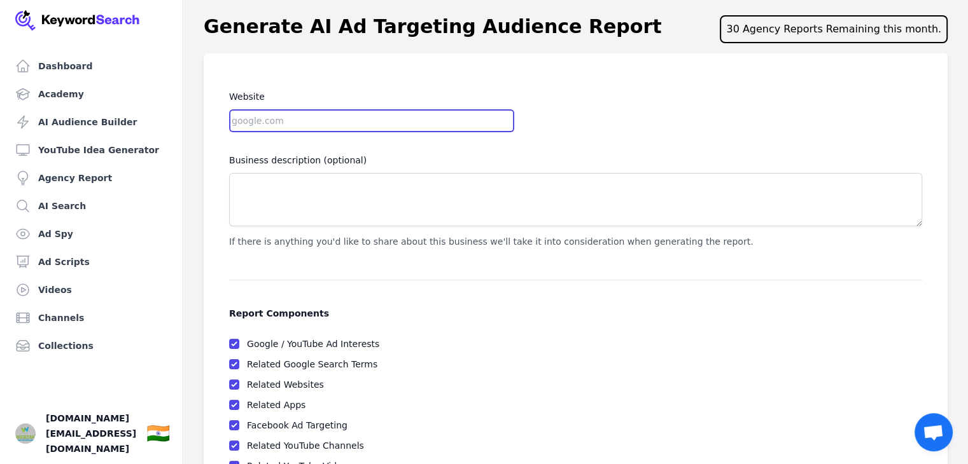
click at [354, 109] on input "Website" at bounding box center [371, 120] width 285 height 23
click at [357, 125] on input "Website" at bounding box center [371, 120] width 285 height 23
click at [348, 117] on input "Website" at bounding box center [371, 120] width 285 height 23
paste input "http://www.sparkbyclickbank.com/"
type input "http://www.sparkbyclickbank.com/"
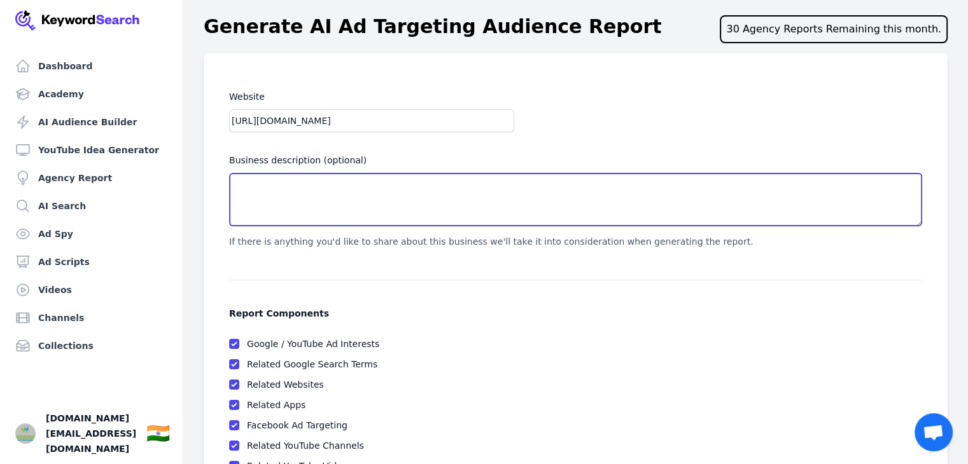
click at [368, 201] on textarea "Business description (optional)" at bounding box center [575, 199] width 693 height 53
click at [384, 188] on textarea "Business description (optional)" at bounding box center [575, 199] width 693 height 53
type textarea "affiliate marketing"
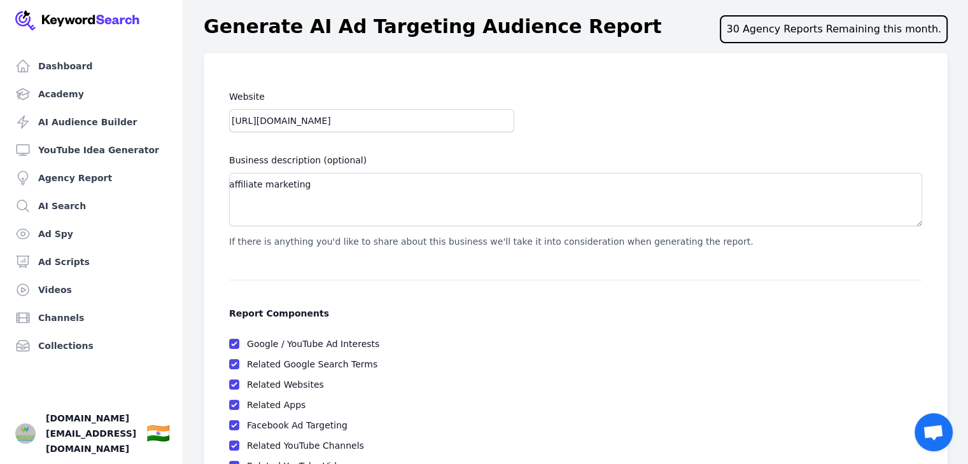
drag, startPoint x: 421, startPoint y: 150, endPoint x: 427, endPoint y: 149, distance: 6.4
click at [421, 149] on div "Website http://www.sparkbyclickbank.com/ Business description (optional) affili…" at bounding box center [575, 169] width 693 height 160
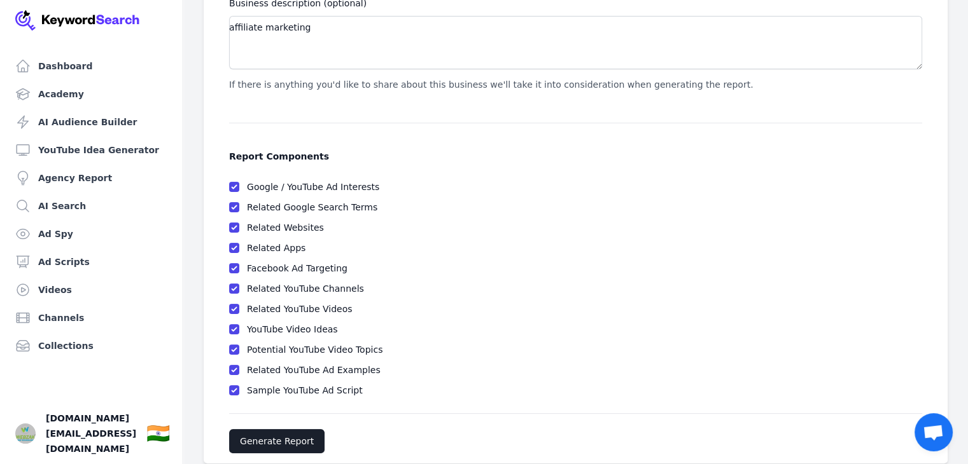
scroll to position [176, 0]
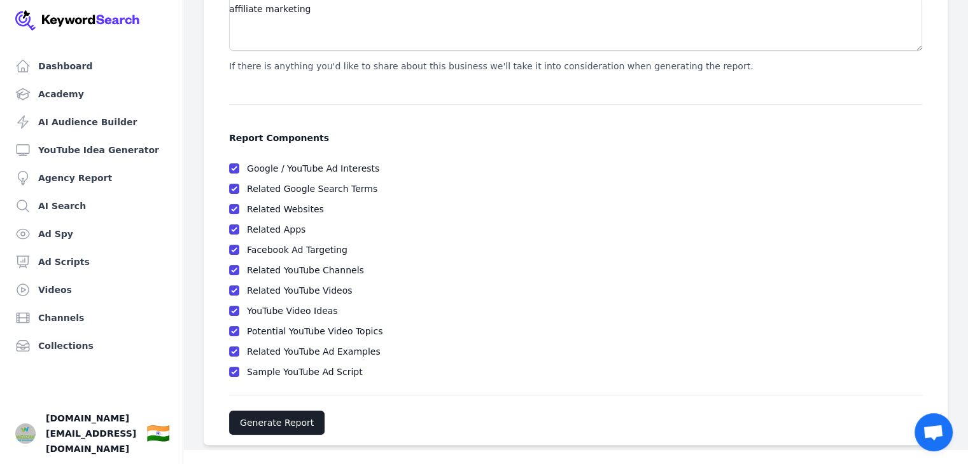
drag, startPoint x: 428, startPoint y: 149, endPoint x: 478, endPoint y: 303, distance: 162.0
click at [284, 425] on button "Generate Report" at bounding box center [276, 423] width 95 height 24
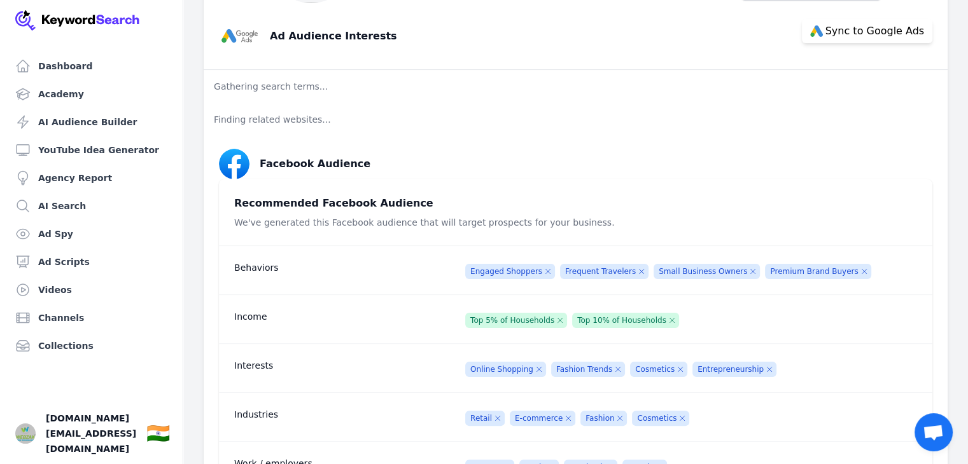
drag, startPoint x: 428, startPoint y: 200, endPoint x: 438, endPoint y: 285, distance: 85.9
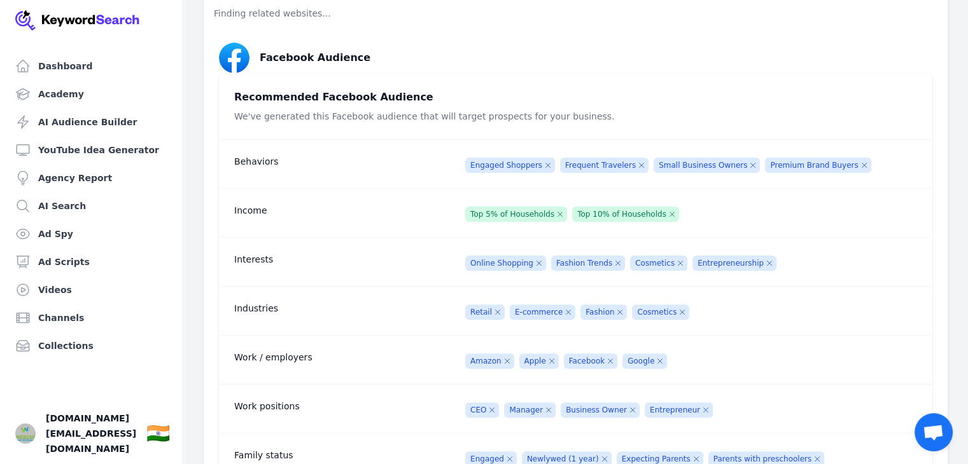
scroll to position [411, 0]
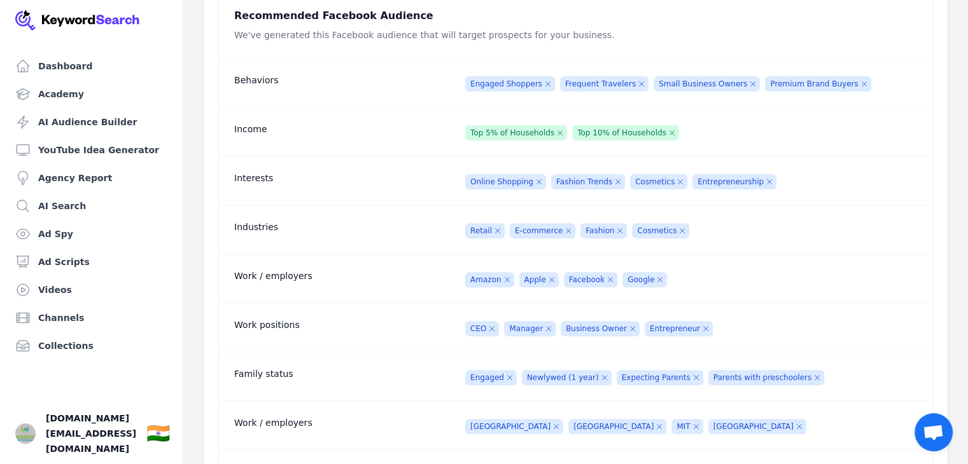
drag, startPoint x: 402, startPoint y: 202, endPoint x: 404, endPoint y: 247, distance: 45.2
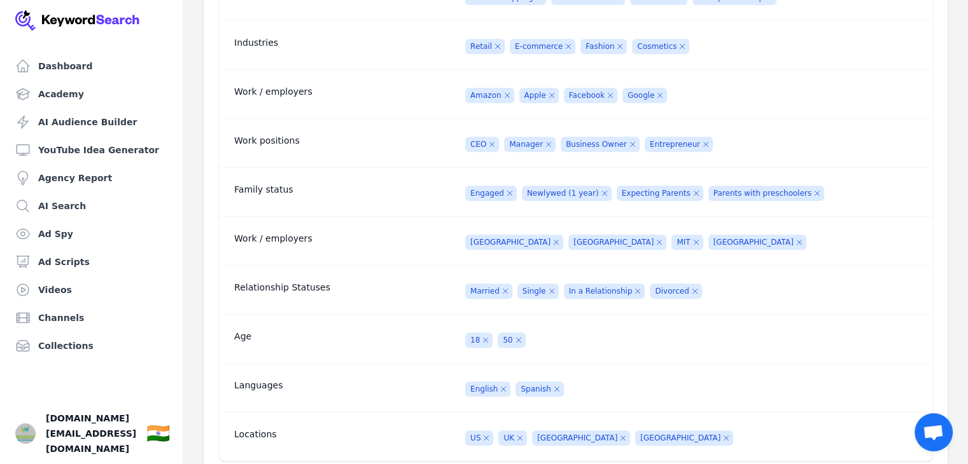
drag, startPoint x: 382, startPoint y: 186, endPoint x: 373, endPoint y: 275, distance: 89.5
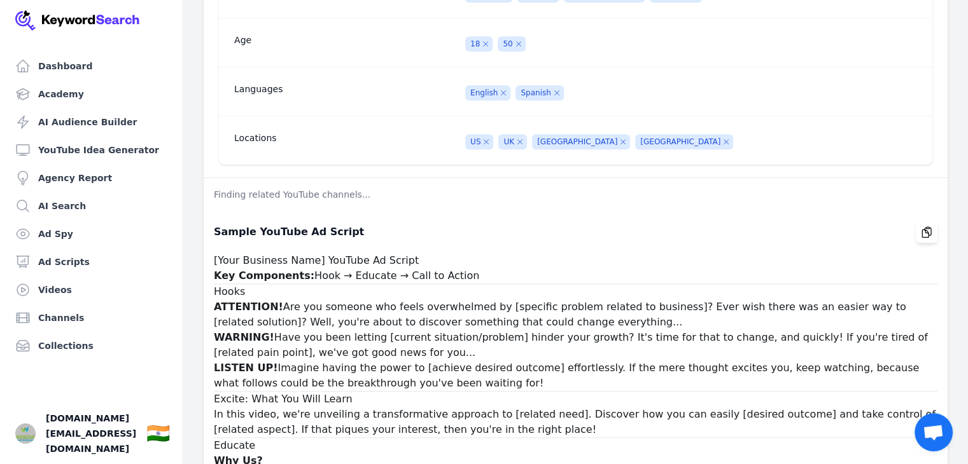
drag, startPoint x: 366, startPoint y: 204, endPoint x: 361, endPoint y: 303, distance: 99.3
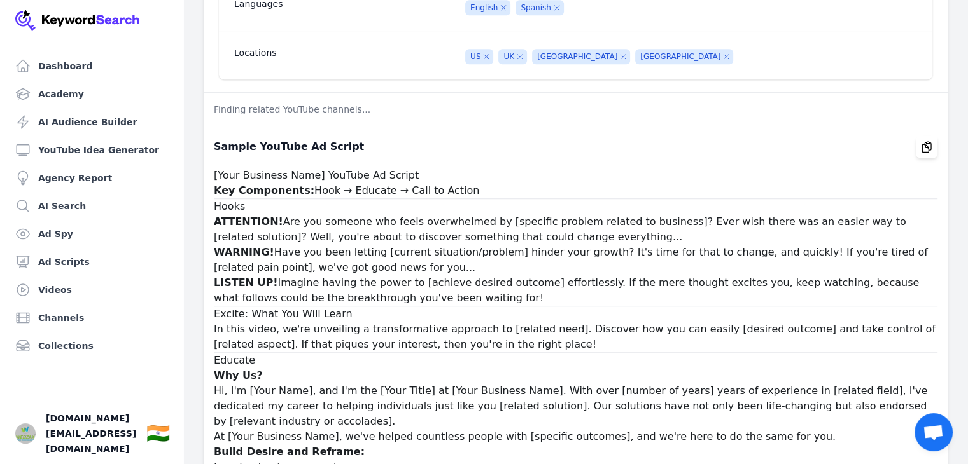
scroll to position [985, 0]
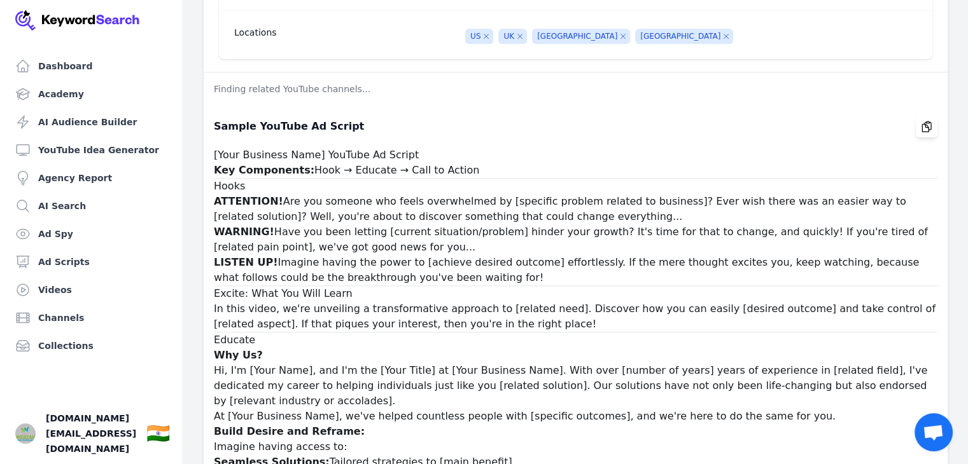
drag, startPoint x: 372, startPoint y: 194, endPoint x: 368, endPoint y: 238, distance: 44.1
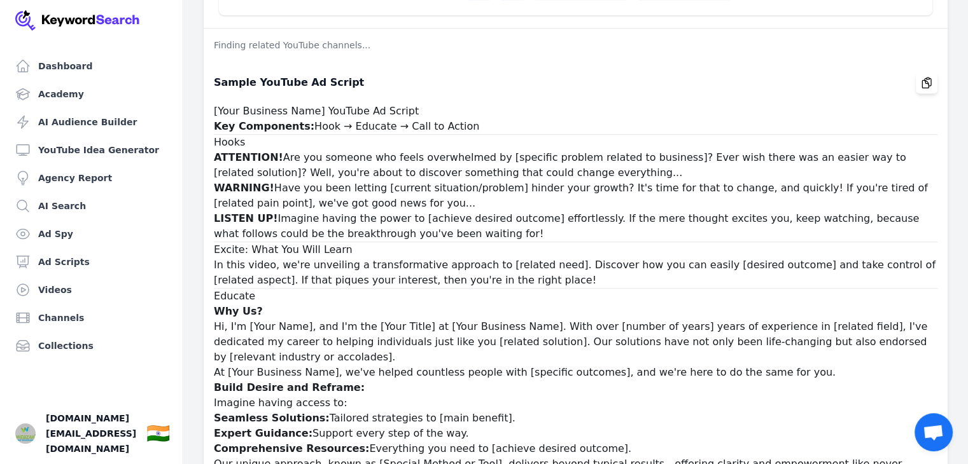
drag, startPoint x: 354, startPoint y: 219, endPoint x: 354, endPoint y: 261, distance: 42.0
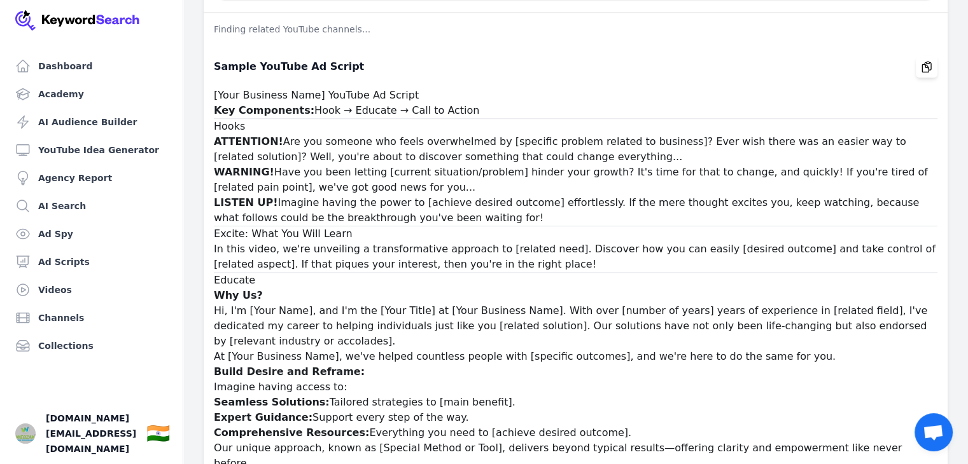
drag, startPoint x: 364, startPoint y: 220, endPoint x: 359, endPoint y: 244, distance: 24.6
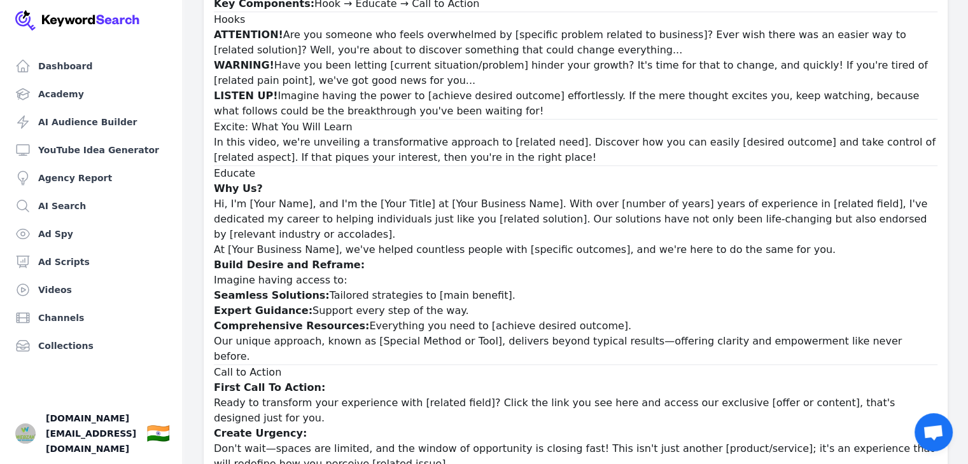
drag, startPoint x: 371, startPoint y: 214, endPoint x: 361, endPoint y: 321, distance: 107.3
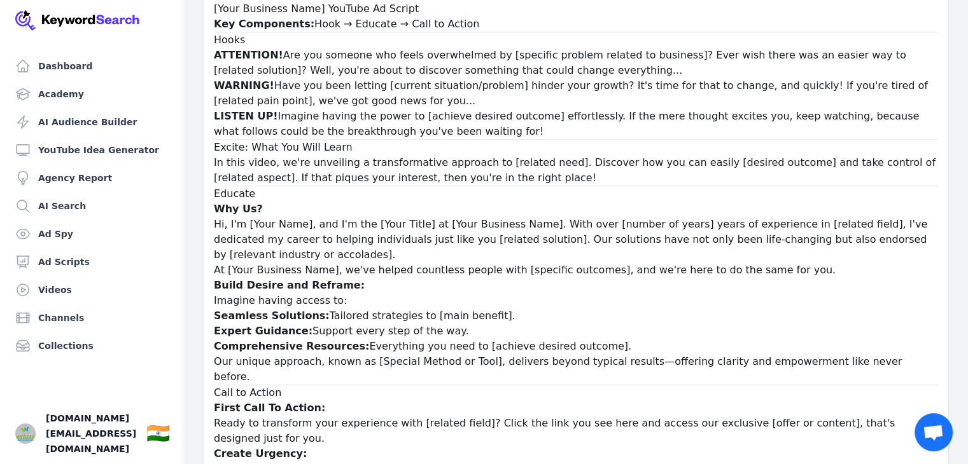
drag, startPoint x: 371, startPoint y: 195, endPoint x: 366, endPoint y: 143, distance: 53.0
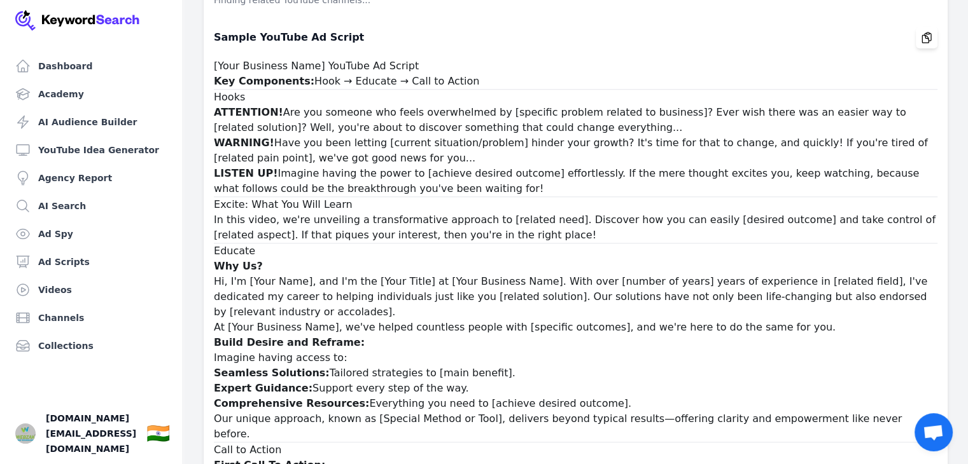
drag, startPoint x: 384, startPoint y: 204, endPoint x: 383, endPoint y: 167, distance: 36.9
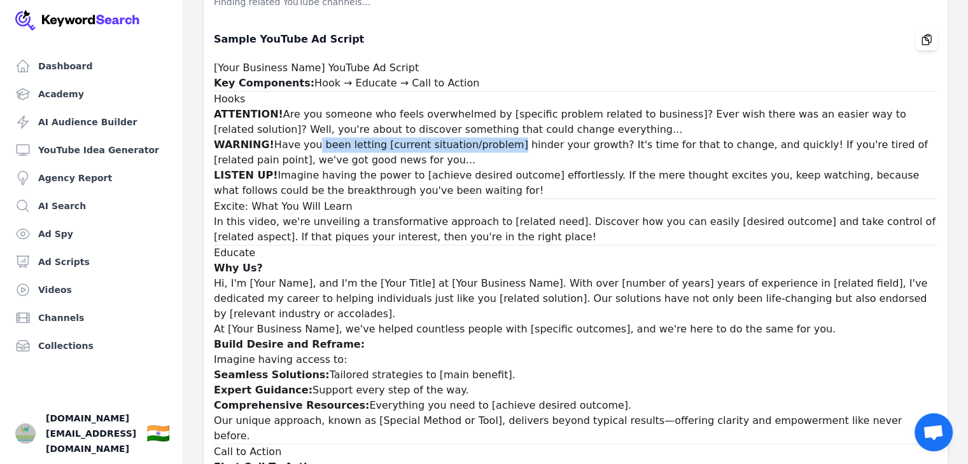
drag, startPoint x: 307, startPoint y: 148, endPoint x: 499, endPoint y: 143, distance: 191.5
click at [499, 143] on p "WARNING! Have you been letting [current situation/problem] hinder your growth? …" at bounding box center [575, 152] width 723 height 31
click at [497, 151] on p "WARNING! Have you been letting [current situation/problem] hinder your growth? …" at bounding box center [575, 152] width 723 height 31
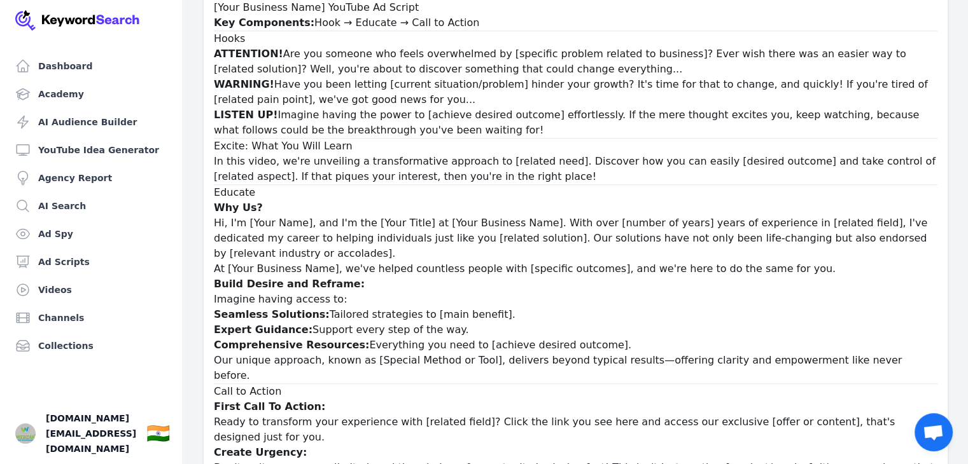
drag, startPoint x: 491, startPoint y: 153, endPoint x: 489, endPoint y: 187, distance: 33.8
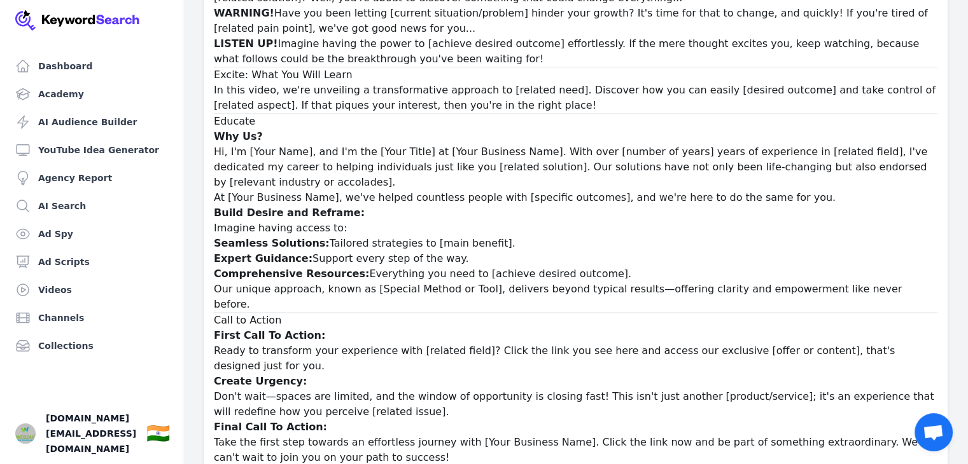
drag, startPoint x: 489, startPoint y: 185, endPoint x: 490, endPoint y: 232, distance: 47.1
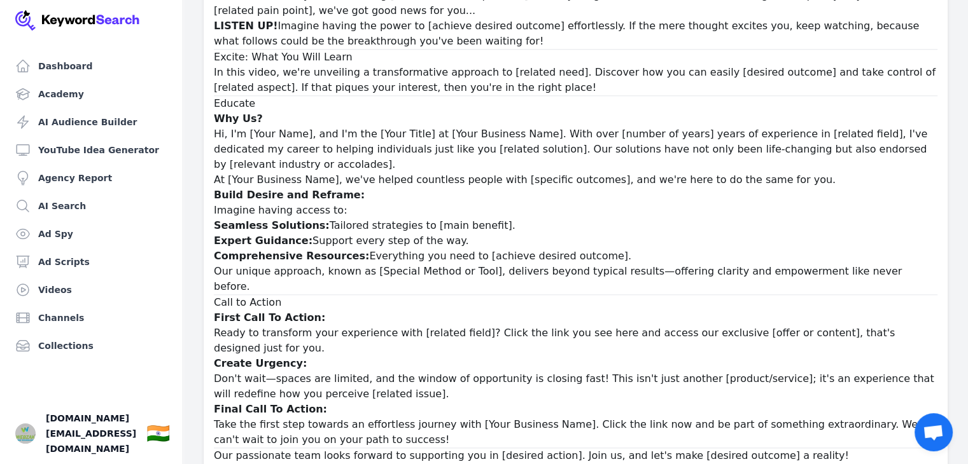
scroll to position [1251, 0]
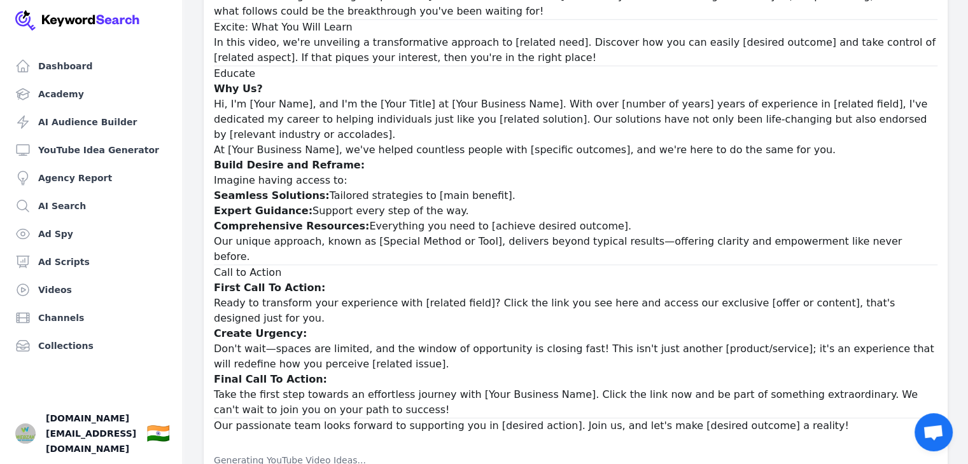
drag, startPoint x: 482, startPoint y: 199, endPoint x: 479, endPoint y: 277, distance: 77.7
drag, startPoint x: 471, startPoint y: 230, endPoint x: 468, endPoint y: 395, distance: 165.4
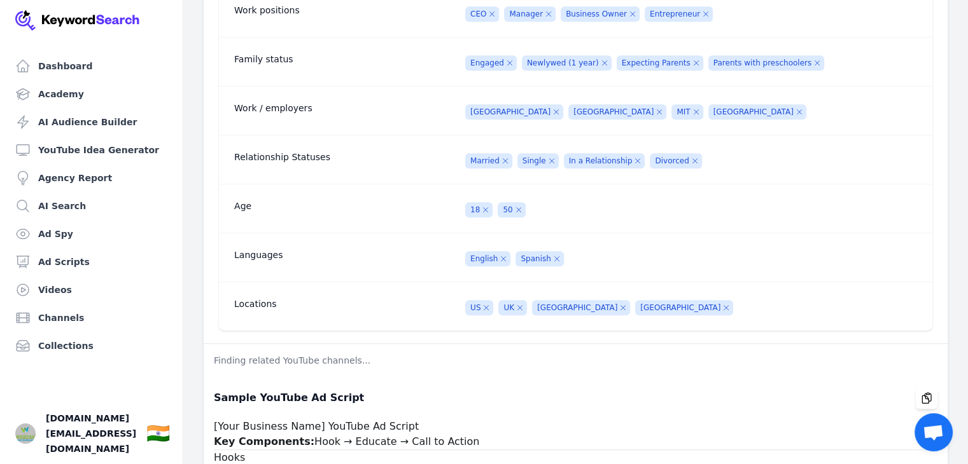
drag, startPoint x: 468, startPoint y: 311, endPoint x: 443, endPoint y: 118, distance: 194.4
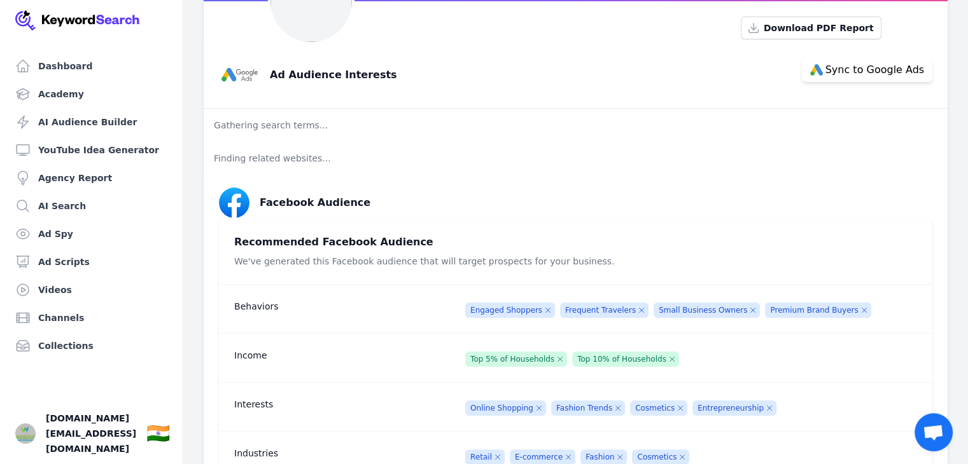
drag, startPoint x: 447, startPoint y: 258, endPoint x: 438, endPoint y: 191, distance: 67.3
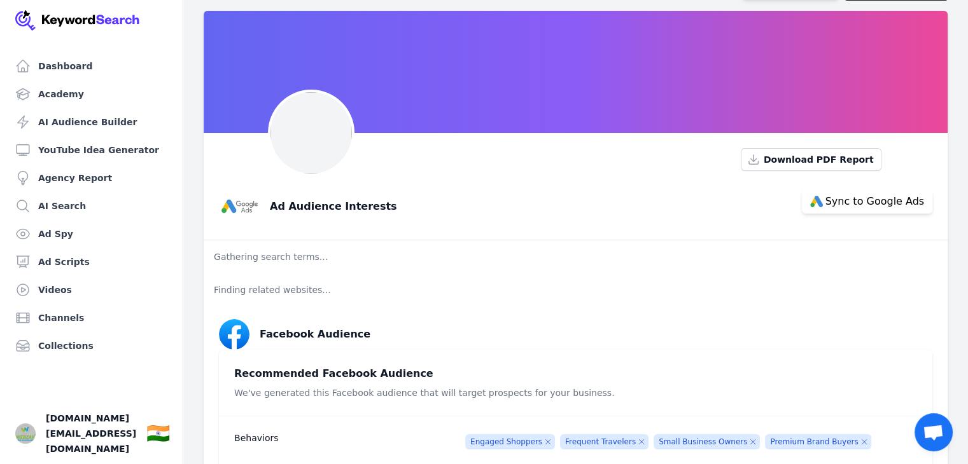
scroll to position [0, 0]
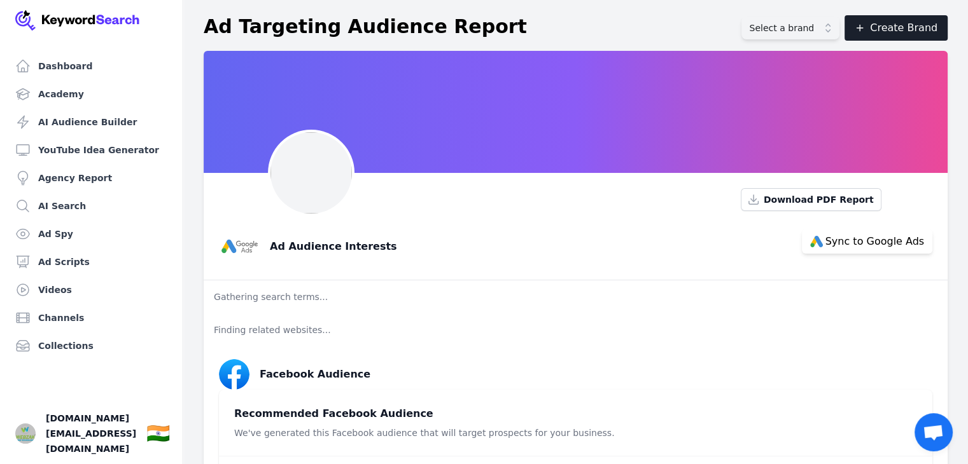
drag, startPoint x: 435, startPoint y: 256, endPoint x: 438, endPoint y: 196, distance: 59.9
drag, startPoint x: 438, startPoint y: 202, endPoint x: 364, endPoint y: 1, distance: 214.4
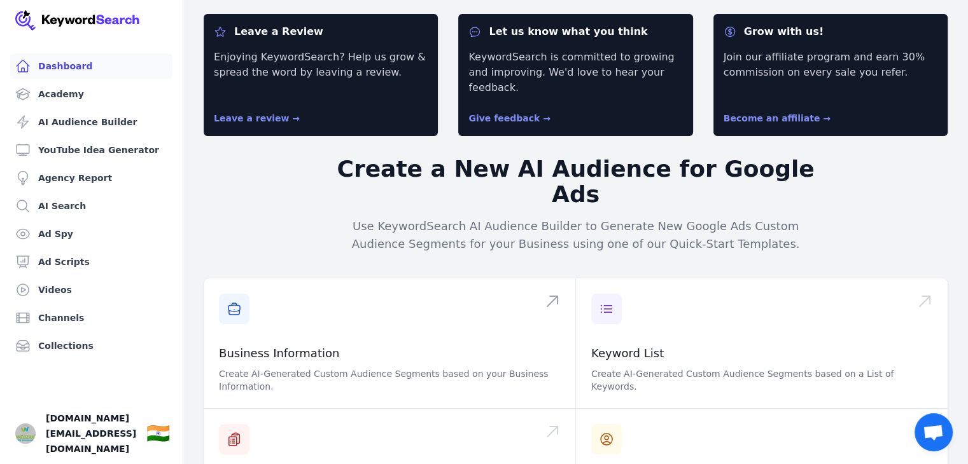
scroll to position [175, 0]
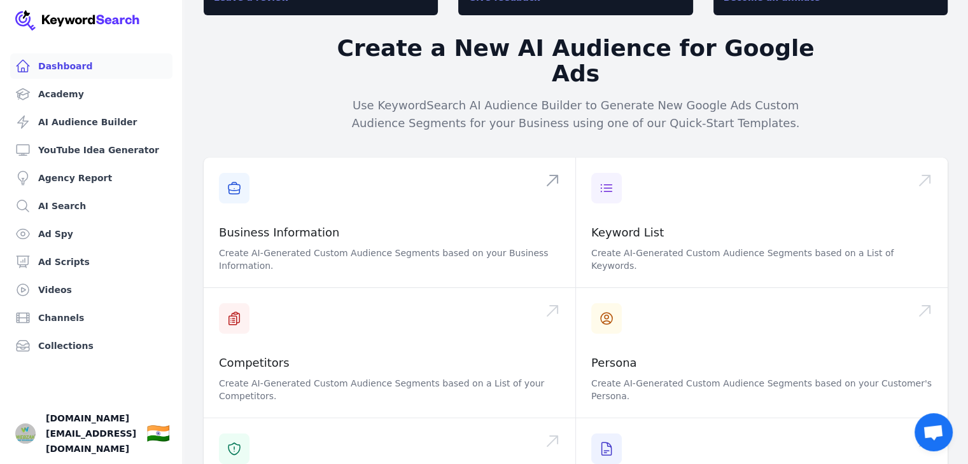
drag, startPoint x: 368, startPoint y: 172, endPoint x: 377, endPoint y: 263, distance: 90.7
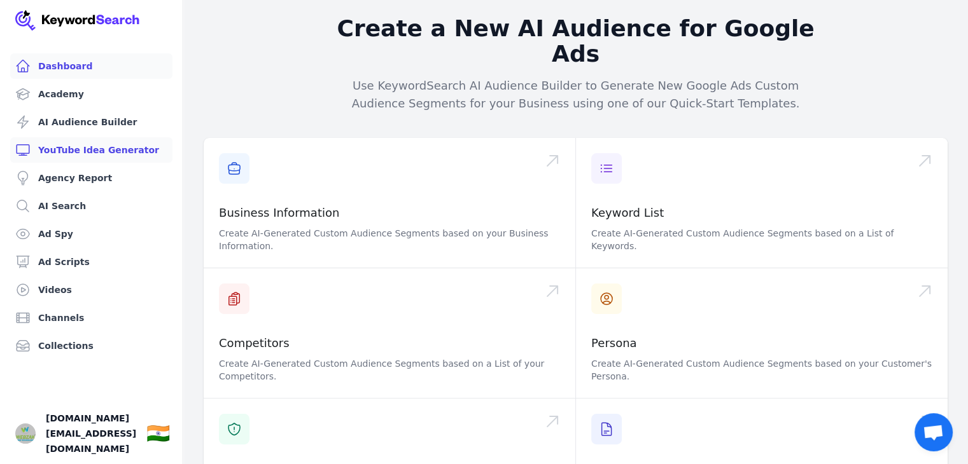
click at [90, 150] on link "YouTube Idea Generator" at bounding box center [91, 149] width 162 height 25
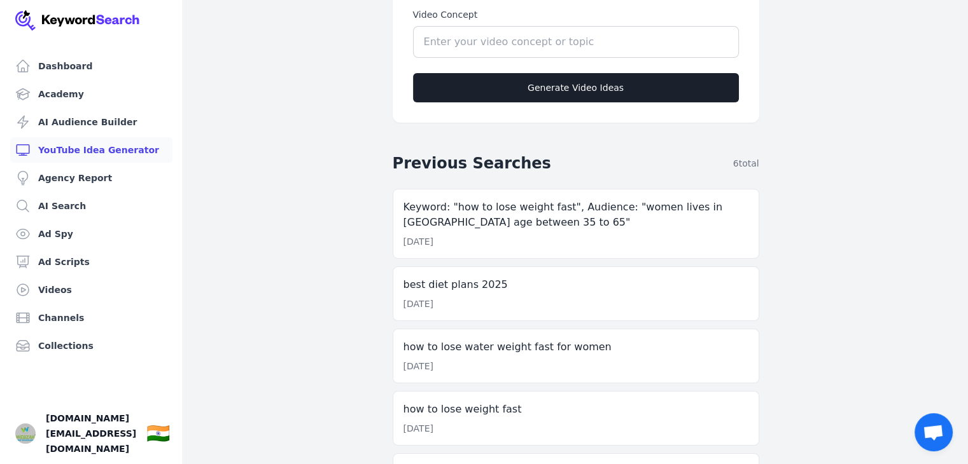
drag, startPoint x: 318, startPoint y: 179, endPoint x: 314, endPoint y: 270, distance: 91.1
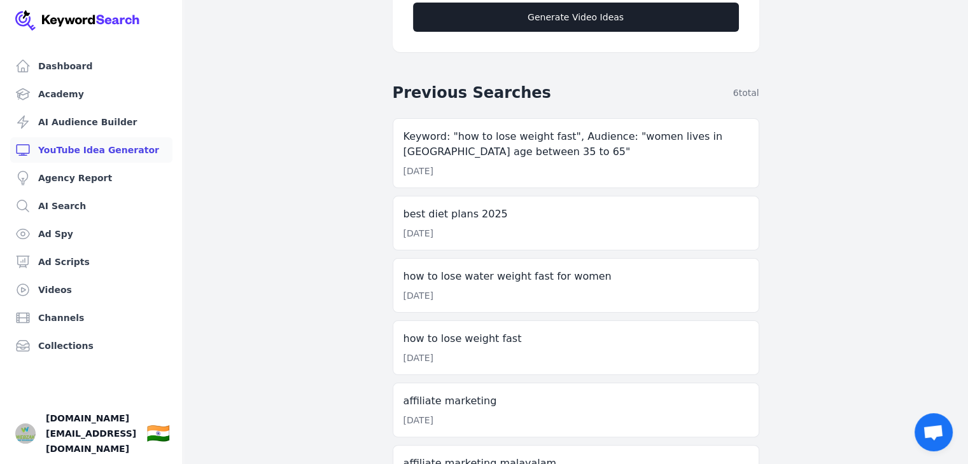
scroll to position [261, 0]
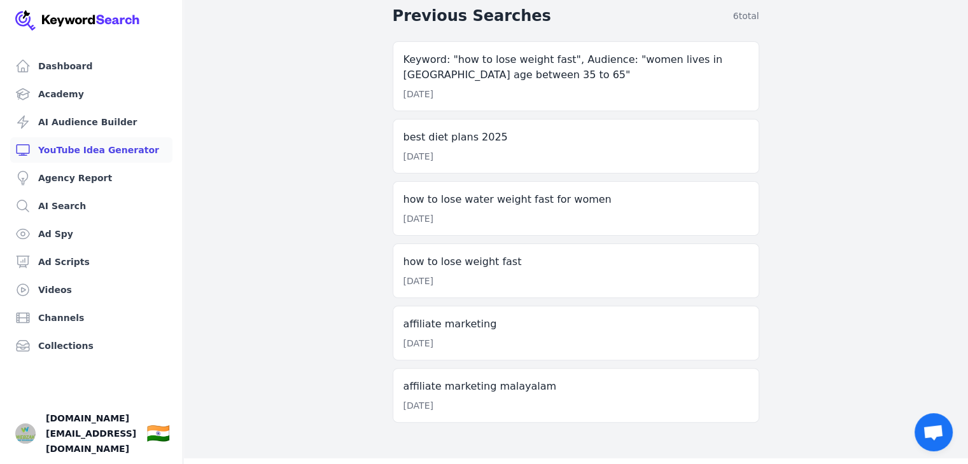
drag, startPoint x: 281, startPoint y: 221, endPoint x: 284, endPoint y: 321, distance: 99.9
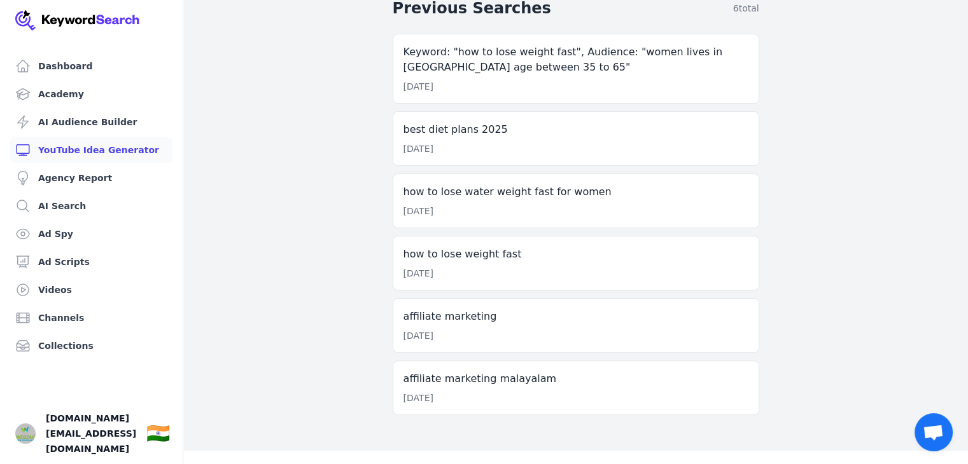
drag, startPoint x: 247, startPoint y: 253, endPoint x: 236, endPoint y: 357, distance: 104.3
click at [63, 176] on link "Agency Report" at bounding box center [91, 177] width 162 height 25
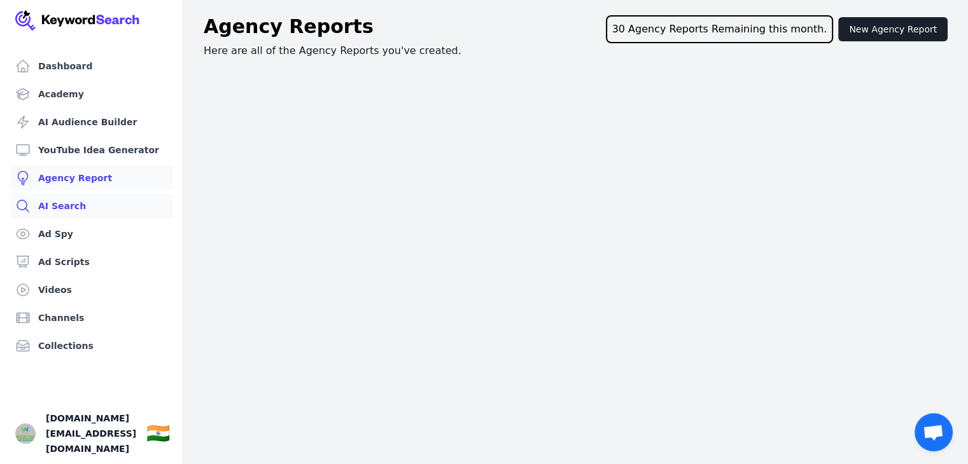
click at [64, 198] on link "AI Search" at bounding box center [91, 205] width 162 height 25
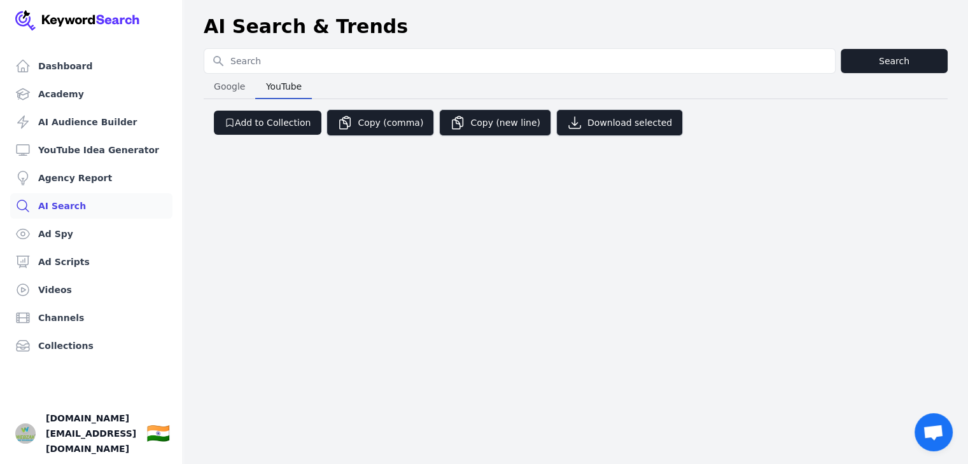
click at [275, 90] on span "YouTube" at bounding box center [284, 87] width 46 height 18
click at [225, 90] on span "Google" at bounding box center [229, 87] width 41 height 18
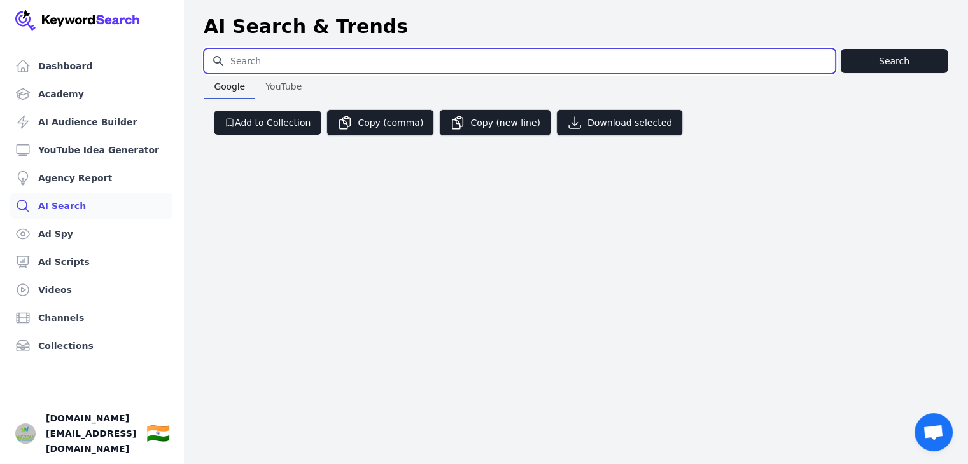
click at [302, 60] on input "Search for YouTube Keywords" at bounding box center [519, 61] width 630 height 24
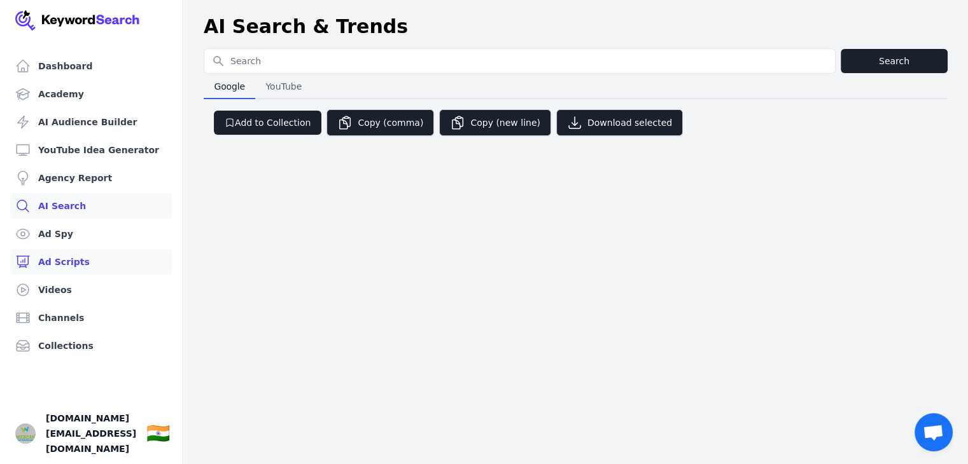
click at [85, 261] on link "Ad Scripts" at bounding box center [91, 261] width 162 height 25
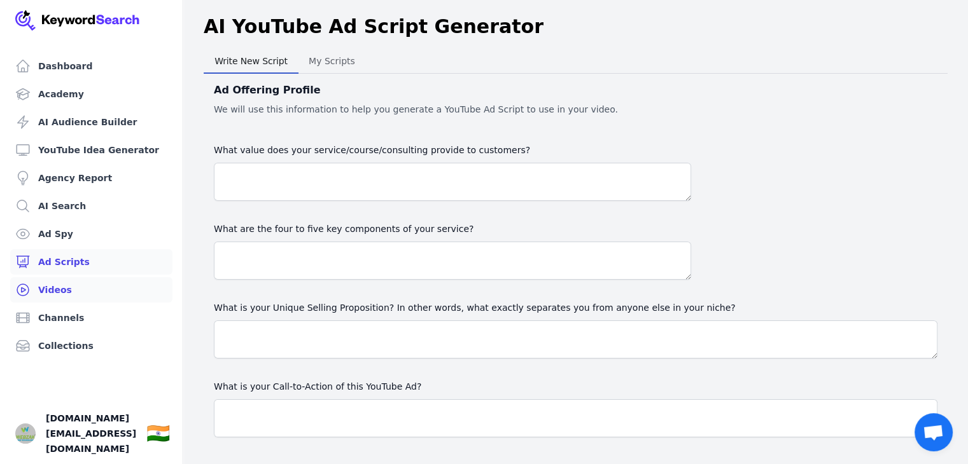
click at [69, 289] on link "Videos" at bounding box center [91, 289] width 162 height 25
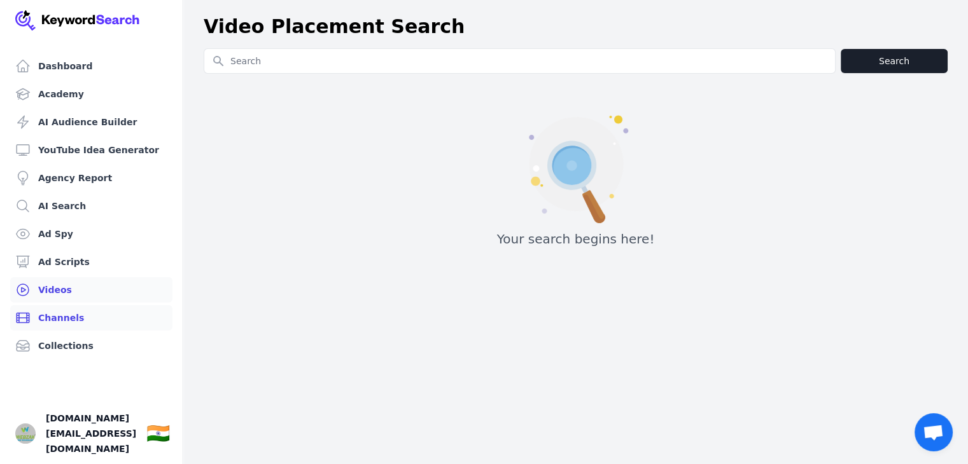
click at [69, 315] on link "Channels" at bounding box center [91, 317] width 162 height 25
click at [74, 345] on link "Collections" at bounding box center [91, 345] width 162 height 25
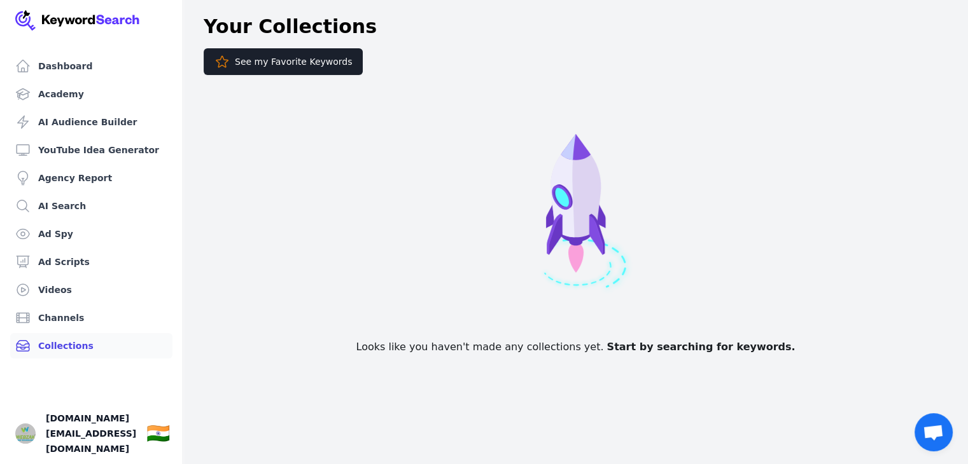
scroll to position [15, 0]
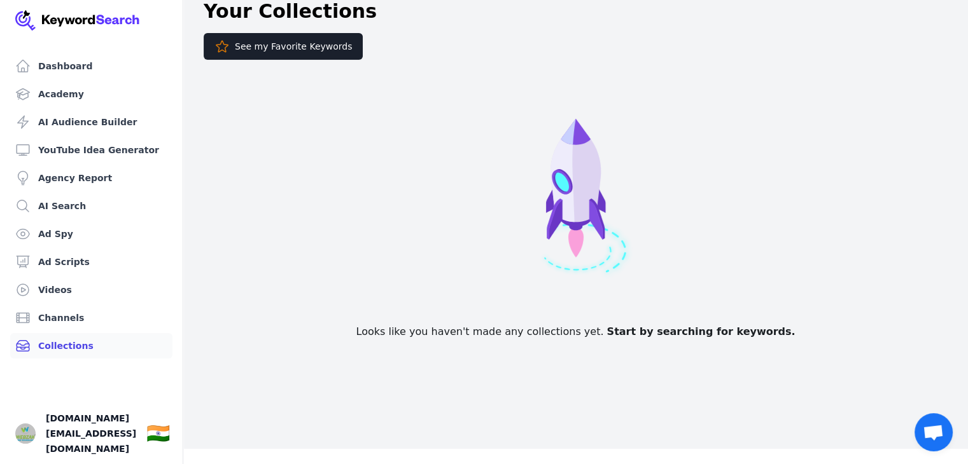
drag, startPoint x: 246, startPoint y: 216, endPoint x: 315, endPoint y: 301, distance: 109.4
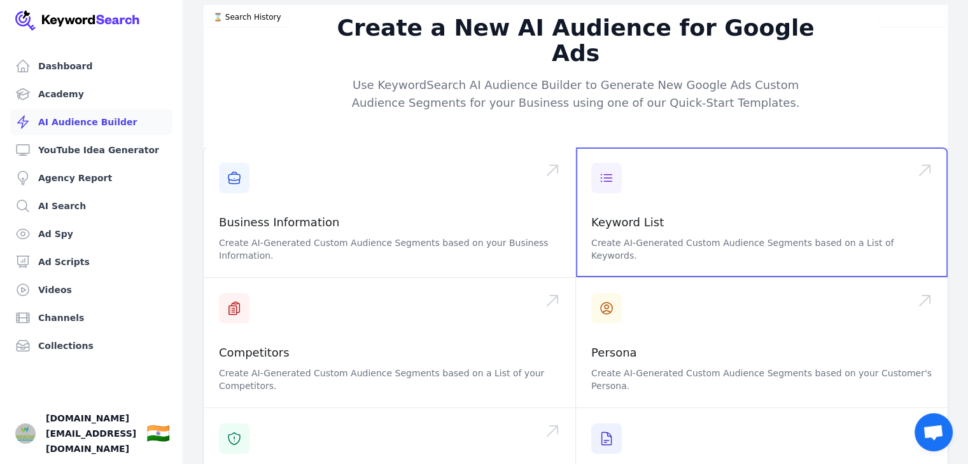
drag, startPoint x: 556, startPoint y: 209, endPoint x: 766, endPoint y: 100, distance: 236.7
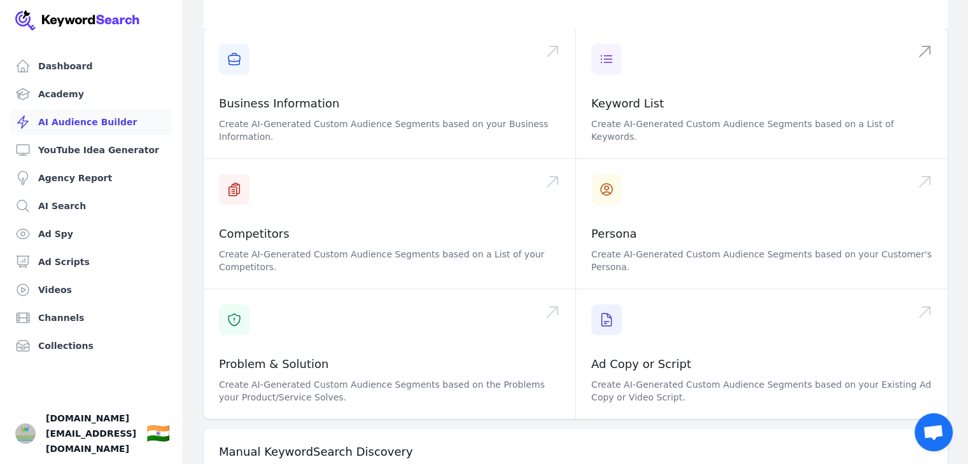
drag, startPoint x: 659, startPoint y: 32, endPoint x: 630, endPoint y: 129, distance: 101.0
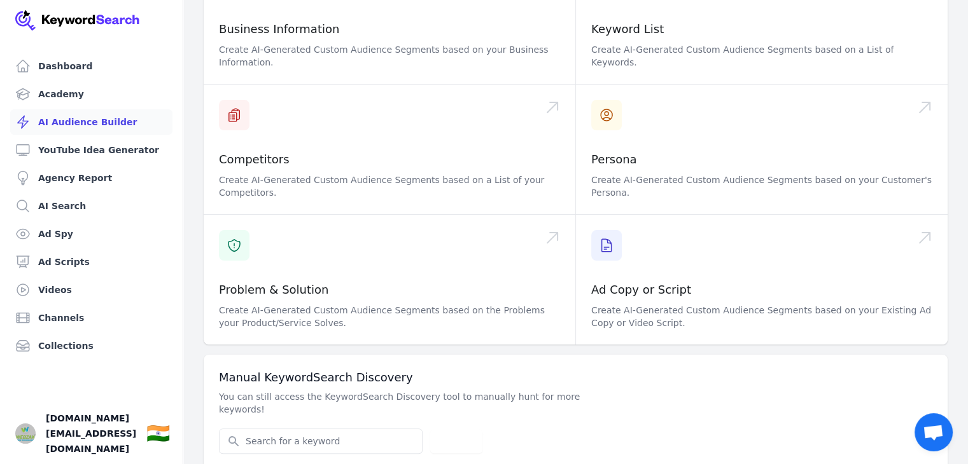
drag, startPoint x: 557, startPoint y: 321, endPoint x: 535, endPoint y: 436, distance: 116.5
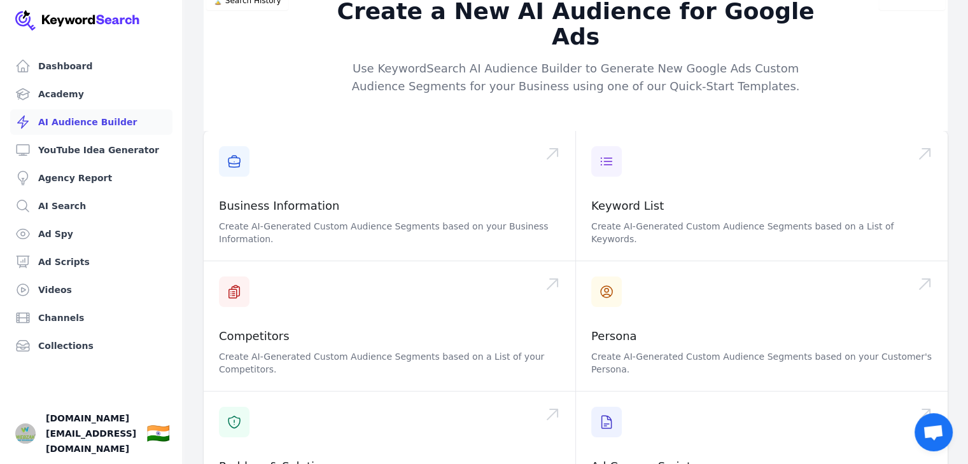
drag, startPoint x: 508, startPoint y: 179, endPoint x: 426, endPoint y: 22, distance: 177.3
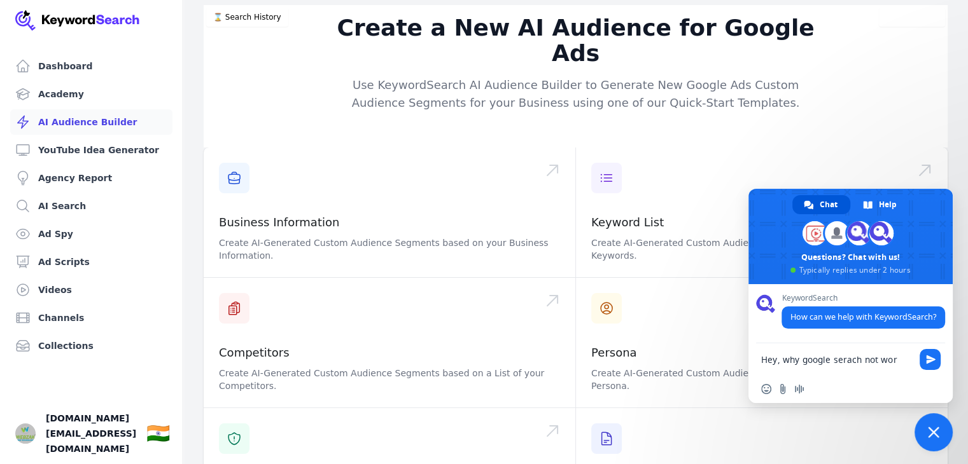
type textarea "Hey, why google serach not working!"
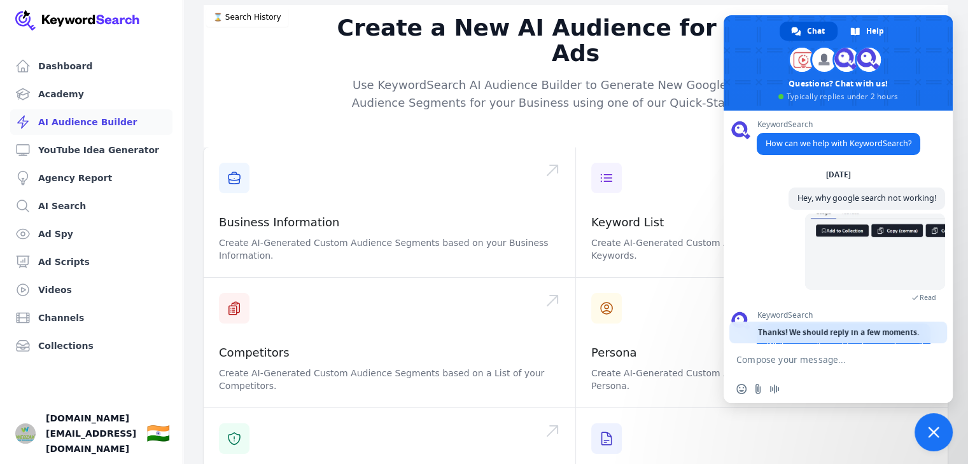
scroll to position [67, 0]
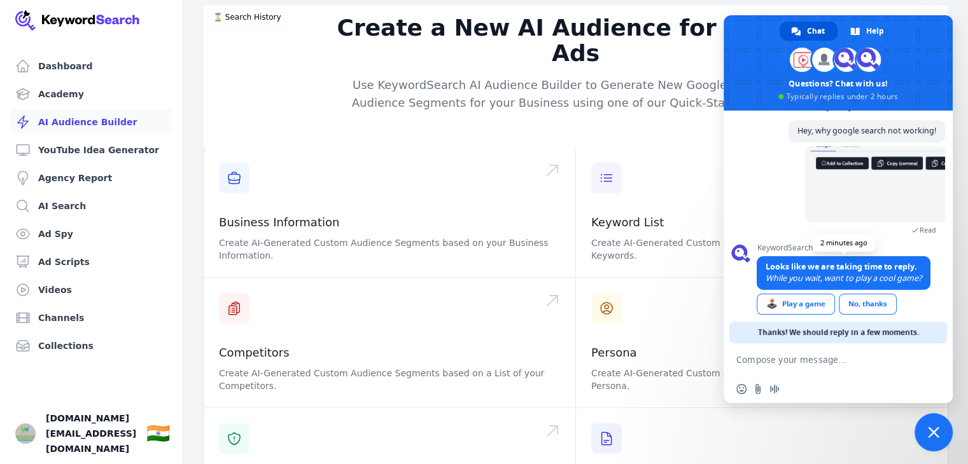
drag, startPoint x: 821, startPoint y: 222, endPoint x: 828, endPoint y: 279, distance: 57.0
click at [863, 308] on div "No, thanks" at bounding box center [867, 304] width 58 height 21
